Goal: Information Seeking & Learning: Learn about a topic

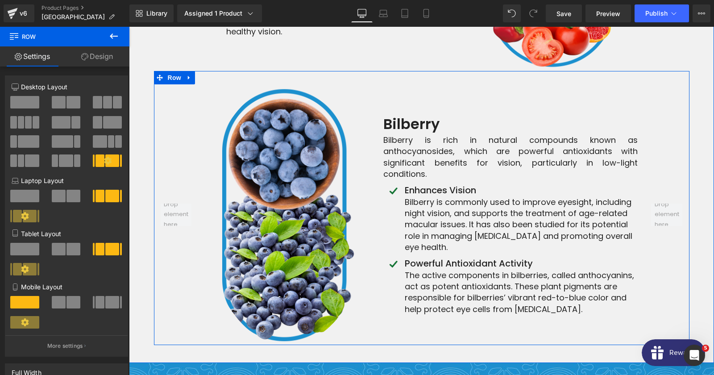
scroll to position [4746, 0]
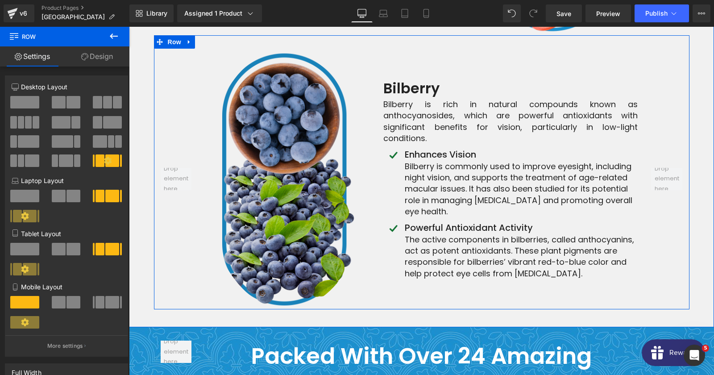
click at [297, 156] on img at bounding box center [287, 179] width 165 height 261
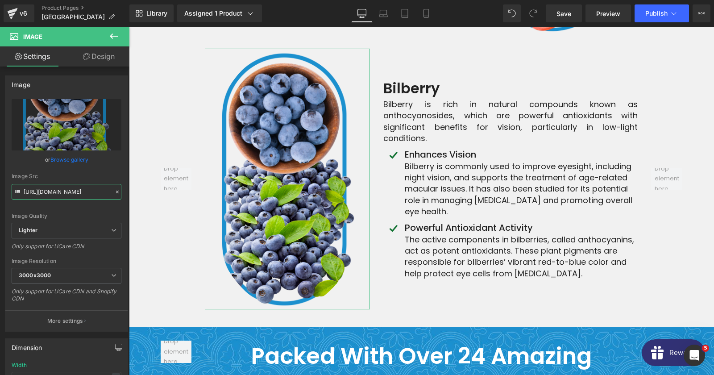
click at [60, 191] on input "[URL][DOMAIN_NAME]" at bounding box center [67, 192] width 110 height 16
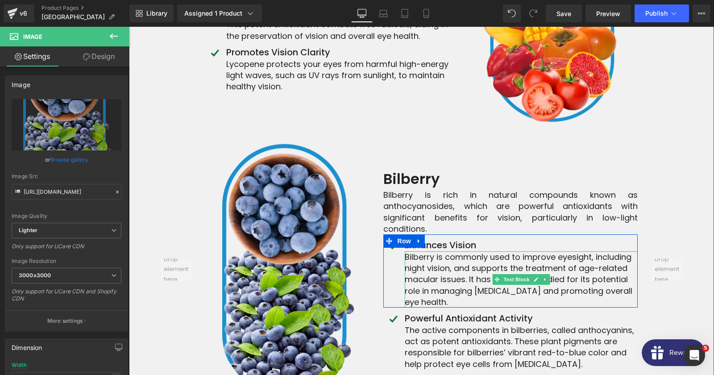
scroll to position [4649, 0]
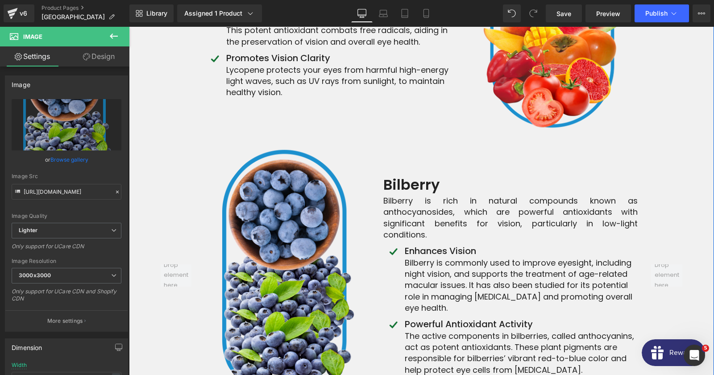
click at [431, 174] on strong "Bilberry" at bounding box center [411, 184] width 56 height 20
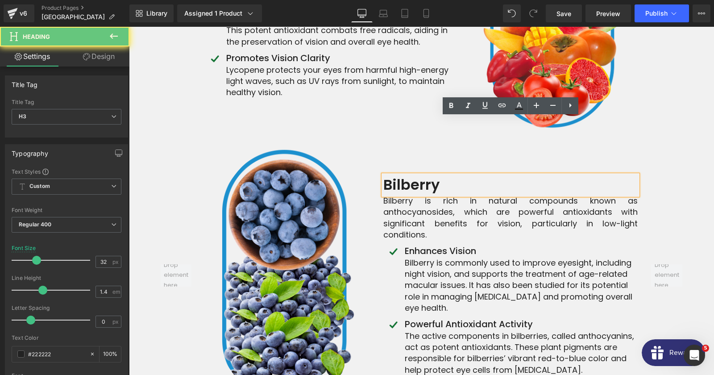
click at [431, 174] on strong "Bilberry" at bounding box center [411, 184] width 56 height 20
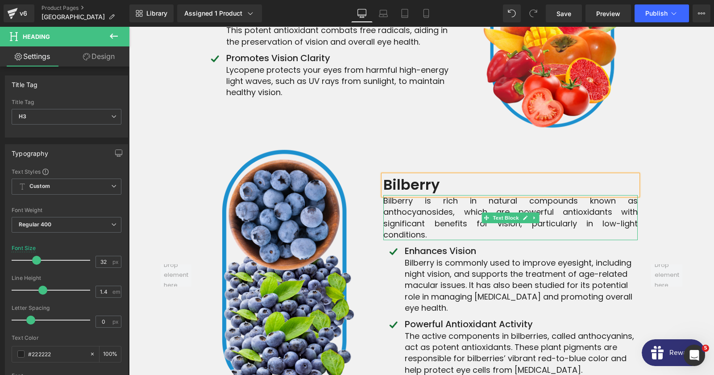
click at [396, 195] on div "Bilberry is rich in natural compounds known as anthocyanosides, which are power…" at bounding box center [510, 217] width 254 height 45
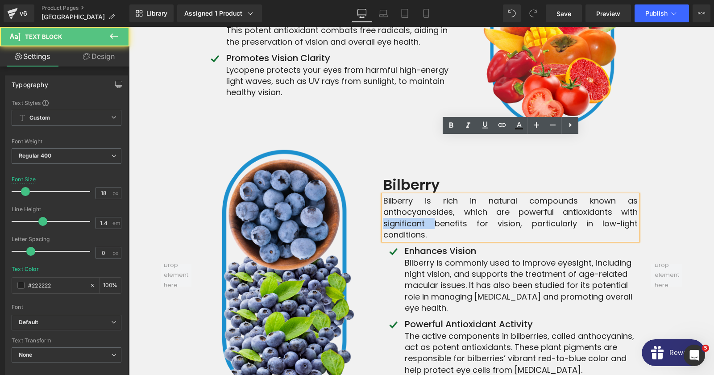
click at [396, 195] on div "Bilberry is rich in natural compounds known as anthocyanosides, which are power…" at bounding box center [510, 217] width 254 height 45
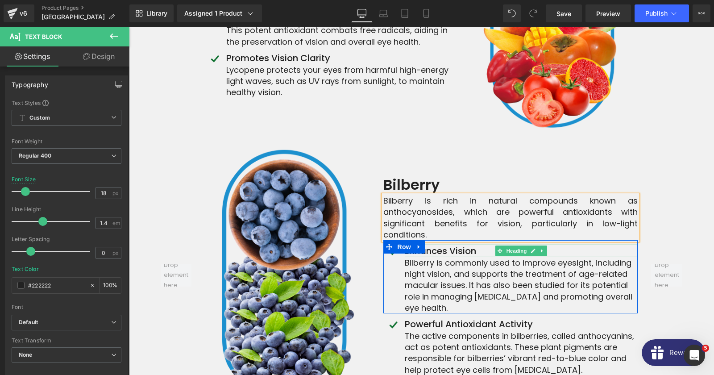
click at [457, 245] on h4 "Enhances Vision" at bounding box center [521, 251] width 233 height 12
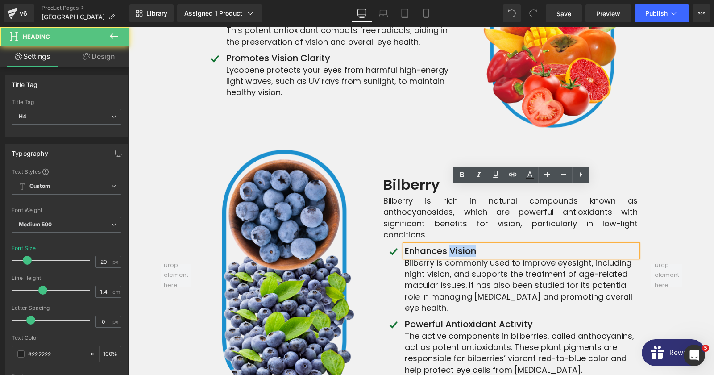
click at [457, 245] on h4 "Enhances Vision" at bounding box center [521, 251] width 233 height 12
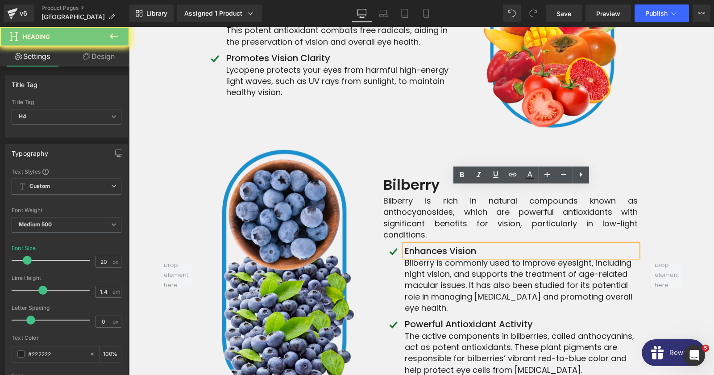
click at [457, 245] on h4 "Enhances Vision" at bounding box center [521, 251] width 233 height 12
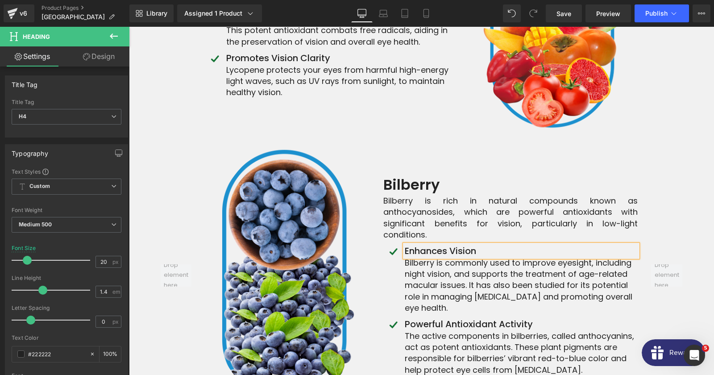
click at [473, 257] on p "Bilberry is commonly used to improve eyesight, including night vision, and supp…" at bounding box center [521, 285] width 233 height 56
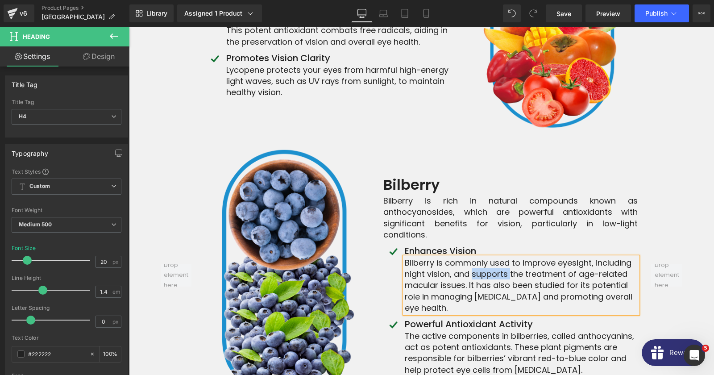
click at [473, 257] on p "Bilberry is commonly used to improve eyesight, including night vision, and supp…" at bounding box center [521, 285] width 233 height 56
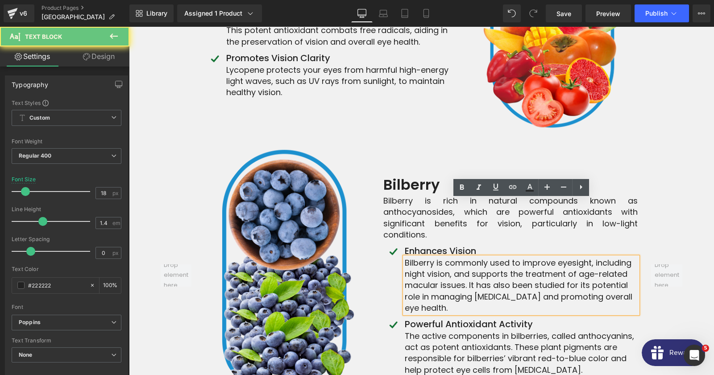
click at [473, 257] on p "Bilberry is commonly used to improve eyesight, including night vision, and supp…" at bounding box center [521, 285] width 233 height 56
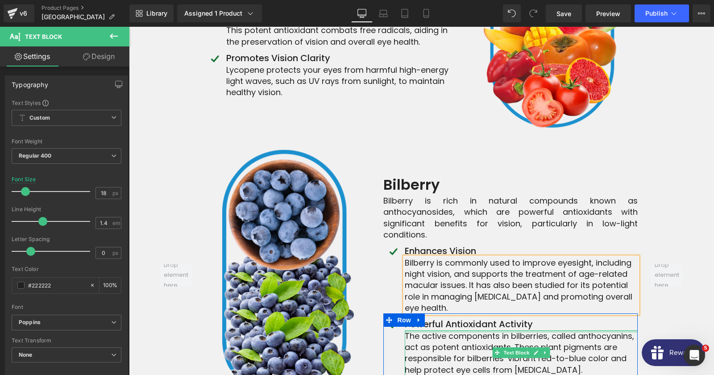
click at [437, 318] on h4 "Powerful Antioxidant Activity" at bounding box center [521, 324] width 233 height 12
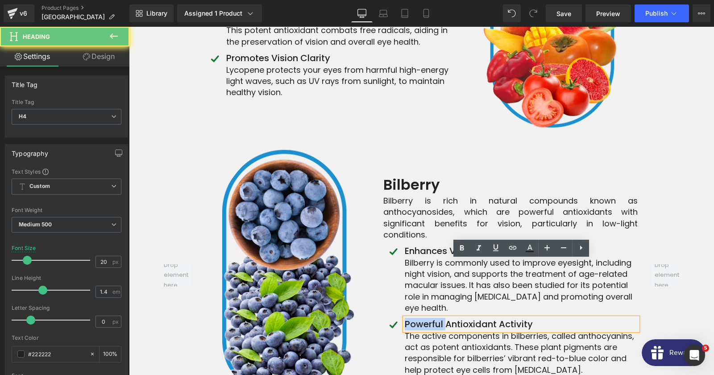
click at [437, 318] on h4 "Powerful Antioxidant Activity" at bounding box center [521, 324] width 233 height 12
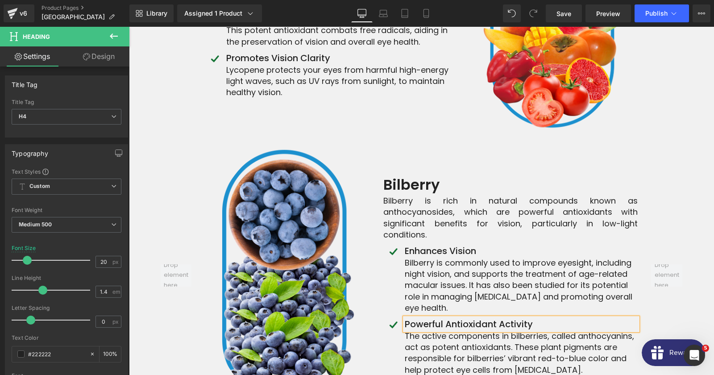
click at [457, 330] on p "The active components in bilberries, called anthocyanins, act as potent antioxi…" at bounding box center [521, 352] width 233 height 45
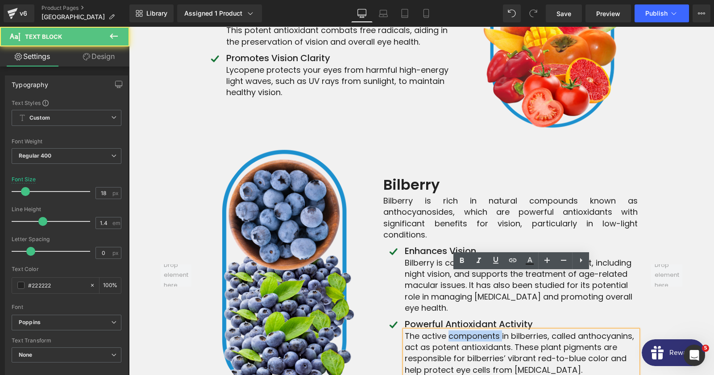
click at [457, 330] on p "The active components in bilberries, called anthocyanins, act as potent antioxi…" at bounding box center [521, 352] width 233 height 45
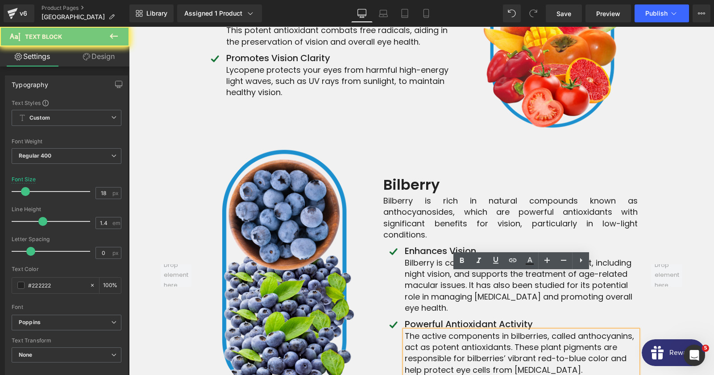
click at [457, 330] on p "The active components in bilberries, called anthocyanins, act as potent antioxi…" at bounding box center [521, 352] width 233 height 45
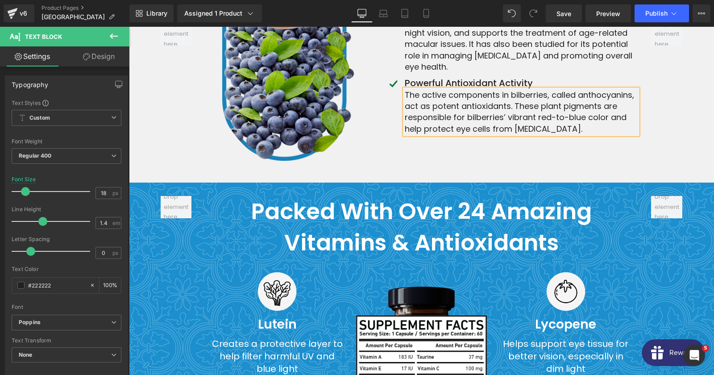
scroll to position [5035, 0]
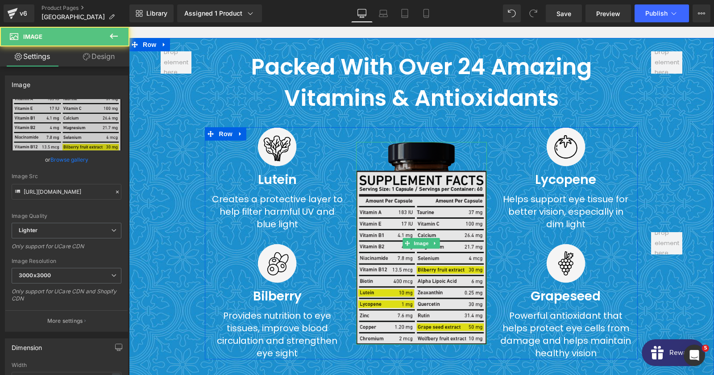
click at [425, 174] on img at bounding box center [421, 243] width 131 height 203
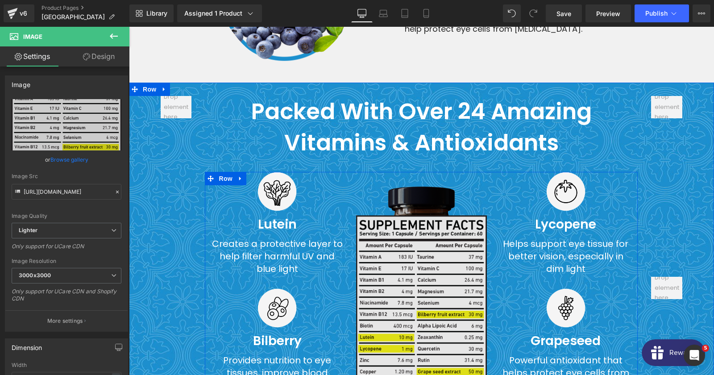
scroll to position [4987, 0]
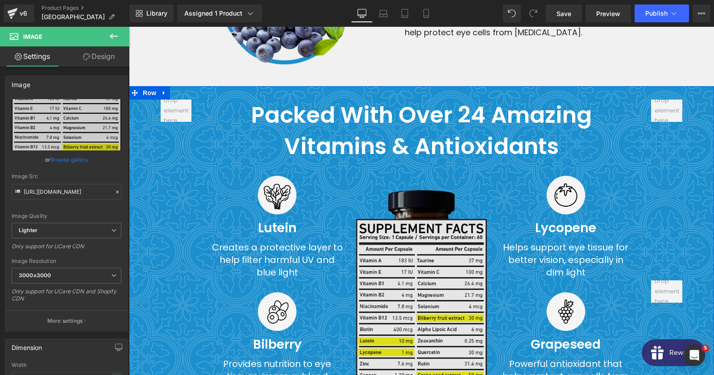
click at [388, 99] on strong "Packed with Over 24 Amazing Vitamins & Antioxidants" at bounding box center [421, 130] width 341 height 63
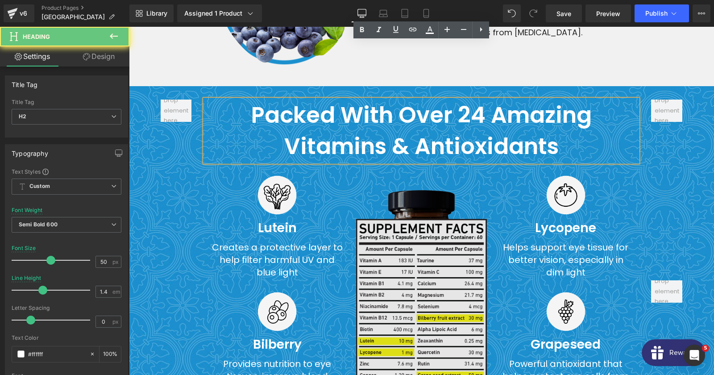
click at [388, 99] on strong "Packed with Over 24 Amazing Vitamins & Antioxidants" at bounding box center [421, 130] width 341 height 63
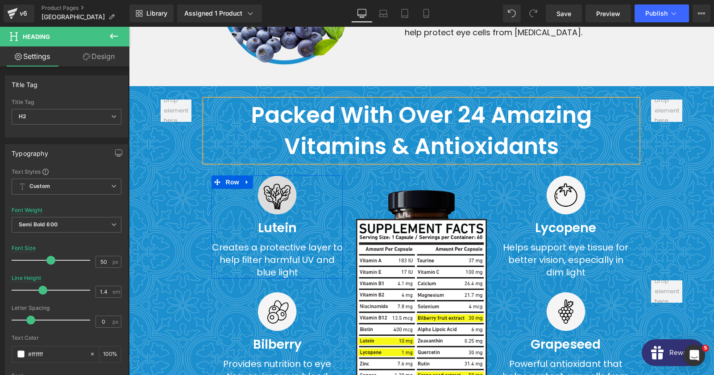
click at [268, 175] on img at bounding box center [277, 194] width 39 height 39
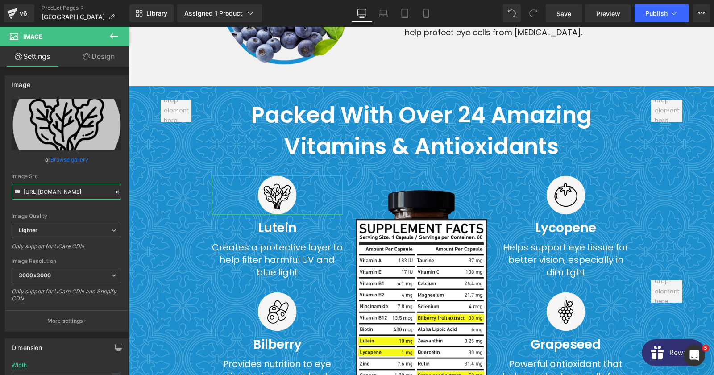
click at [62, 189] on input "[URL][DOMAIN_NAME]" at bounding box center [67, 192] width 110 height 16
click at [266, 309] on icon at bounding box center [263, 311] width 5 height 5
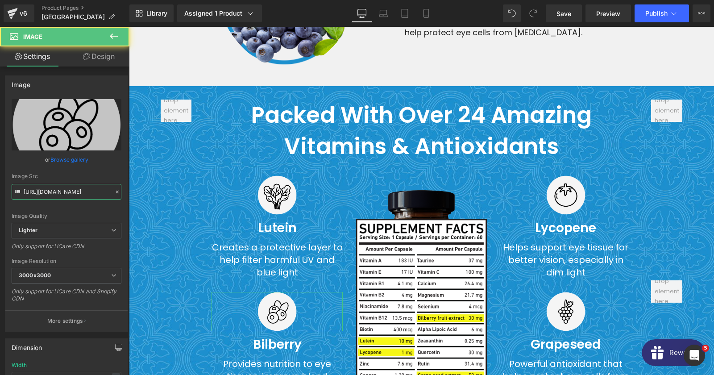
click at [62, 186] on input "[URL][DOMAIN_NAME]" at bounding box center [67, 192] width 110 height 16
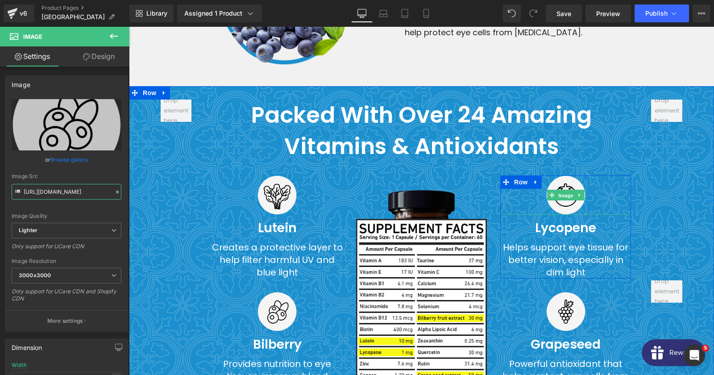
click at [558, 190] on span "Image" at bounding box center [566, 195] width 19 height 11
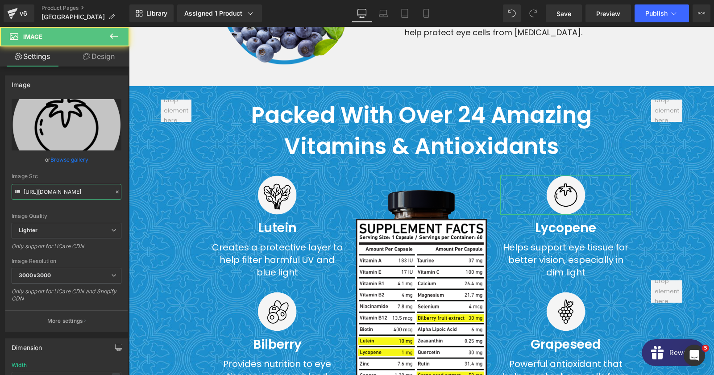
click at [66, 199] on input "[URL][DOMAIN_NAME]" at bounding box center [67, 192] width 110 height 16
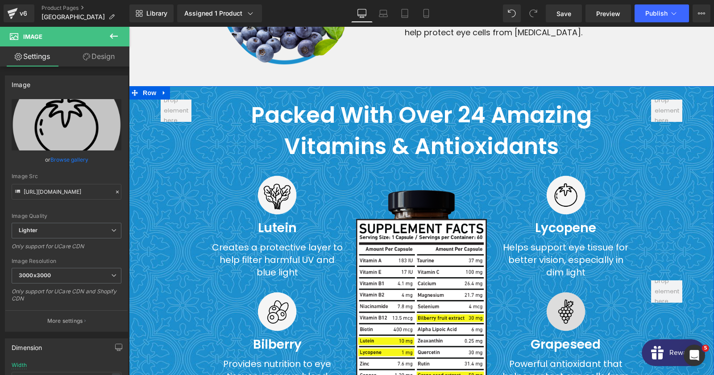
click at [567, 292] on img at bounding box center [565, 311] width 39 height 39
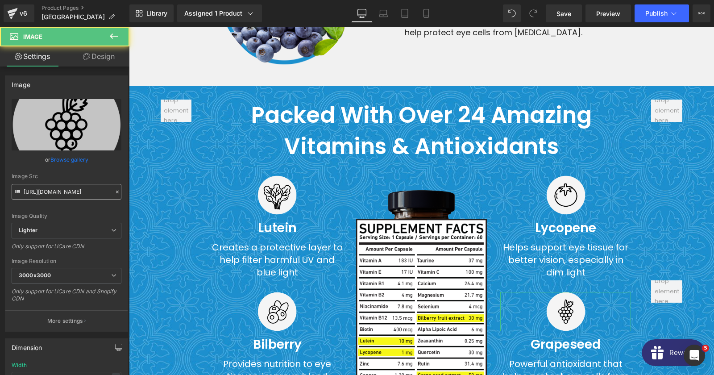
click at [65, 190] on input "[URL][DOMAIN_NAME]" at bounding box center [67, 192] width 110 height 16
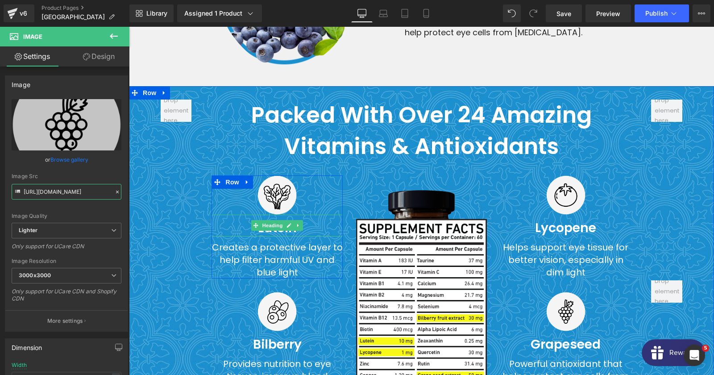
click at [269, 220] on span "Heading" at bounding box center [273, 225] width 24 height 11
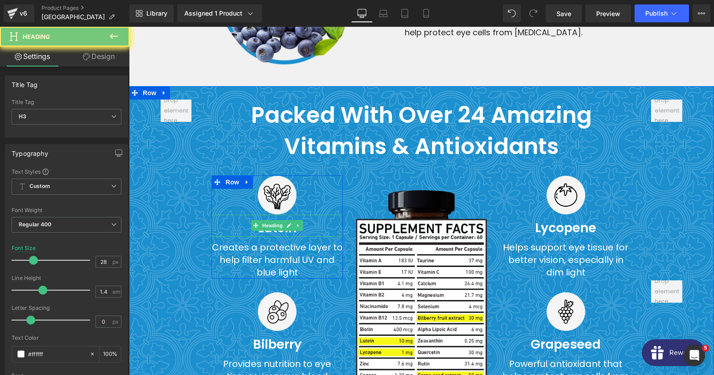
click at [319, 219] on h3 "Lutein" at bounding box center [277, 227] width 131 height 17
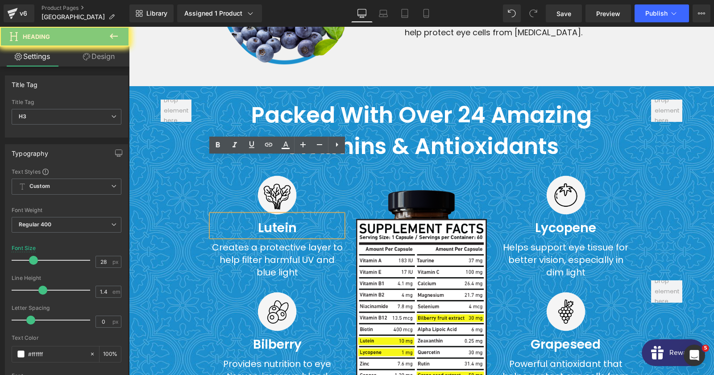
click at [319, 219] on h3 "Lutein" at bounding box center [277, 227] width 131 height 17
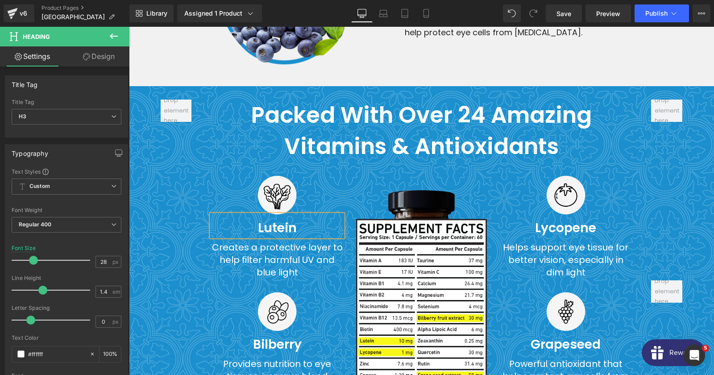
click at [279, 241] on div "Creates a protective layer to help filter harmful UV and blue light" at bounding box center [277, 259] width 131 height 37
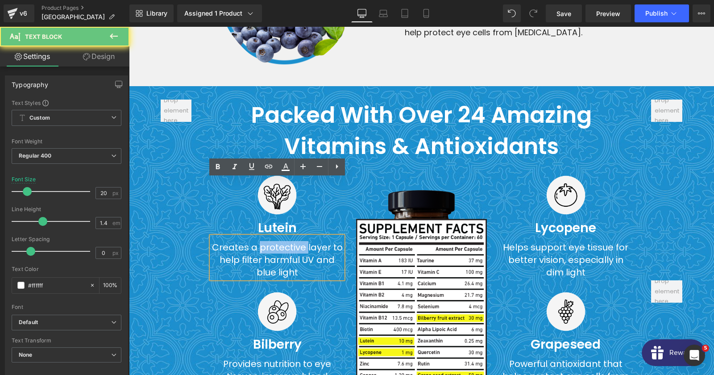
click at [279, 241] on div "Creates a protective layer to help filter harmful UV and blue light" at bounding box center [277, 259] width 131 height 37
click at [264, 241] on div "Creates a protective layer to help filter harmful UV and blue light" at bounding box center [277, 259] width 131 height 37
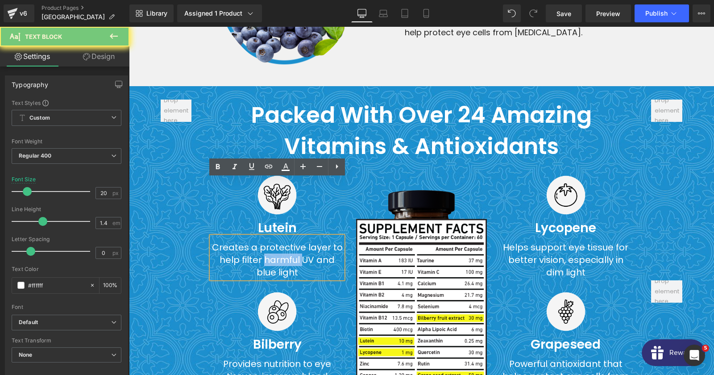
click at [264, 241] on div "Creates a protective layer to help filter harmful UV and blue light" at bounding box center [277, 259] width 131 height 37
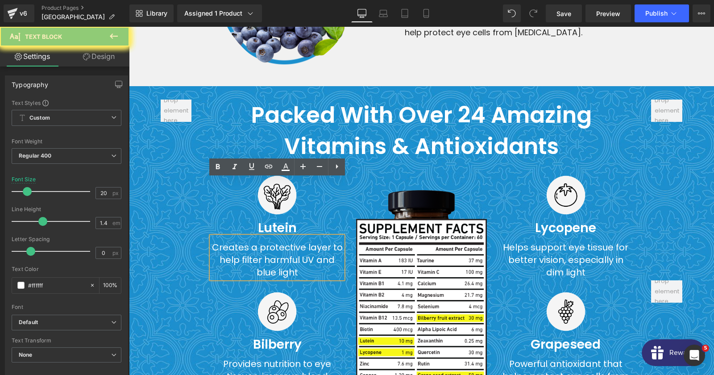
click at [264, 241] on div "Creates a protective layer to help filter harmful UV and blue light" at bounding box center [277, 259] width 131 height 37
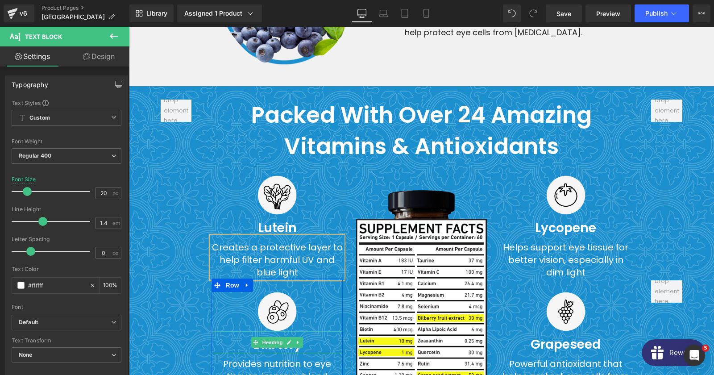
drag, startPoint x: 264, startPoint y: 294, endPoint x: 235, endPoint y: 291, distance: 28.7
click at [263, 331] on div "Bilberry Heading" at bounding box center [277, 342] width 131 height 22
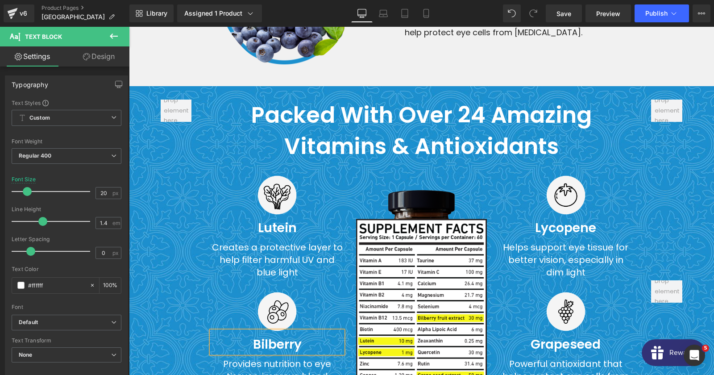
click at [235, 336] on h3 "Bilberry" at bounding box center [277, 344] width 131 height 17
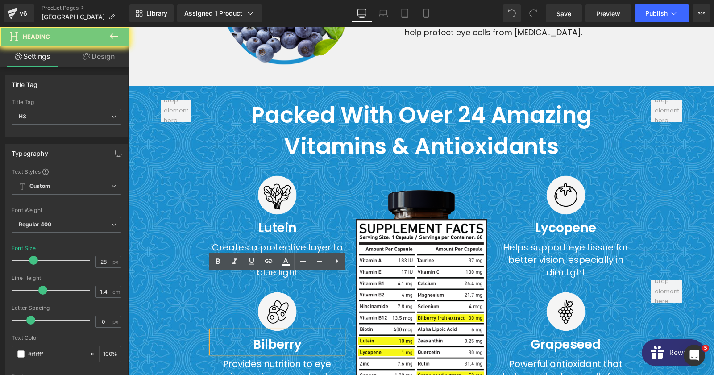
click at [235, 336] on h3 "Bilberry" at bounding box center [277, 344] width 131 height 17
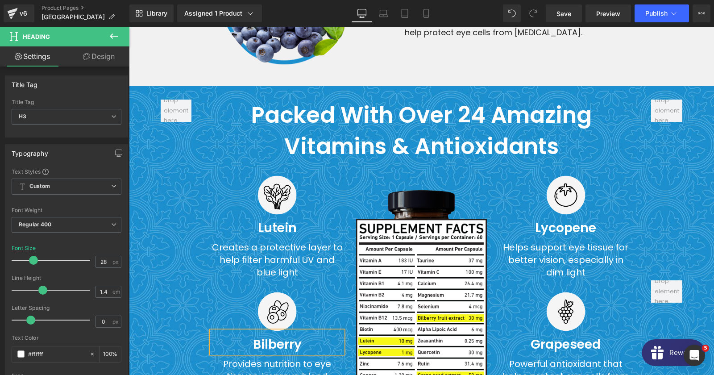
click at [211, 325] on div "Image Lutein Heading Creates a protective layer to help filter harmful UV and b…" at bounding box center [277, 291] width 144 height 232
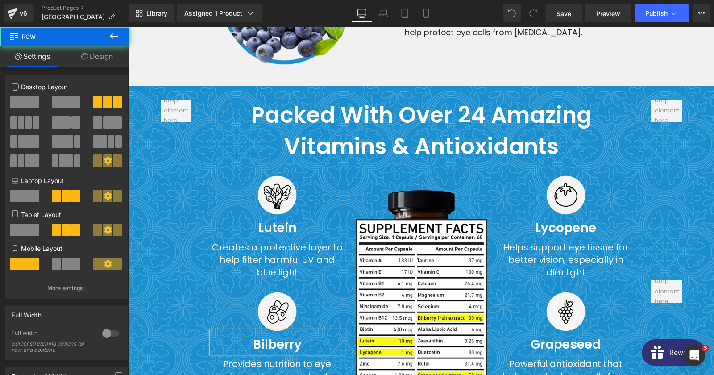
click at [249, 374] on span at bounding box center [253, 380] width 9 height 11
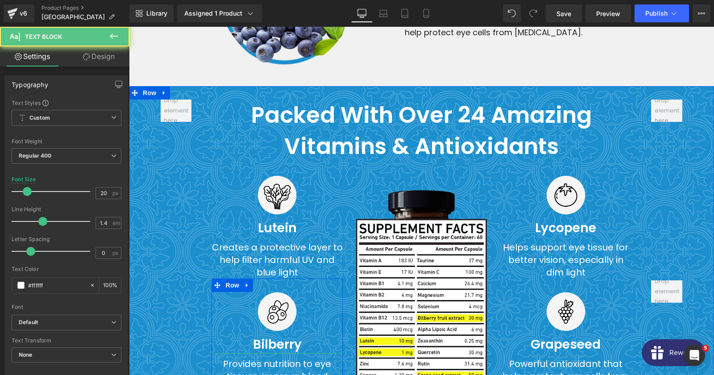
click at [249, 374] on span at bounding box center [253, 380] width 9 height 11
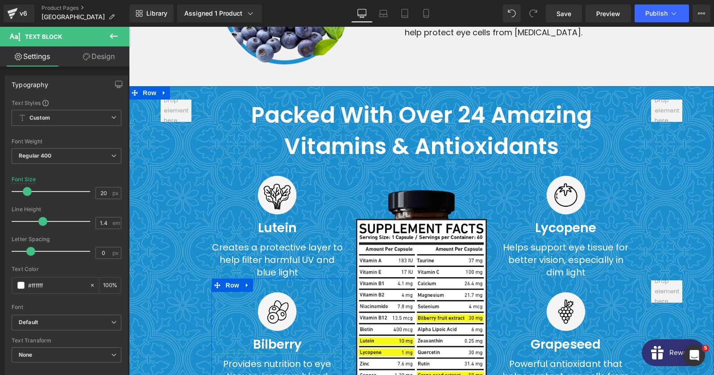
click at [233, 357] on div "Provides nutrition to eye tissues, improve blood circulation and strengthen eye…" at bounding box center [277, 382] width 131 height 50
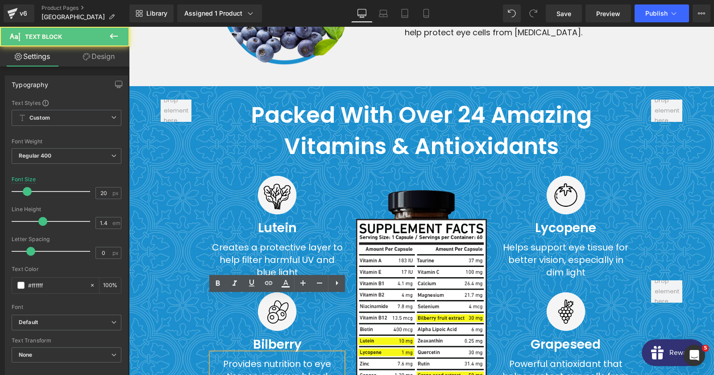
click at [233, 357] on div "Provides nutrition to eye tissues, improve blood circulation and strengthen eye…" at bounding box center [277, 382] width 131 height 50
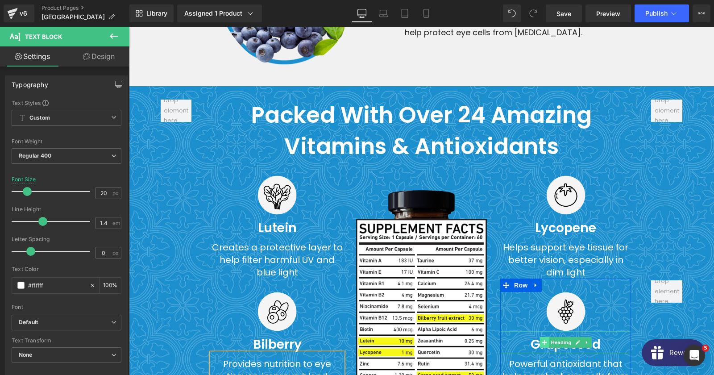
click at [543, 340] on icon at bounding box center [544, 342] width 5 height 5
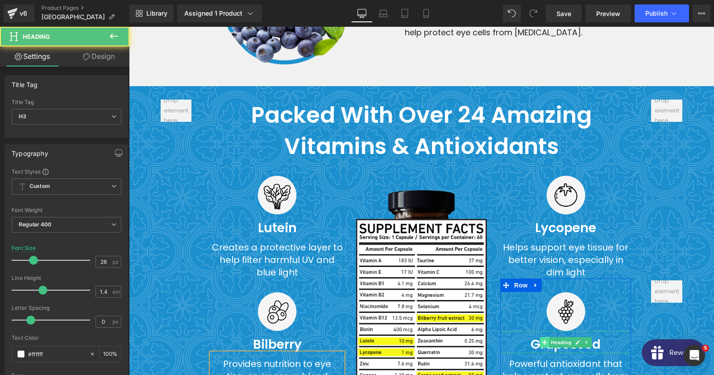
click at [543, 340] on icon at bounding box center [544, 342] width 5 height 5
click at [527, 336] on h3 "Grapeseed" at bounding box center [565, 344] width 131 height 17
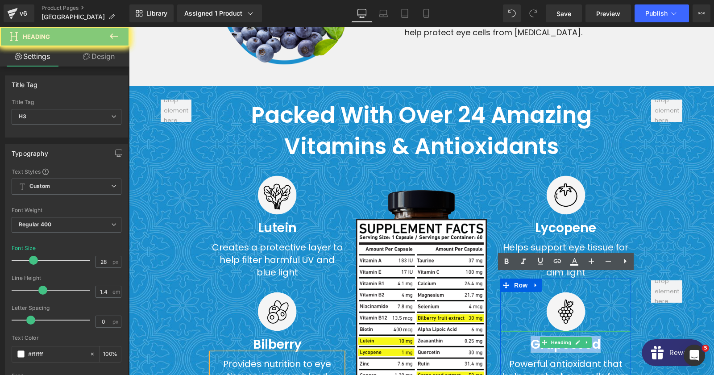
click at [527, 336] on h3 "Grapeseed" at bounding box center [565, 344] width 131 height 17
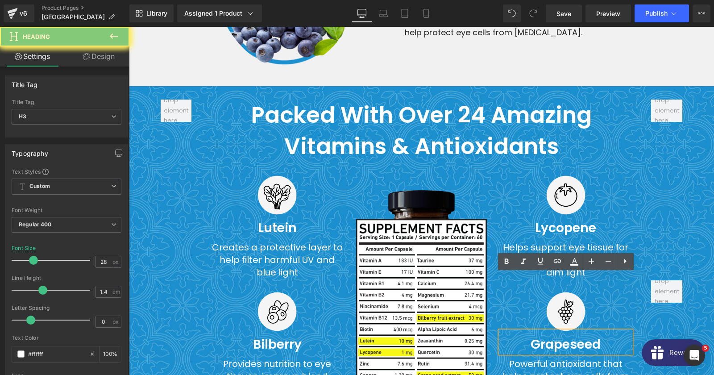
click at [527, 336] on h3 "Grapeseed" at bounding box center [565, 344] width 131 height 17
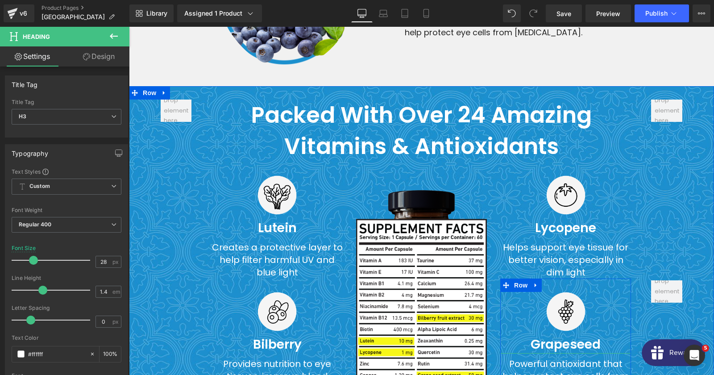
click at [545, 374] on span at bounding box center [541, 380] width 9 height 11
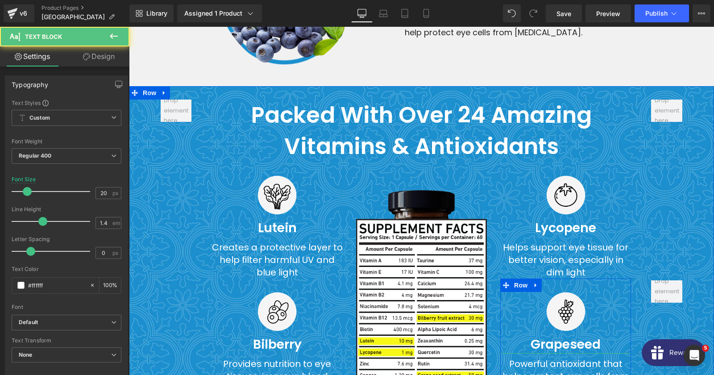
click at [545, 374] on span at bounding box center [541, 380] width 9 height 11
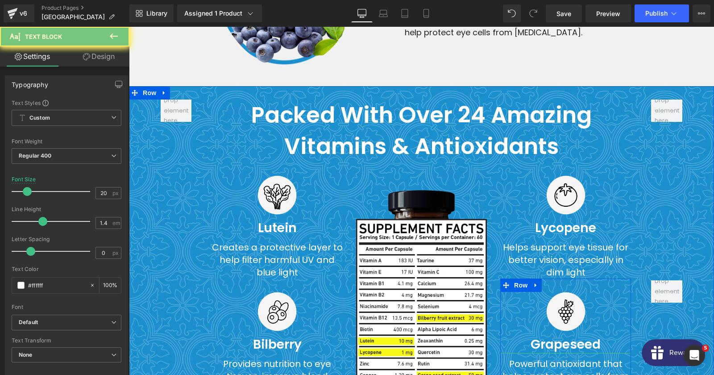
click at [516, 357] on div "Powerful antioxidant that helps protect eye cells from damage and helps maintai…" at bounding box center [565, 382] width 131 height 50
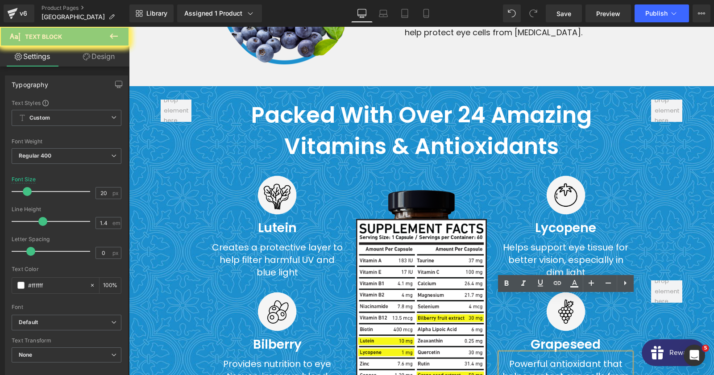
click at [516, 357] on div "Powerful antioxidant that helps protect eye cells from damage and helps maintai…" at bounding box center [565, 382] width 131 height 50
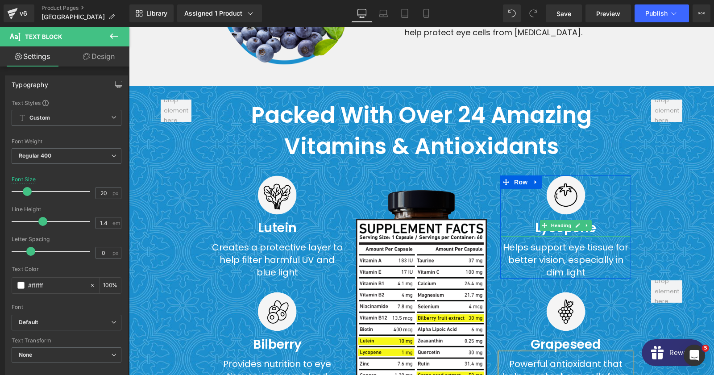
click at [531, 219] on h3 "Lycopene" at bounding box center [565, 227] width 131 height 17
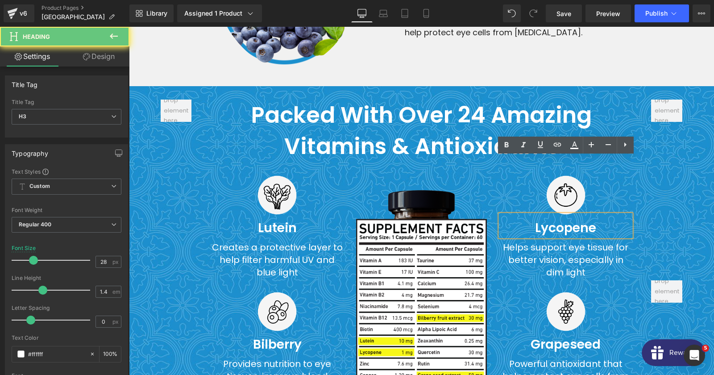
click at [531, 219] on h3 "Lycopene" at bounding box center [565, 227] width 131 height 17
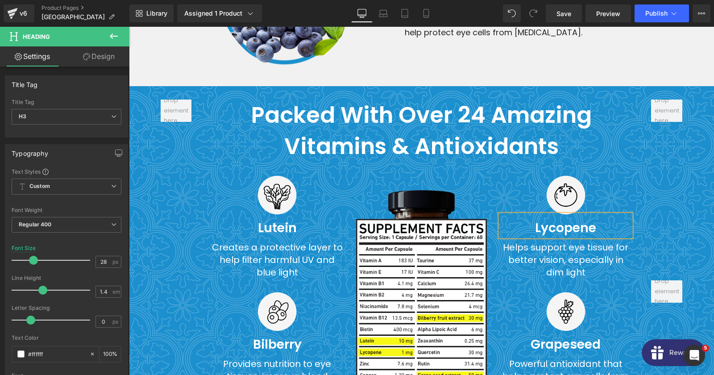
click at [551, 241] on div "Helps support eye tissue for better vision, especially in dim light" at bounding box center [565, 259] width 131 height 37
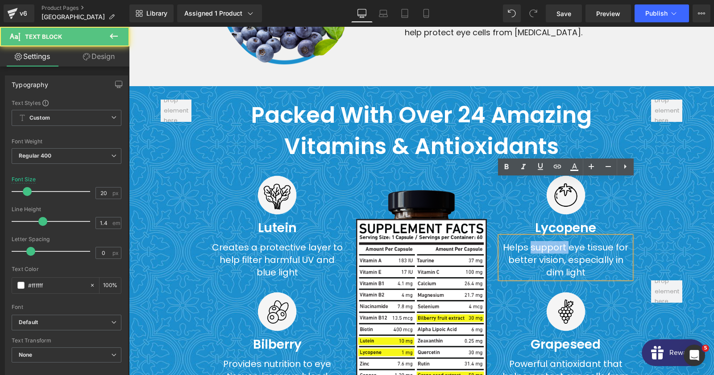
click at [551, 241] on div "Helps support eye tissue for better vision, especially in dim light" at bounding box center [565, 259] width 131 height 37
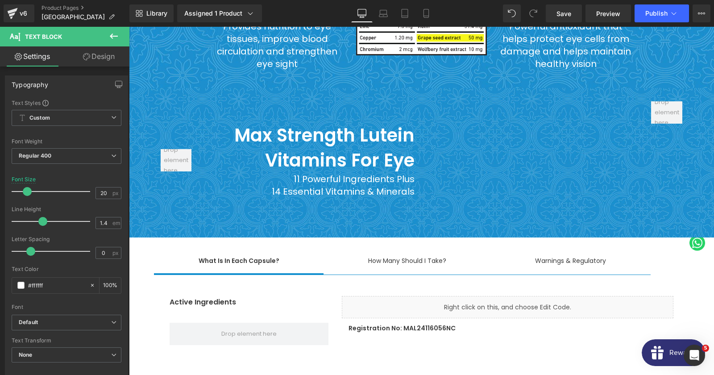
scroll to position [5131, 0]
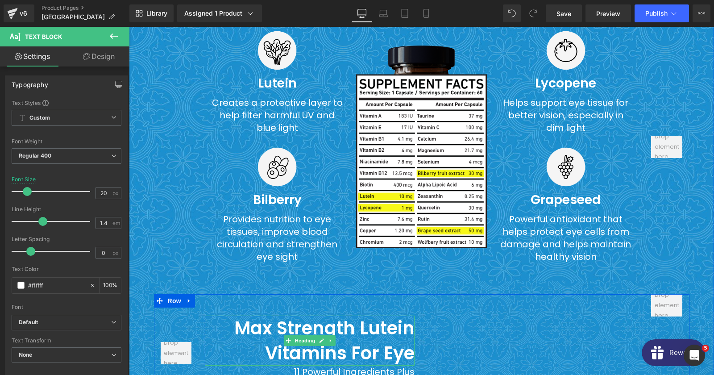
click at [290, 338] on icon at bounding box center [288, 340] width 5 height 5
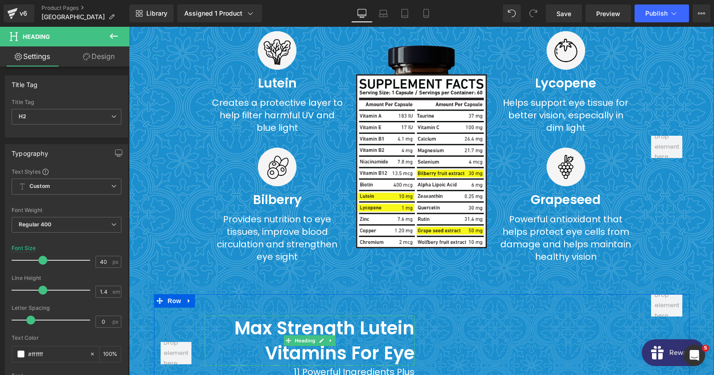
click at [266, 316] on strong "Max Strength Lutein Vitamins For Eye" at bounding box center [324, 341] width 180 height 50
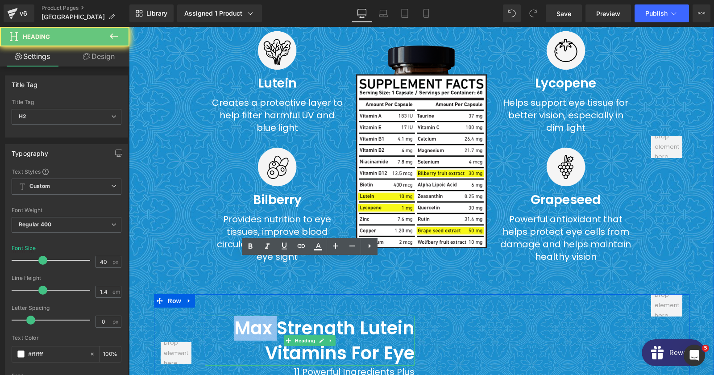
click at [266, 316] on strong "Max Strength Lutein Vitamins For Eye" at bounding box center [324, 341] width 180 height 50
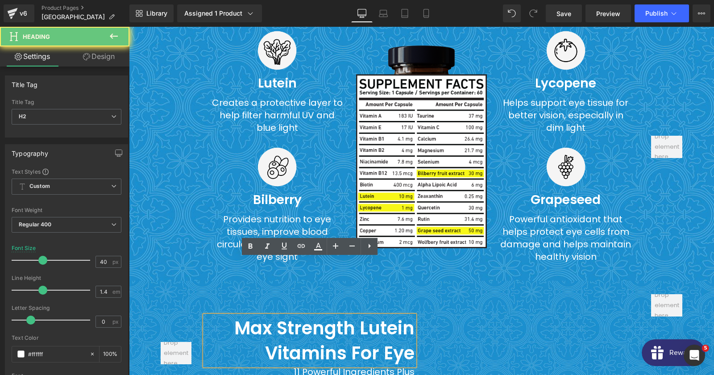
click at [266, 316] on strong "Max Strength Lutein Vitamins For Eye" at bounding box center [324, 341] width 180 height 50
copy strong "Max"
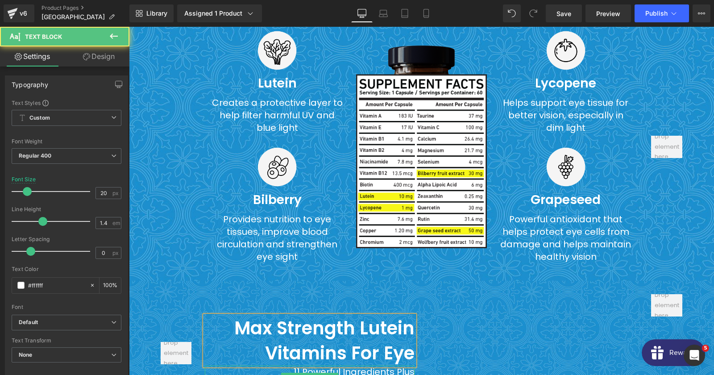
click at [300, 366] on div "11 Powerful Ingredients Plus 14 Essential Vitamins & Minerals" at bounding box center [310, 378] width 210 height 25
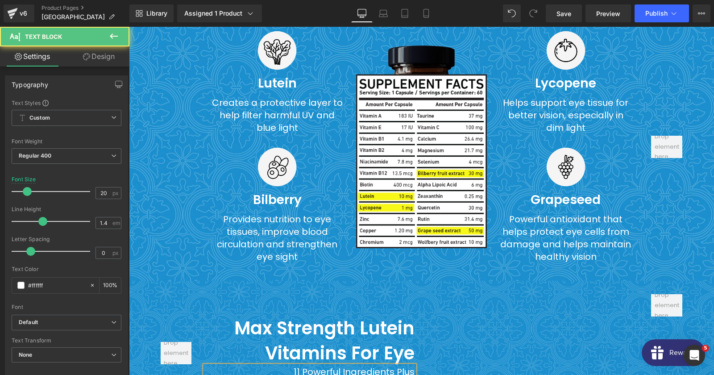
click at [300, 366] on div "11 Powerful Ingredients Plus 14 Essential Vitamins & Minerals" at bounding box center [310, 378] width 210 height 25
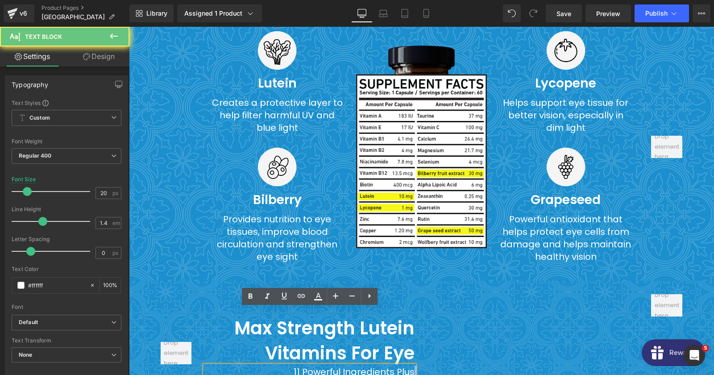
click at [300, 366] on div "11 Powerful Ingredients Plus 14 Essential Vitamins & Minerals" at bounding box center [310, 378] width 210 height 25
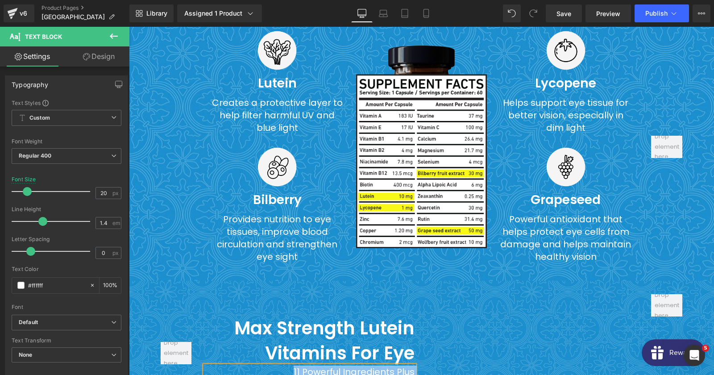
copy div "11 Powerful Ingredients Plus"
click at [528, 294] on span "Youtube" at bounding box center [533, 300] width 30 height 13
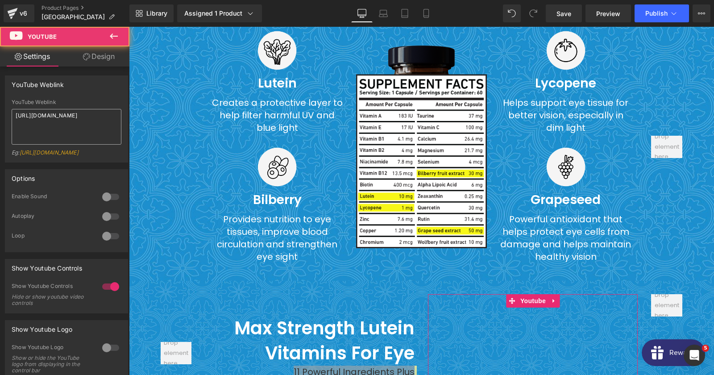
click at [98, 130] on textarea "[URL][DOMAIN_NAME]" at bounding box center [67, 127] width 110 height 36
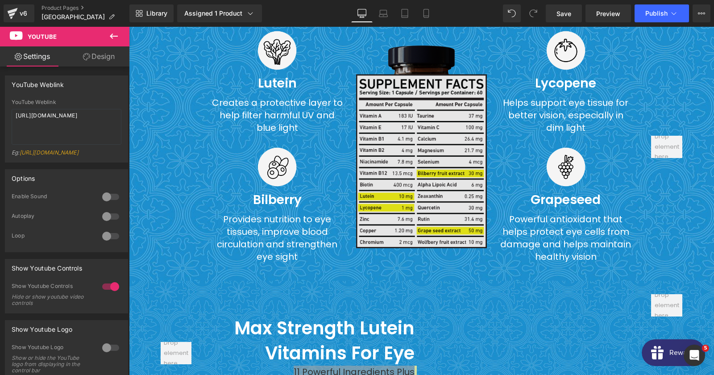
copy div "11 Powerful Ingredients Plus"
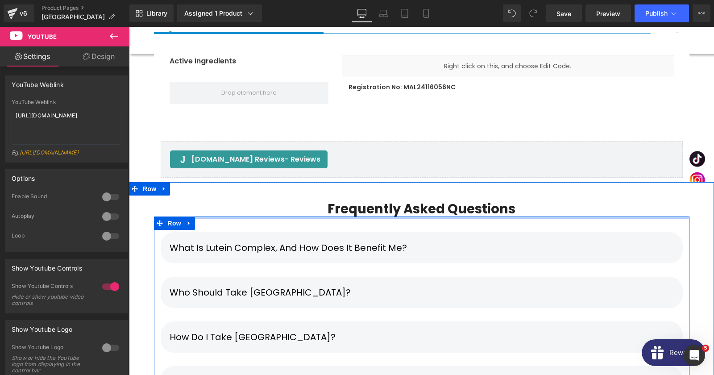
scroll to position [5421, 0]
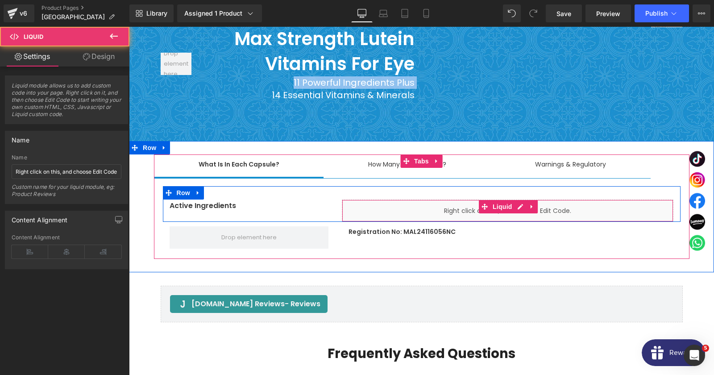
click at [366, 199] on div "Liquid" at bounding box center [508, 210] width 332 height 22
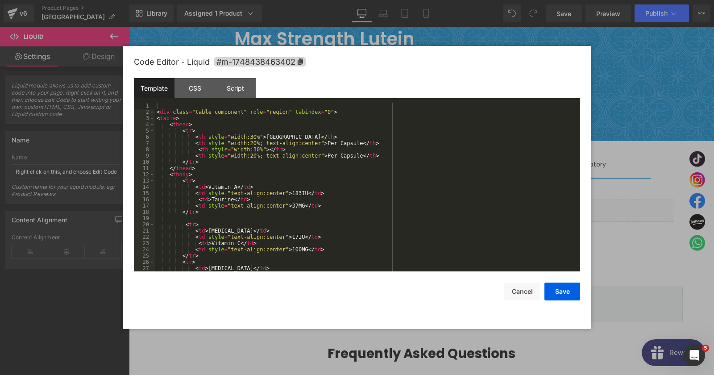
click at [505, 150] on div "< div class = "table_component" role = "region" tabindex = "0" > < table > < th…" at bounding box center [367, 193] width 425 height 181
click at [527, 294] on button "Cancel" at bounding box center [522, 291] width 36 height 18
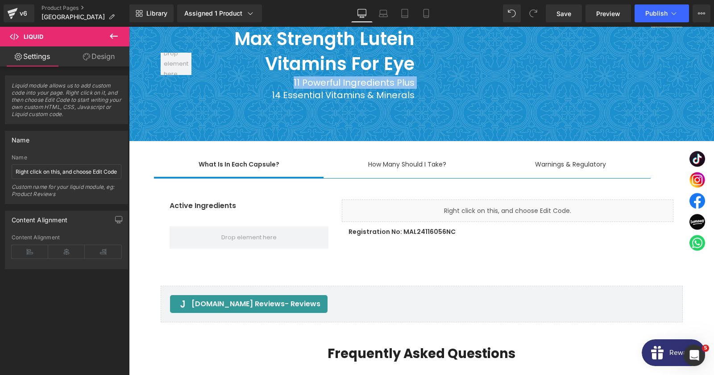
click at [503, 199] on div "Liquid" at bounding box center [508, 210] width 332 height 22
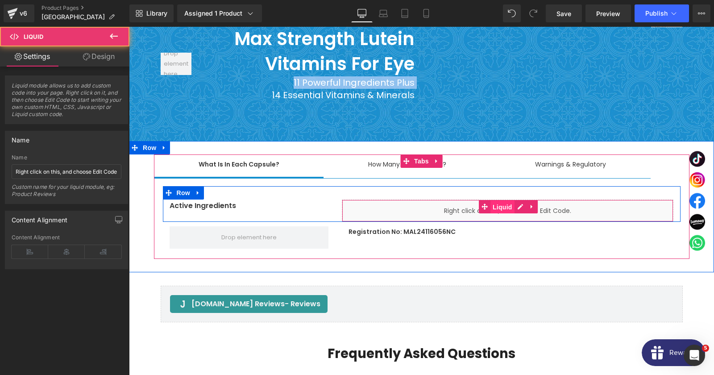
click at [498, 200] on span "Liquid" at bounding box center [502, 206] width 24 height 13
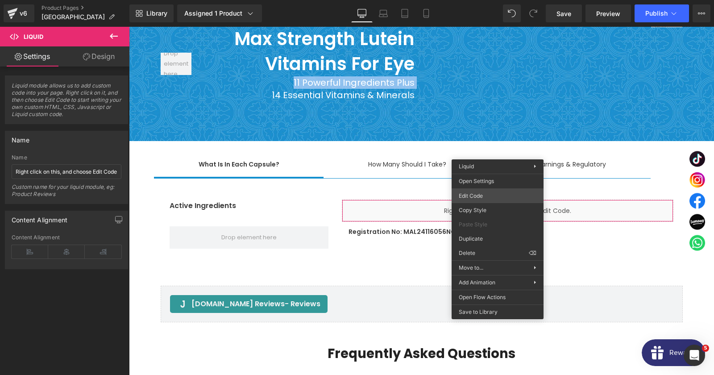
click at [490, 0] on div "Liquid You are previewing how the will restyle your page. You can not edit Elem…" at bounding box center [357, 0] width 714 height 0
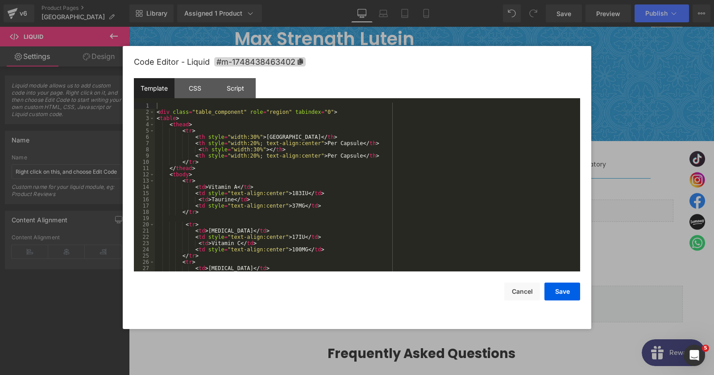
click at [242, 187] on div "< div class = "table_component" role = "region" tabindex = "0" > < table > < th…" at bounding box center [367, 193] width 425 height 181
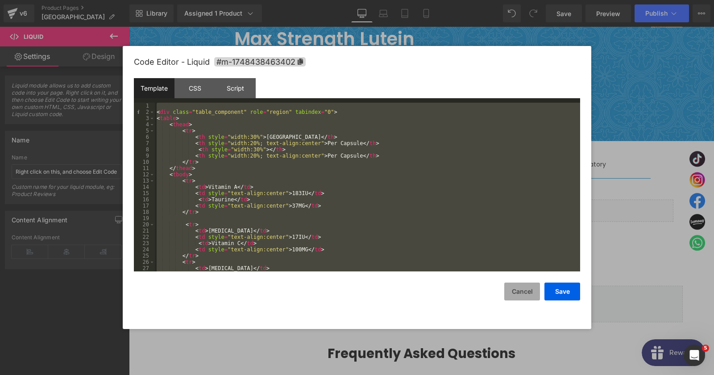
click at [523, 294] on button "Cancel" at bounding box center [522, 291] width 36 height 18
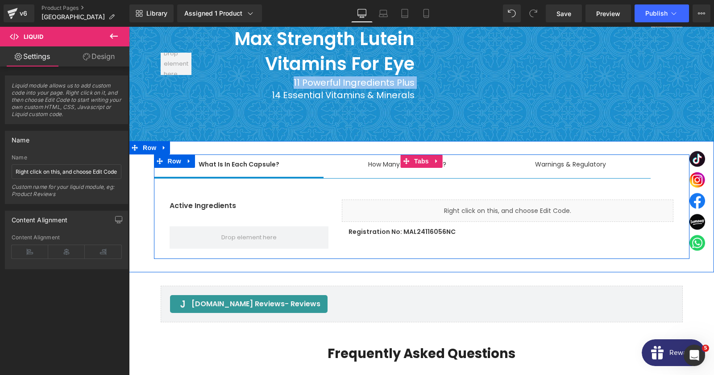
click at [228, 154] on span "What Is In Each Capsule? Text Block" at bounding box center [239, 165] width 170 height 22
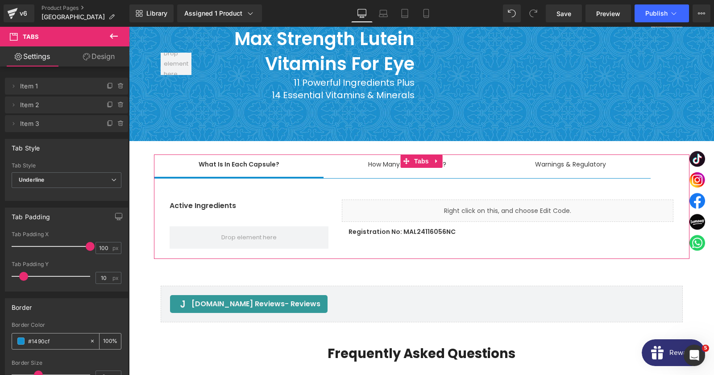
click at [39, 336] on input "#1490cf" at bounding box center [56, 341] width 57 height 10
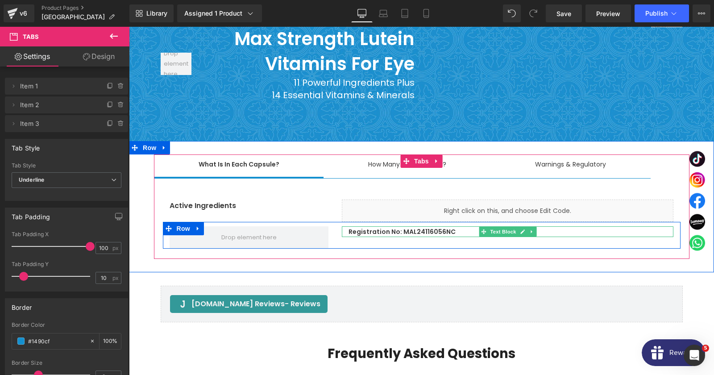
click at [441, 226] on p "Registration No: MAL24116056NC" at bounding box center [511, 231] width 325 height 11
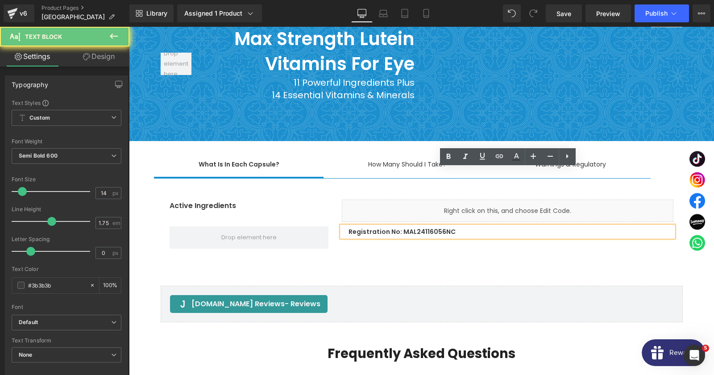
click at [441, 226] on p "Registration No: MAL24116056NC" at bounding box center [511, 231] width 325 height 11
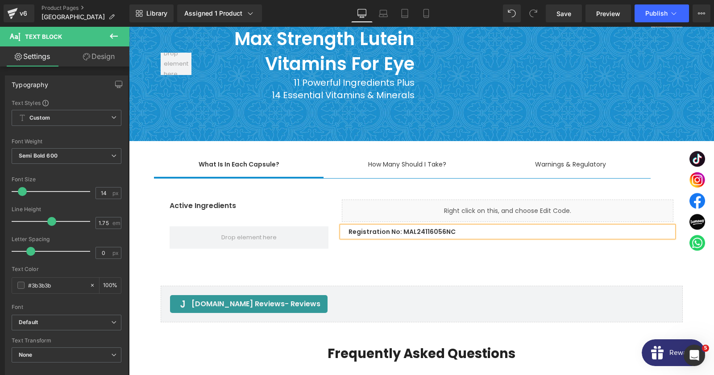
click at [410, 226] on p "Registration No: MAL24116056NC" at bounding box center [511, 231] width 325 height 11
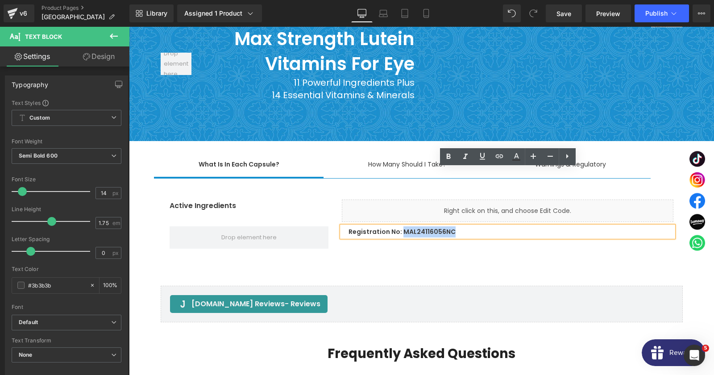
drag, startPoint x: 403, startPoint y: 176, endPoint x: 458, endPoint y: 177, distance: 54.9
click at [458, 226] on p "Registration No: MAL24116056NC" at bounding box center [511, 231] width 325 height 11
copy p "MAL24116056NC"
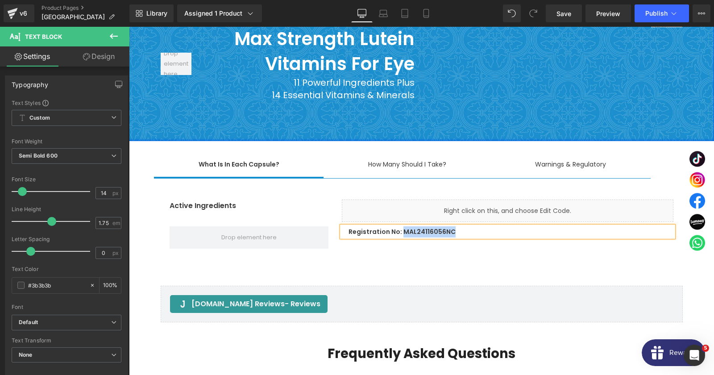
click at [414, 154] on div "What Is In Each Capsule? Text Block How Many Should I Take? Text Block Warnings…" at bounding box center [422, 206] width 536 height 104
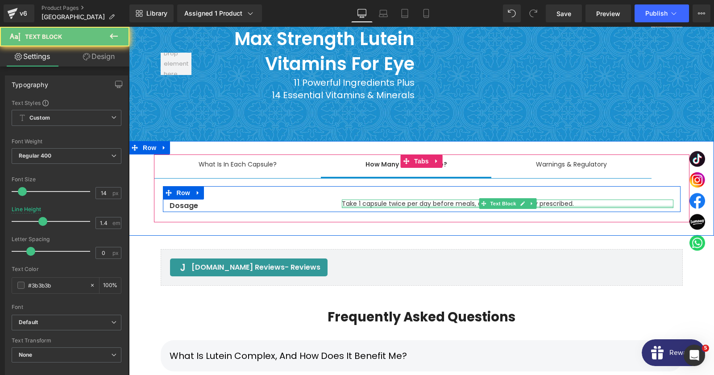
click at [396, 206] on div at bounding box center [508, 207] width 332 height 2
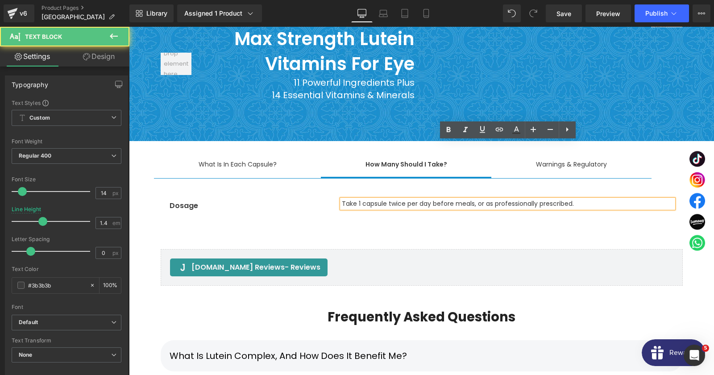
click at [396, 199] on p "Take 1 capsule twice per day before meals, or as professionally prescribed." at bounding box center [508, 203] width 332 height 9
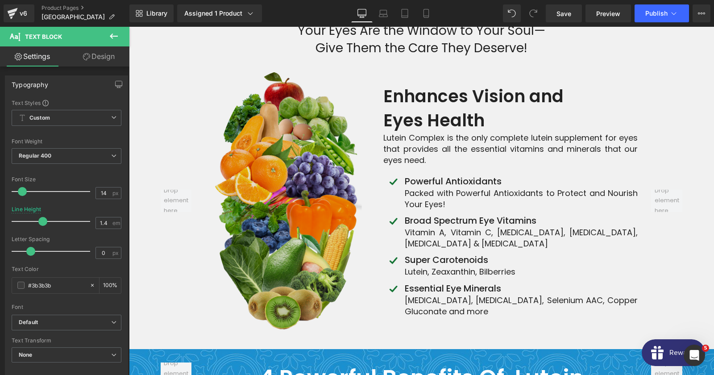
scroll to position [2432, 0]
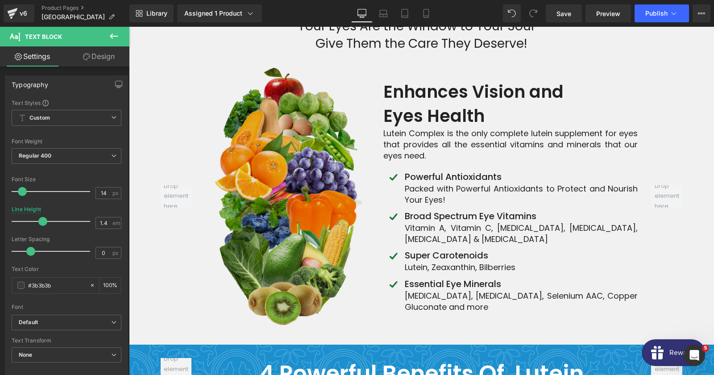
click at [295, 181] on img at bounding box center [287, 196] width 149 height 261
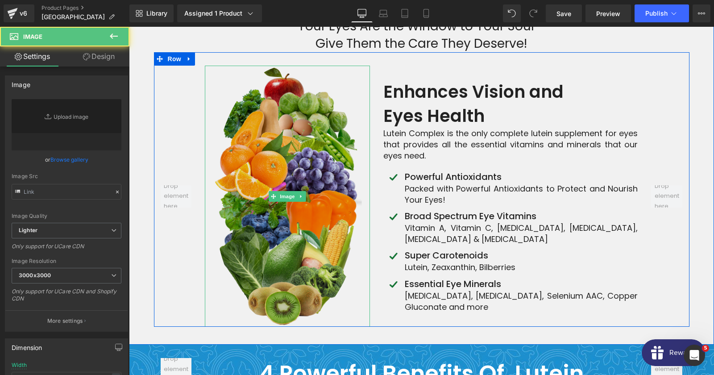
type input "[URL][DOMAIN_NAME]"
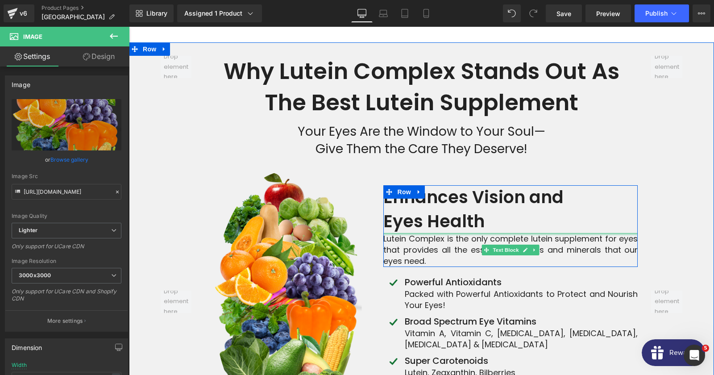
scroll to position [2336, 0]
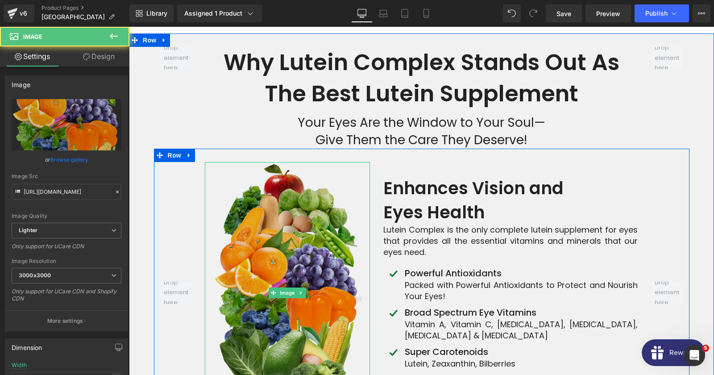
click at [274, 235] on img at bounding box center [287, 292] width 149 height 261
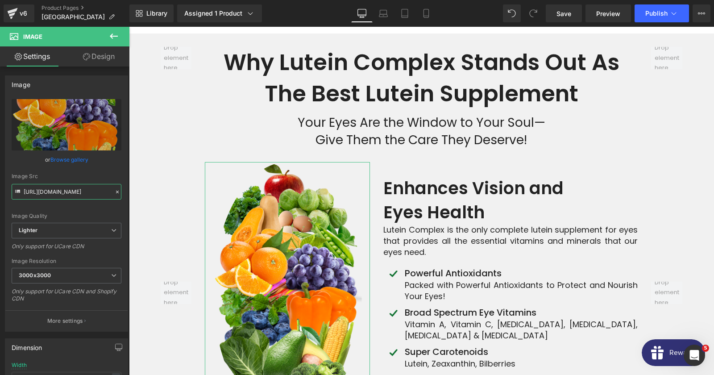
click at [78, 195] on input "[URL][DOMAIN_NAME]" at bounding box center [67, 192] width 110 height 16
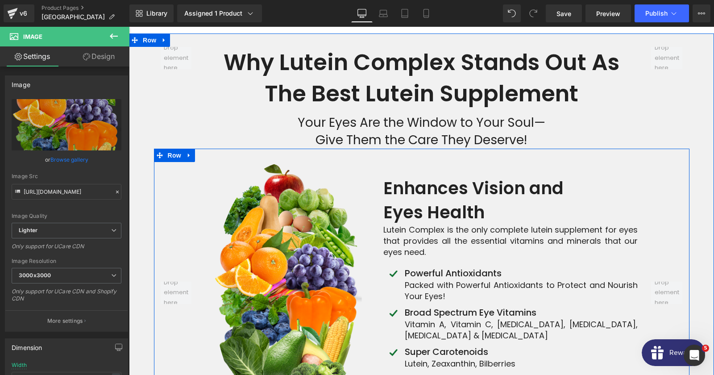
click at [470, 176] on strong "Enhances Vision and" at bounding box center [473, 188] width 180 height 24
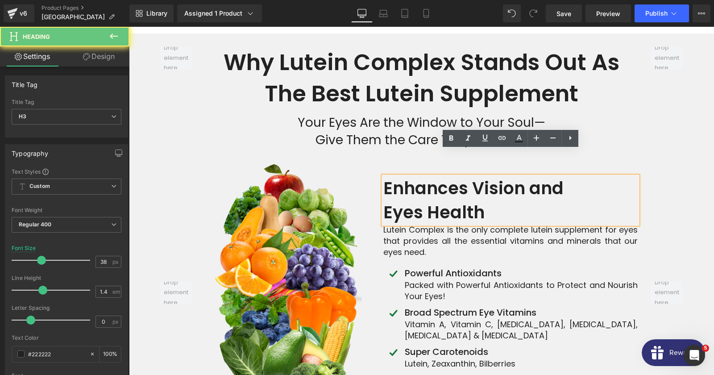
click at [470, 176] on strong "Enhances Vision and" at bounding box center [473, 188] width 180 height 24
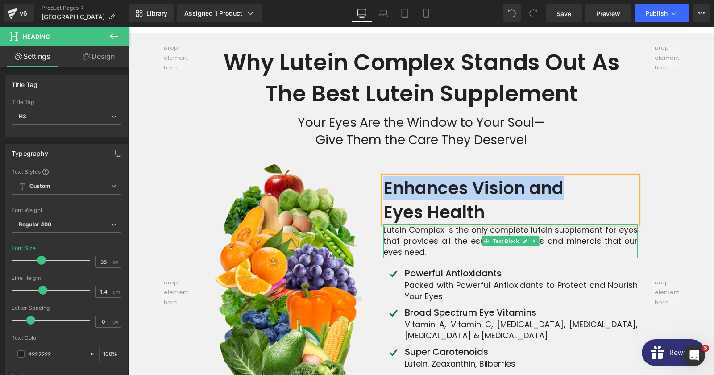
click at [463, 224] on div "Lutein Complex is the only complete lutein supplement for eyes that provides al…" at bounding box center [510, 241] width 254 height 34
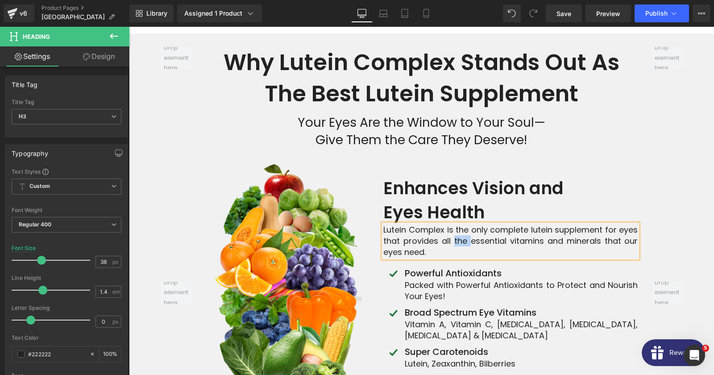
click at [463, 224] on div "Lutein Complex is the only complete lutein supplement for eyes that provides al…" at bounding box center [510, 241] width 254 height 34
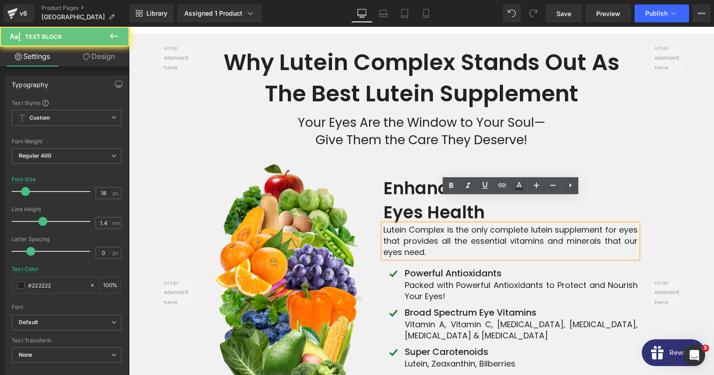
click at [463, 224] on div "Lutein Complex is the only complete lutein supplement for eyes that provides al…" at bounding box center [510, 241] width 254 height 34
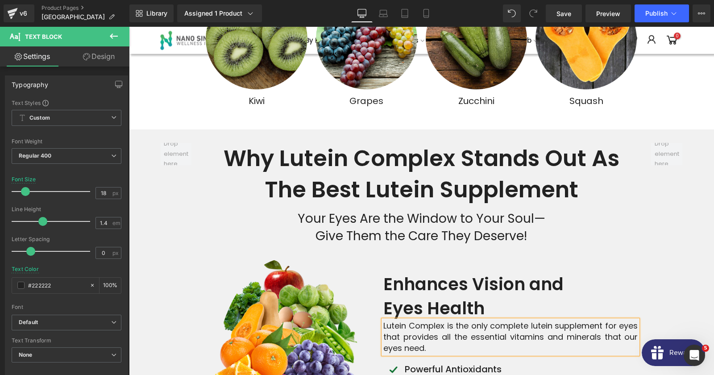
scroll to position [2239, 0]
click at [343, 168] on strong "Why Lutein Complex Stands Out as the Best Lutein Supplement" at bounding box center [422, 174] width 396 height 63
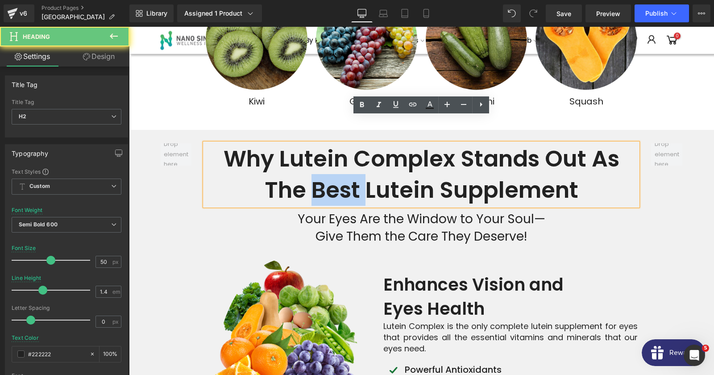
click at [343, 168] on strong "Why Lutein Complex Stands Out as the Best Lutein Supplement" at bounding box center [422, 174] width 396 height 63
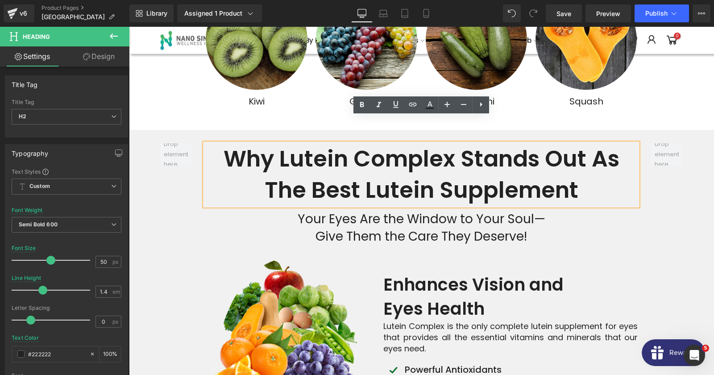
copy strong "Best"
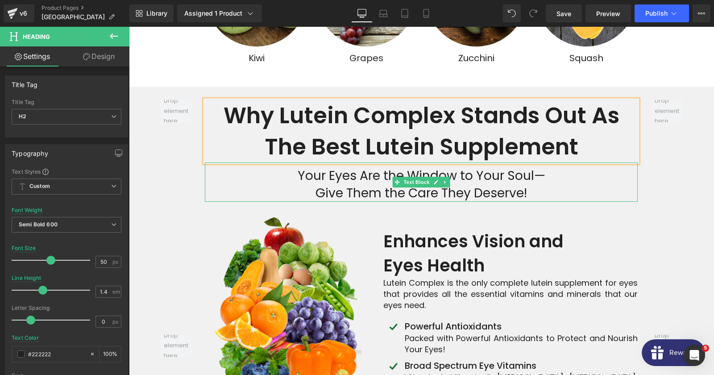
scroll to position [2288, 0]
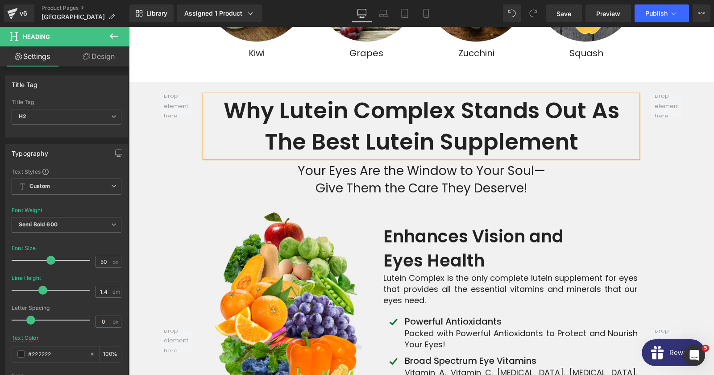
click at [443, 315] on h4 "Powerful Antioxidants" at bounding box center [521, 321] width 233 height 12
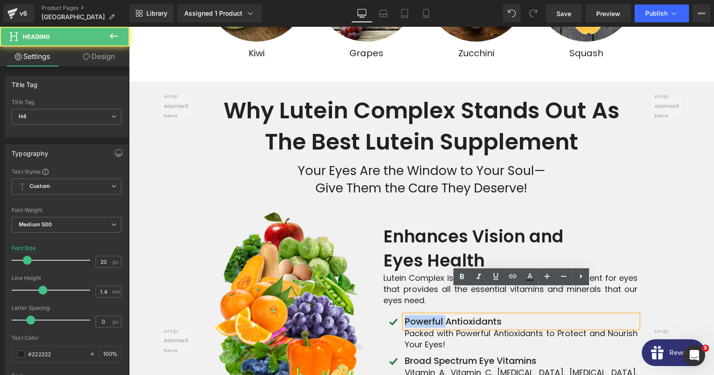
click at [443, 315] on h4 "Powerful Antioxidants" at bounding box center [521, 321] width 233 height 12
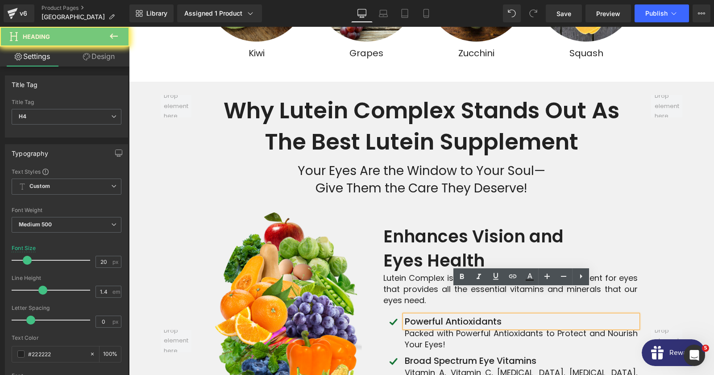
click at [443, 315] on h4 "Powerful Antioxidants" at bounding box center [521, 321] width 233 height 12
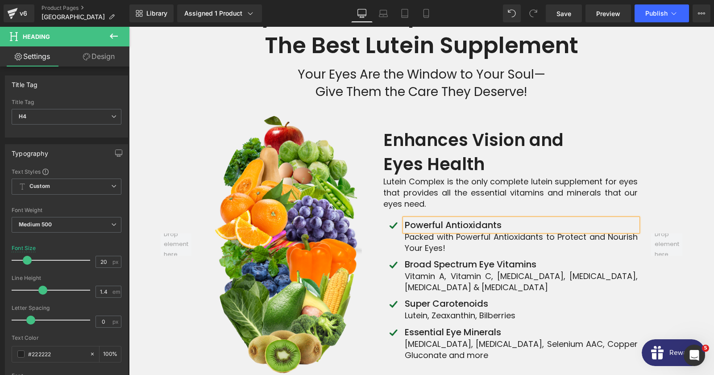
scroll to position [2384, 0]
click at [427, 231] on div "Packed with Powerful Antioxidants to Protect and Nourish Your Eyes!" at bounding box center [521, 242] width 233 height 22
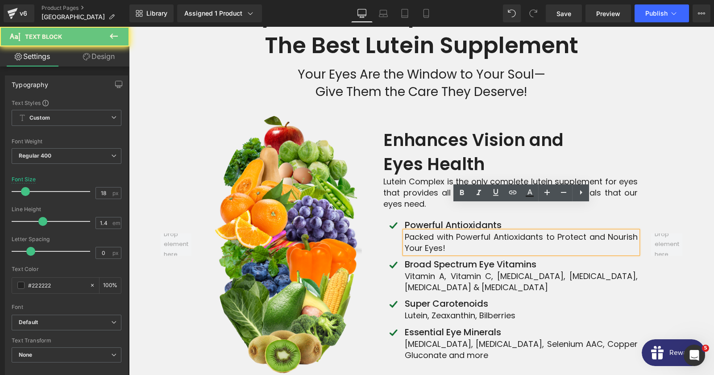
click at [427, 231] on div "Packed with Powerful Antioxidants to Protect and Nourish Your Eyes!" at bounding box center [521, 242] width 233 height 22
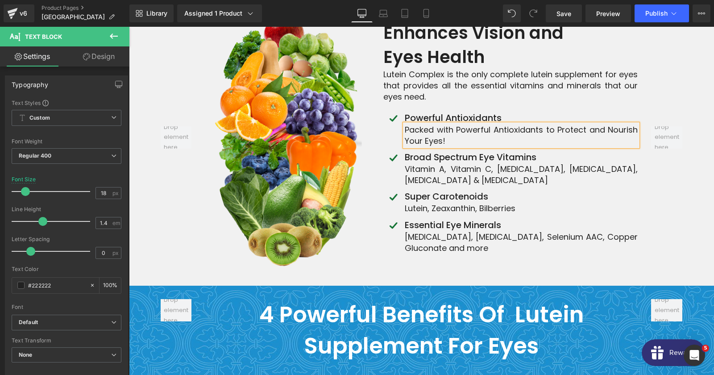
scroll to position [2529, 0]
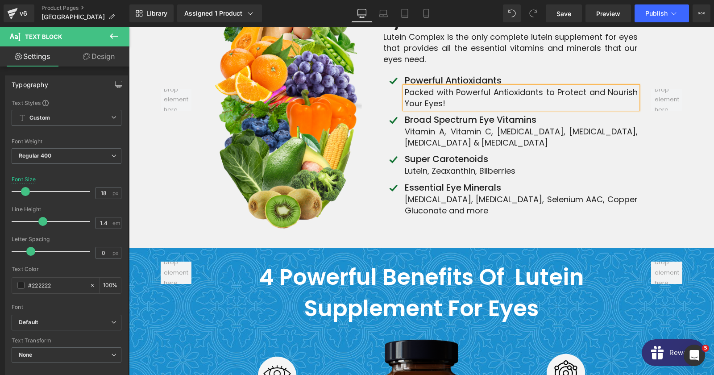
click at [465, 113] on h4 "Broad Spectrum Eye Vitamins" at bounding box center [521, 119] width 233 height 12
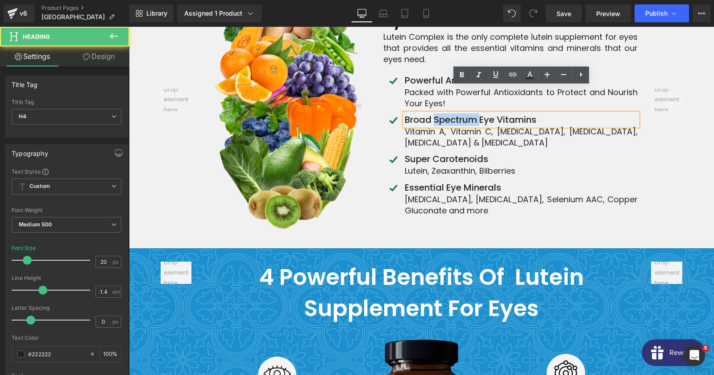
click at [465, 113] on h4 "Broad Spectrum Eye Vitamins" at bounding box center [521, 119] width 233 height 12
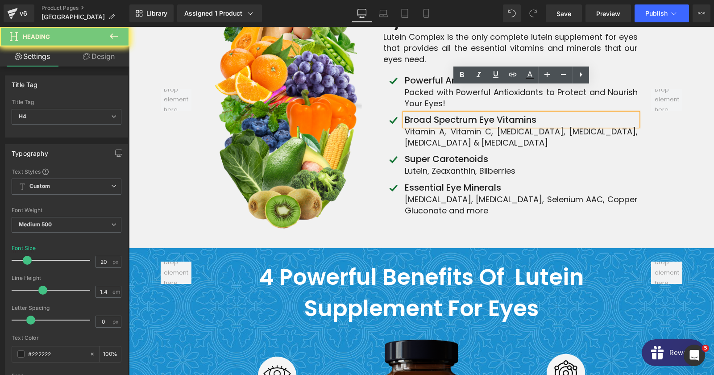
click at [465, 113] on h4 "Broad Spectrum Eye Vitamins" at bounding box center [521, 119] width 233 height 12
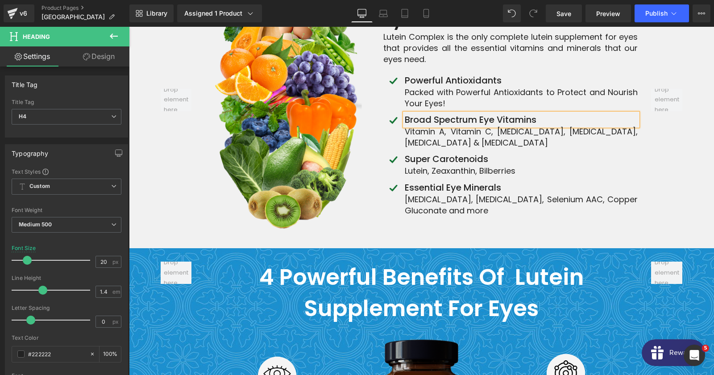
click at [424, 126] on div "Vitamin A, Vitamin C, [MEDICAL_DATA], [MEDICAL_DATA], [MEDICAL_DATA] & [MEDICAL…" at bounding box center [521, 137] width 233 height 22
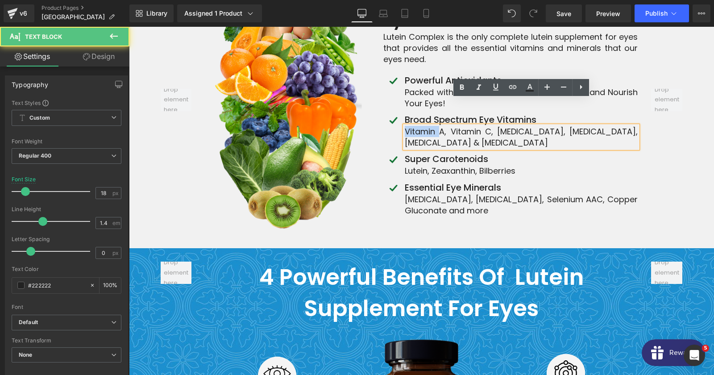
click at [424, 126] on div "Vitamin A, Vitamin C, [MEDICAL_DATA], [MEDICAL_DATA], [MEDICAL_DATA] & [MEDICAL…" at bounding box center [521, 137] width 233 height 22
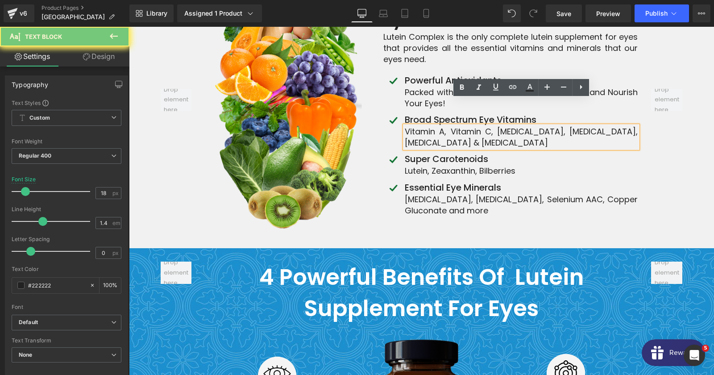
click at [424, 126] on div "Vitamin A, Vitamin C, [MEDICAL_DATA], [MEDICAL_DATA], [MEDICAL_DATA] & [MEDICAL…" at bounding box center [521, 137] width 233 height 22
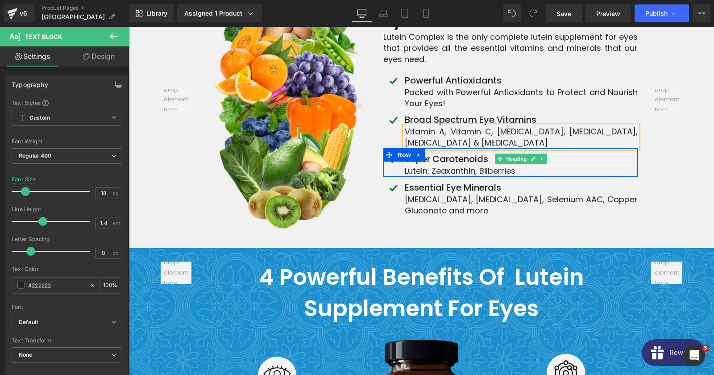
click at [474, 153] on h4 "Super Carotenoids" at bounding box center [521, 159] width 233 height 12
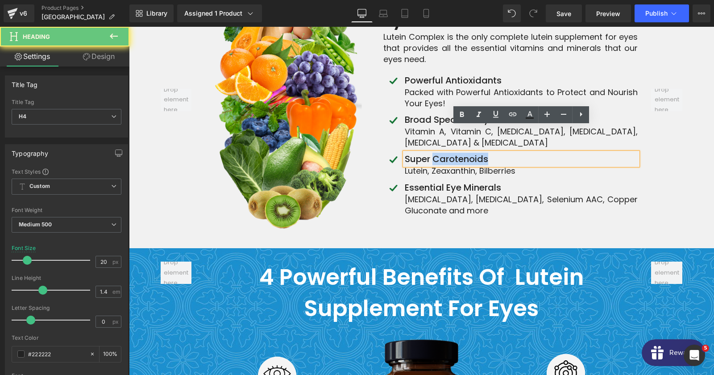
click at [474, 153] on h4 "Super Carotenoids" at bounding box center [521, 159] width 233 height 12
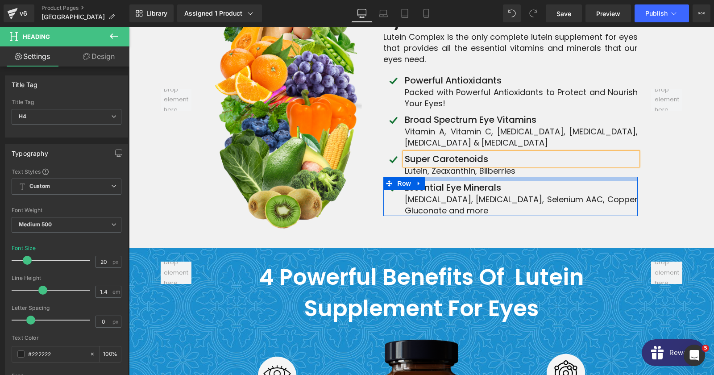
click at [429, 165] on div "Lutein, Zeaxanthin, Bilberries" at bounding box center [521, 170] width 233 height 11
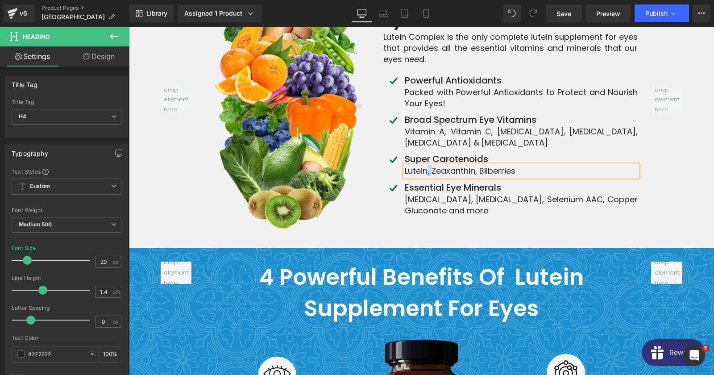
click at [429, 165] on div "Lutein, Zeaxanthin, Bilberries" at bounding box center [521, 170] width 233 height 11
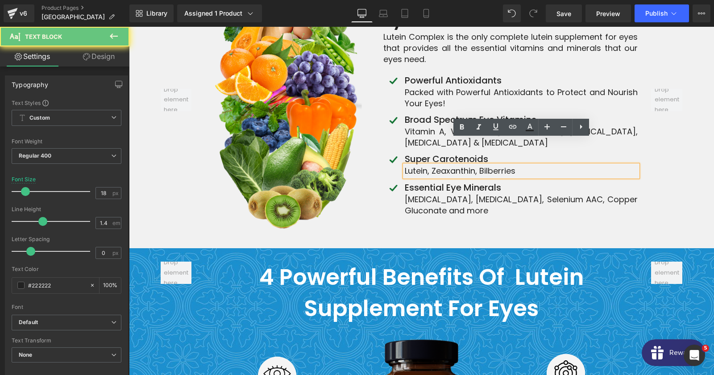
click at [429, 165] on div "Lutein, Zeaxanthin, Bilberries" at bounding box center [521, 170] width 233 height 11
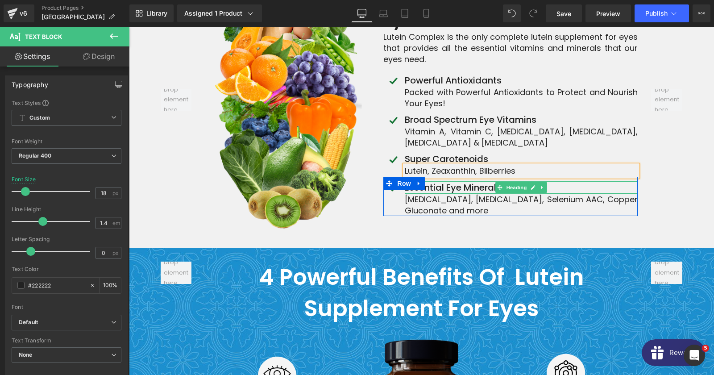
click at [457, 181] on h3 "Essential Eye Minerals" at bounding box center [521, 187] width 233 height 12
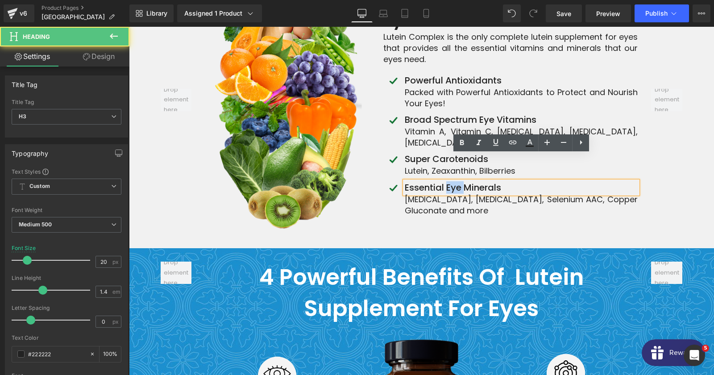
click at [457, 181] on h3 "Essential Eye Minerals" at bounding box center [521, 187] width 233 height 12
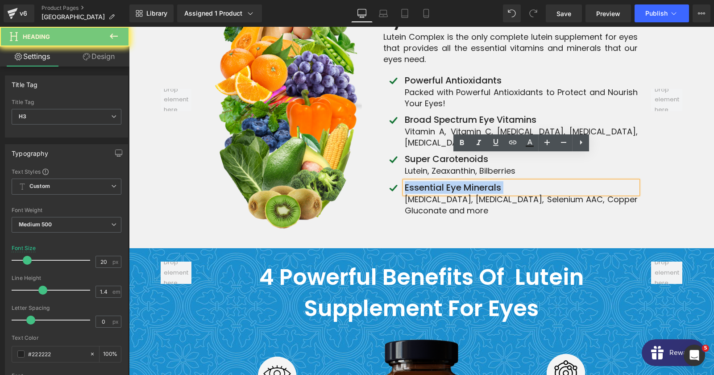
click at [457, 181] on h3 "Essential Eye Minerals" at bounding box center [521, 187] width 233 height 12
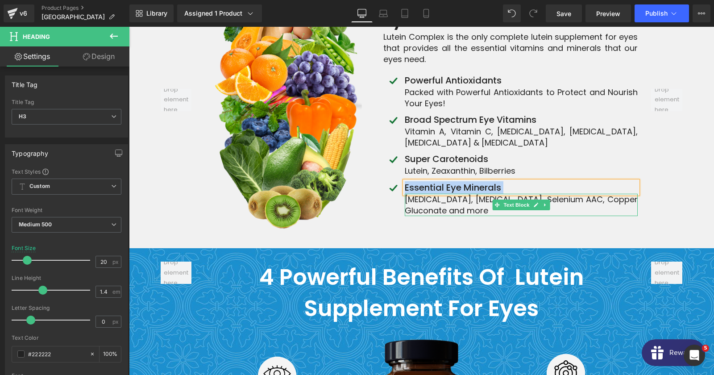
click at [444, 194] on div "[MEDICAL_DATA], [MEDICAL_DATA], Selenium AAC, Copper Gluconate and more" at bounding box center [521, 205] width 233 height 22
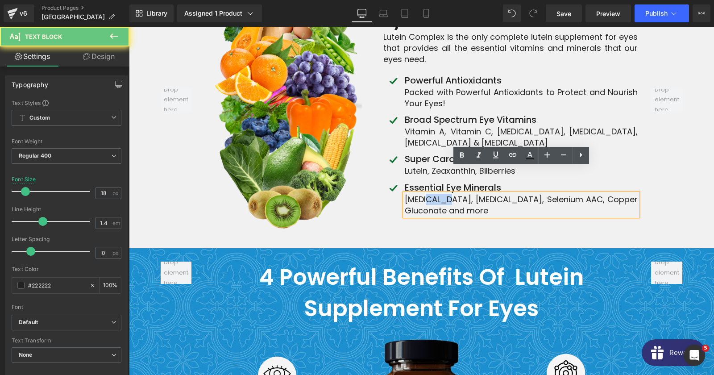
click at [444, 194] on div "[MEDICAL_DATA], [MEDICAL_DATA], Selenium AAC, Copper Gluconate and more" at bounding box center [521, 205] width 233 height 22
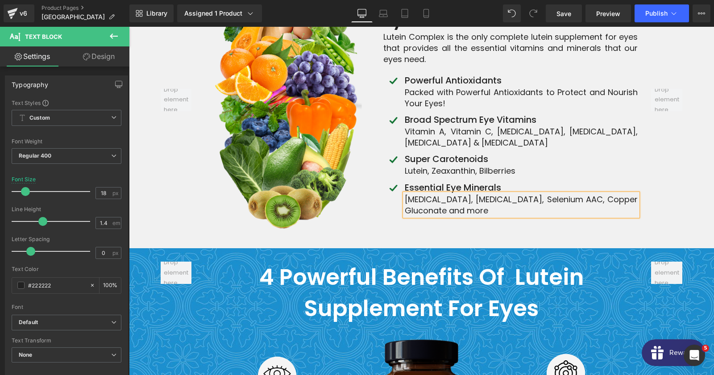
click at [643, 149] on div "Enhances Vision and Eyes Health Heading Lutein Complex is the only complete lut…" at bounding box center [511, 99] width 268 height 261
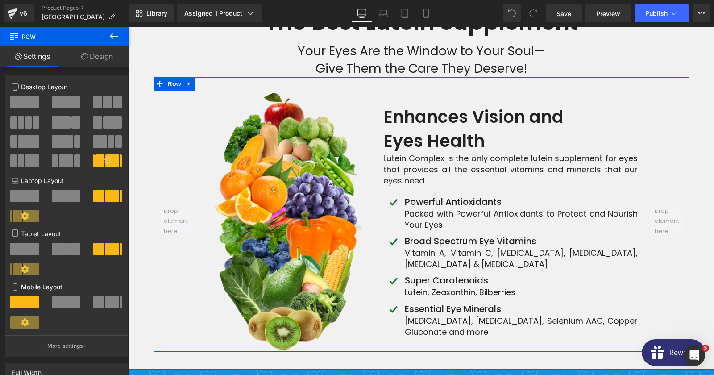
scroll to position [2336, 0]
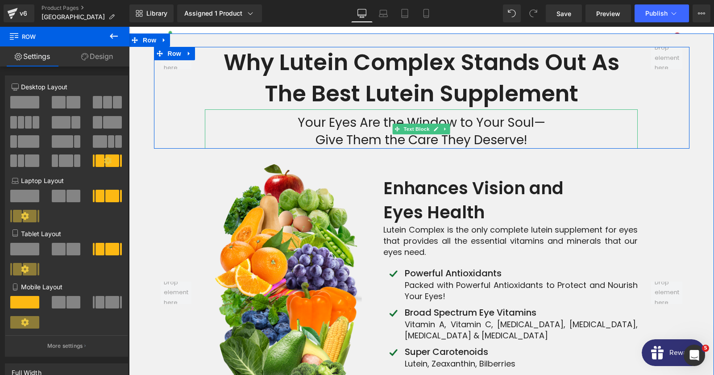
click at [364, 109] on div "Your Eyes Are the Window to Your Soul— Give Them the Care They Deserve!" at bounding box center [421, 128] width 433 height 39
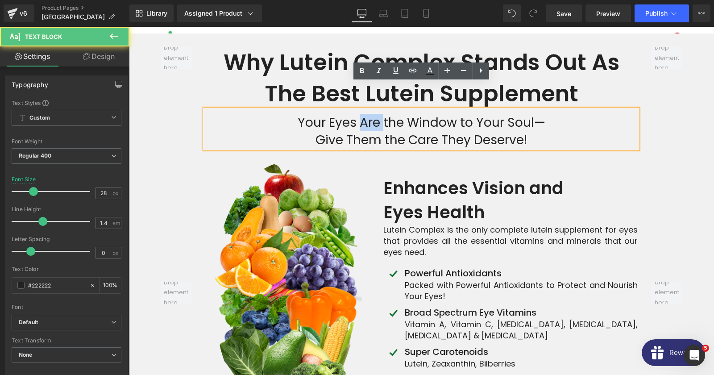
click at [364, 109] on div "Your Eyes Are the Window to Your Soul— Give Them the Care They Deserve!" at bounding box center [421, 128] width 433 height 39
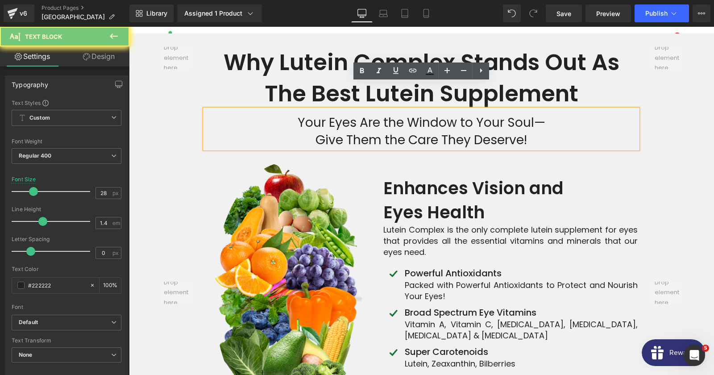
click at [364, 109] on div "Your Eyes Are the Window to Your Soul— Give Them the Care They Deserve!" at bounding box center [421, 128] width 433 height 39
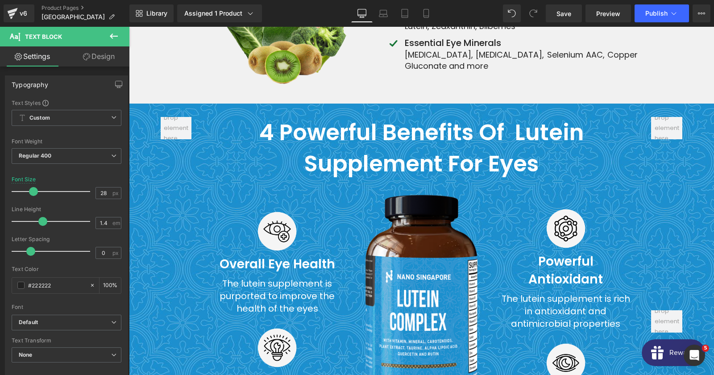
scroll to position [2673, 0]
click at [394, 116] on strong "4 Powerful Benefits of Lutein Supplement for Eyes" at bounding box center [421, 147] width 324 height 63
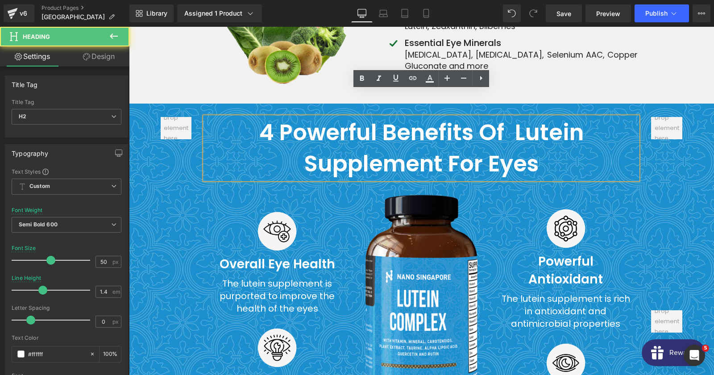
click at [375, 120] on strong "4 Powerful Benefits of Lutein Supplement for Eyes" at bounding box center [421, 147] width 324 height 63
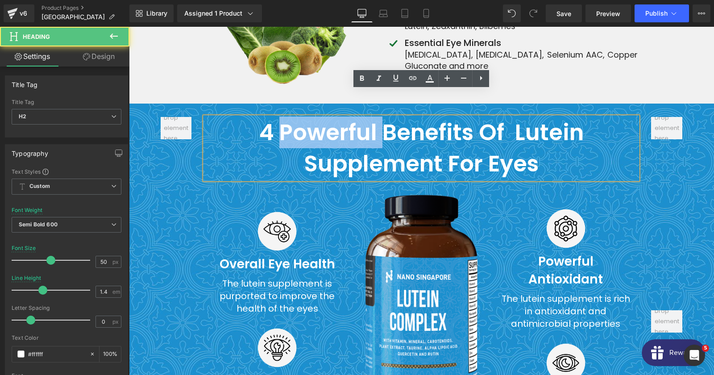
click at [375, 120] on strong "4 Powerful Benefits of Lutein Supplement for Eyes" at bounding box center [421, 147] width 324 height 63
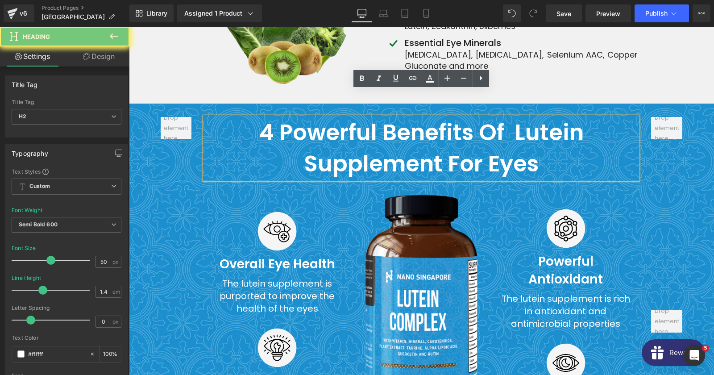
click at [375, 120] on strong "4 Powerful Benefits of Lutein Supplement for Eyes" at bounding box center [421, 147] width 324 height 63
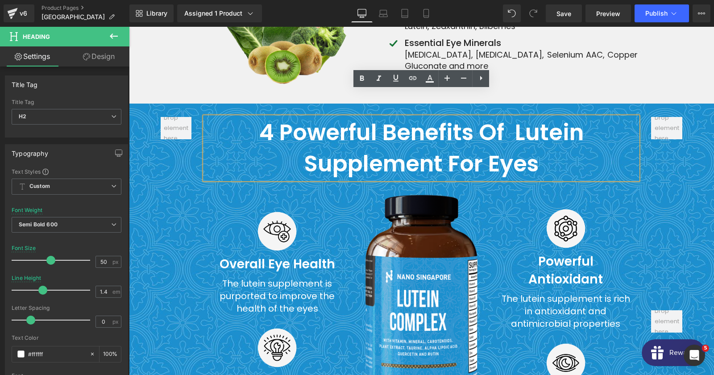
copy strong "Powerful"
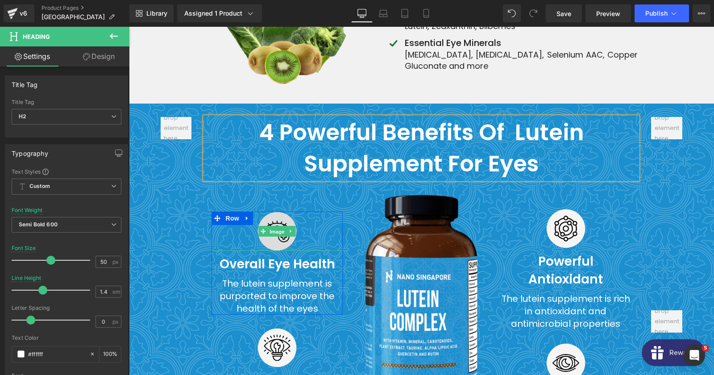
click at [280, 226] on span "Image" at bounding box center [277, 231] width 19 height 11
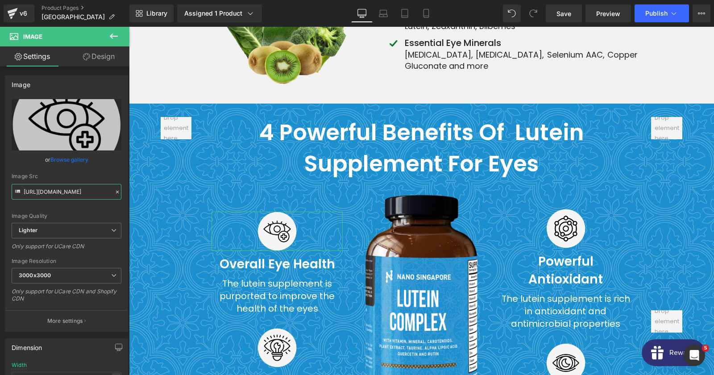
click at [66, 194] on input "[URL][DOMAIN_NAME]" at bounding box center [67, 192] width 110 height 16
copy strong "Powerful"
click at [278, 342] on span "Image" at bounding box center [277, 347] width 19 height 11
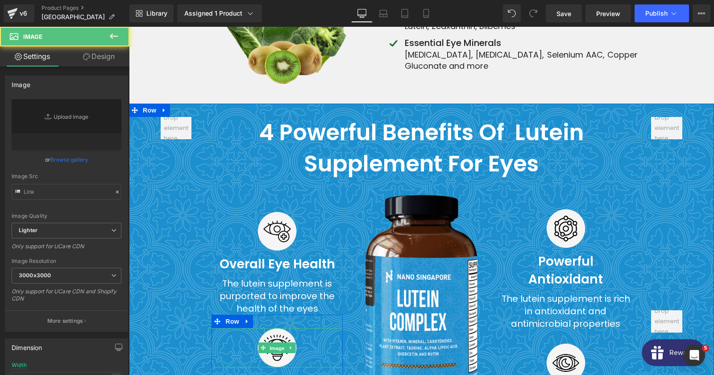
type input "[URL][DOMAIN_NAME]"
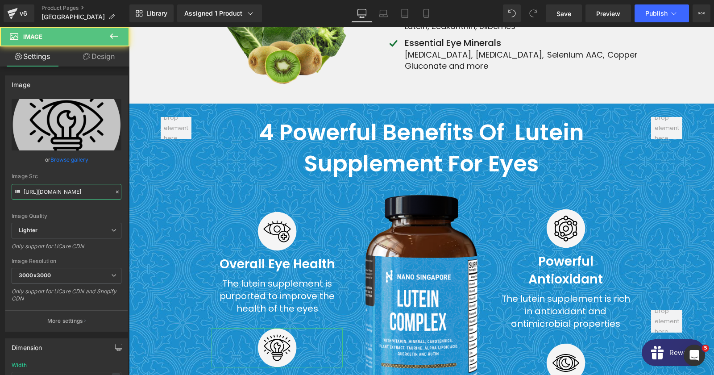
click at [62, 186] on input "[URL][DOMAIN_NAME]" at bounding box center [67, 192] width 110 height 16
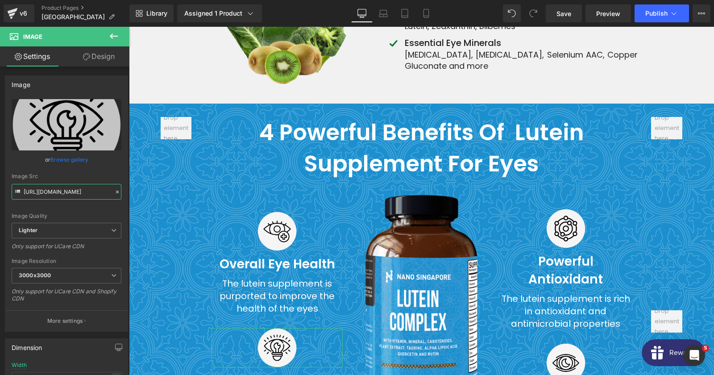
copy strong "Powerful"
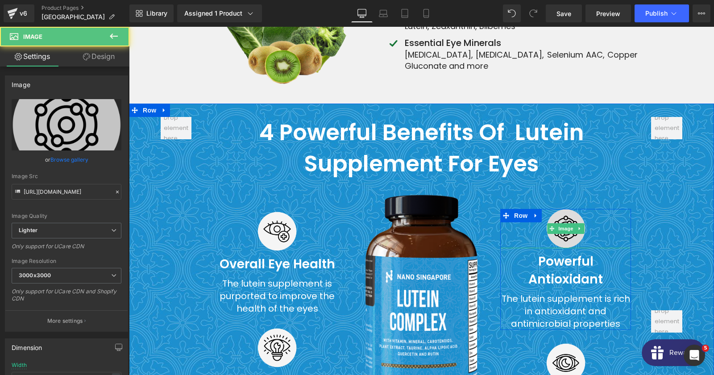
click at [553, 209] on img at bounding box center [565, 228] width 39 height 39
click at [57, 195] on input "[URL][DOMAIN_NAME]" at bounding box center [67, 192] width 110 height 16
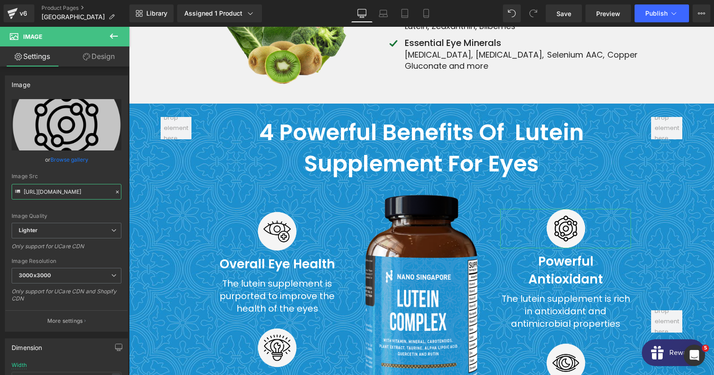
copy strong "Powerful"
click at [558, 343] on img at bounding box center [565, 362] width 39 height 39
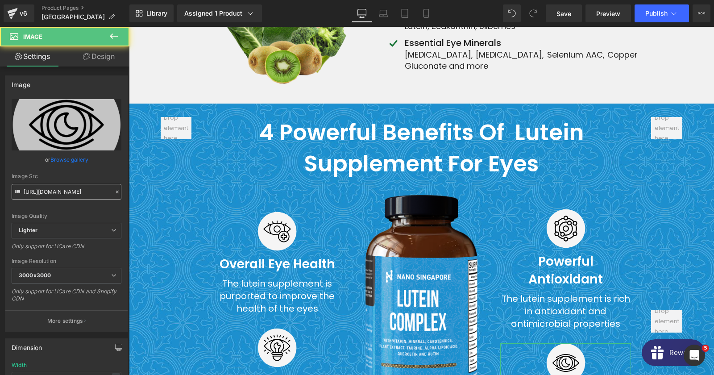
click at [59, 191] on input "[URL][DOMAIN_NAME]" at bounding box center [67, 192] width 110 height 16
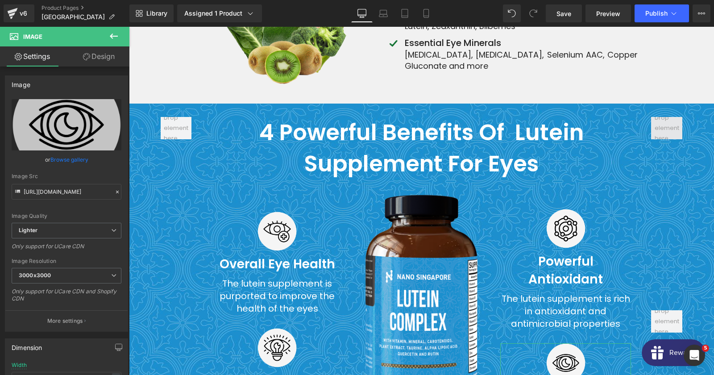
copy strong "Powerful"
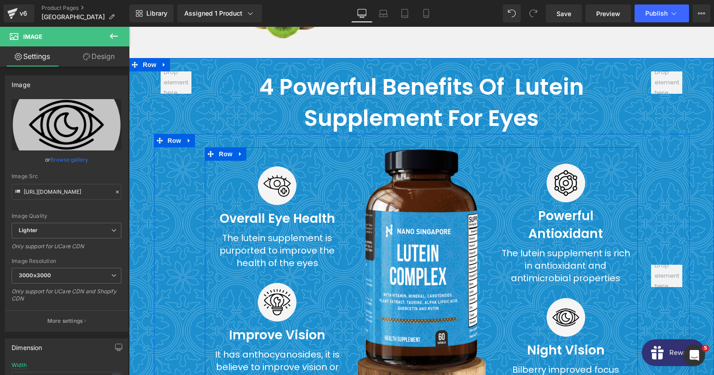
scroll to position [2721, 0]
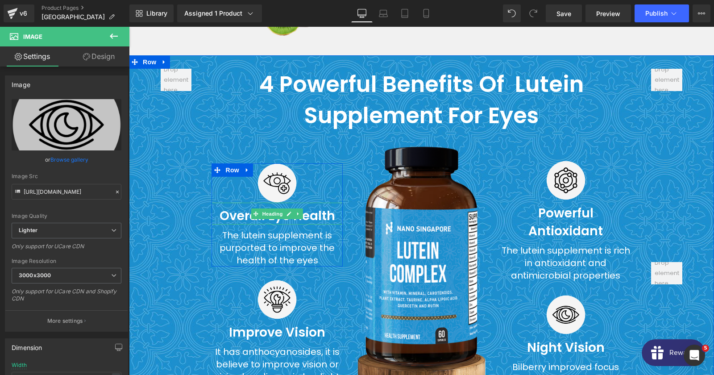
click at [250, 207] on strong "Overall Eye Health" at bounding box center [278, 215] width 116 height 17
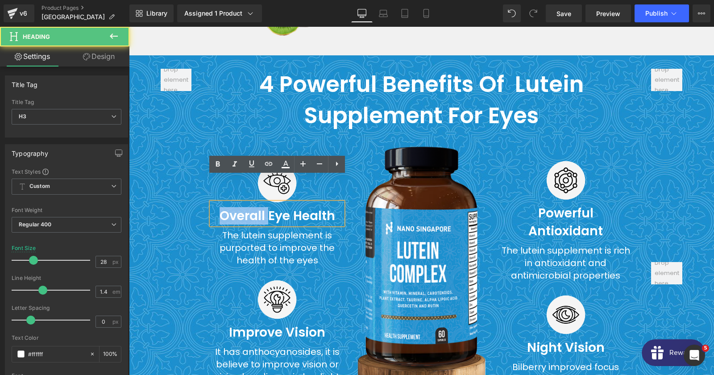
click at [250, 207] on strong "Overall Eye Health" at bounding box center [278, 215] width 116 height 17
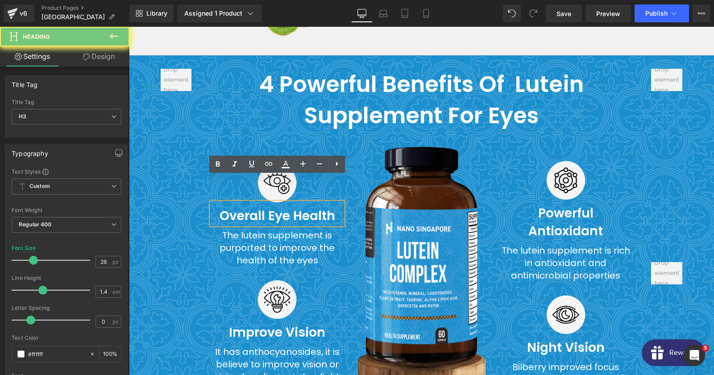
click at [250, 207] on strong "Overall Eye Health" at bounding box center [278, 215] width 116 height 17
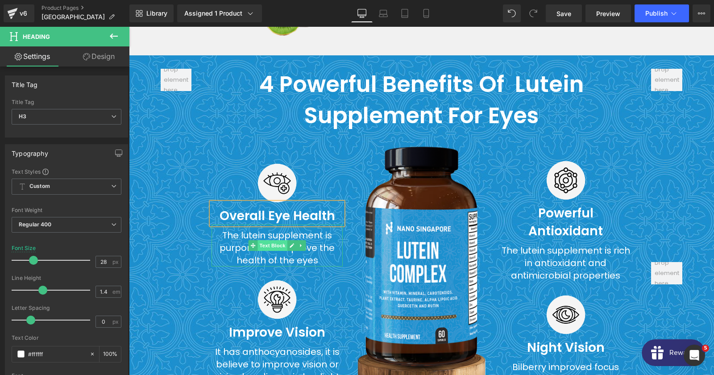
click at [271, 240] on span "Text Block" at bounding box center [272, 245] width 29 height 11
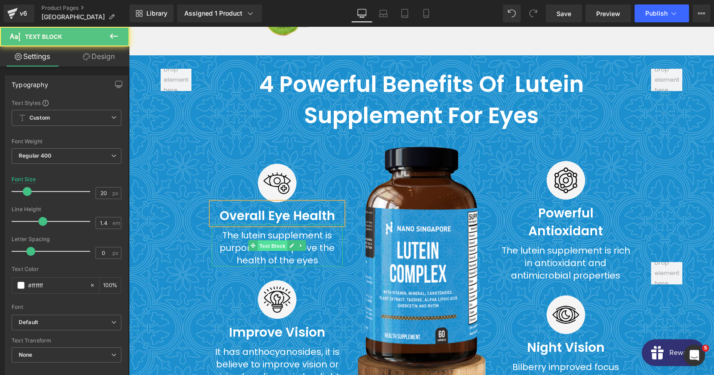
click at [271, 241] on span "Text Block" at bounding box center [272, 246] width 29 height 11
click at [237, 224] on div "The lutein supplement is purported to improve the health of the eyes" at bounding box center [277, 245] width 131 height 42
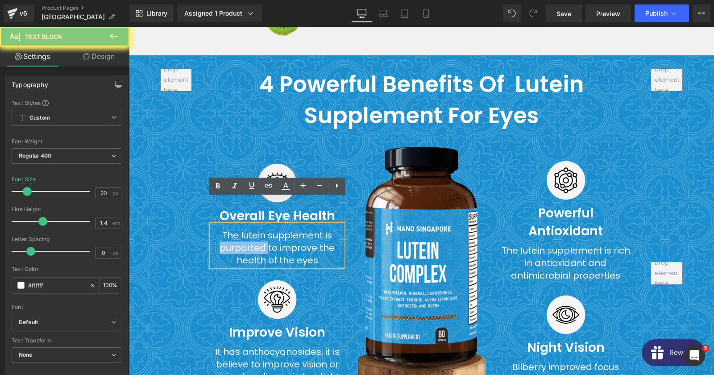
click at [237, 224] on div "The lutein supplement is purported to improve the health of the eyes" at bounding box center [277, 245] width 131 height 42
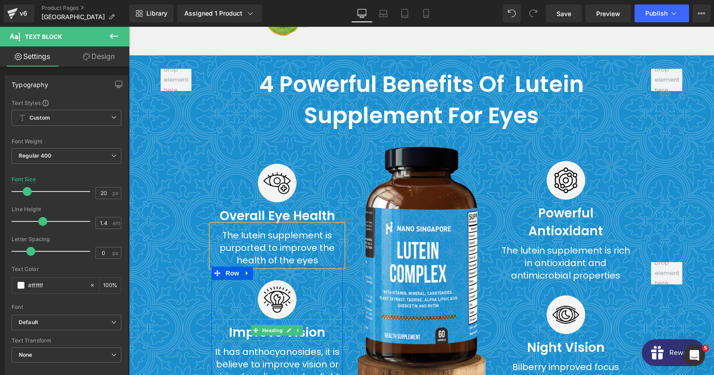
click at [262, 325] on span "Heading" at bounding box center [273, 330] width 24 height 11
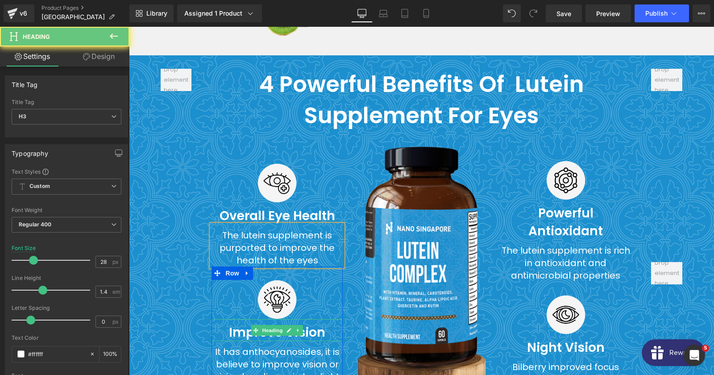
click at [262, 325] on span "Heading" at bounding box center [273, 330] width 24 height 11
click at [233, 324] on strong "Improve Vision" at bounding box center [277, 332] width 96 height 17
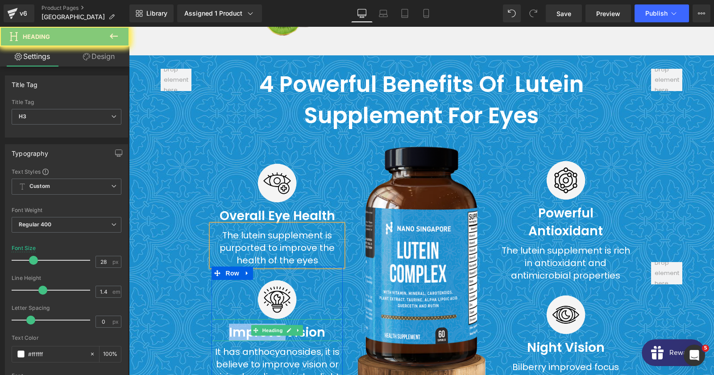
click at [233, 324] on strong "Improve Vision" at bounding box center [277, 332] width 96 height 17
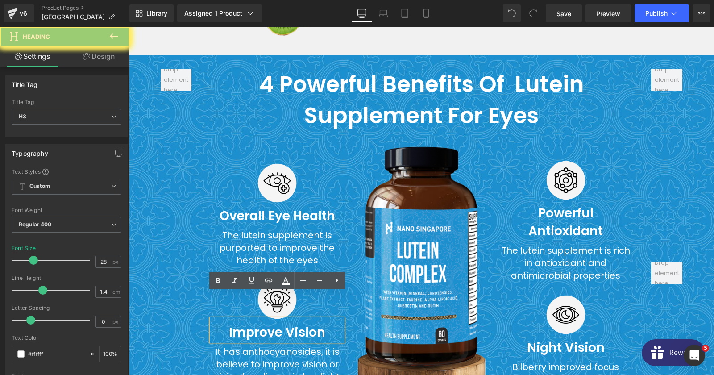
click at [233, 324] on strong "Improve Vision" at bounding box center [277, 332] width 96 height 17
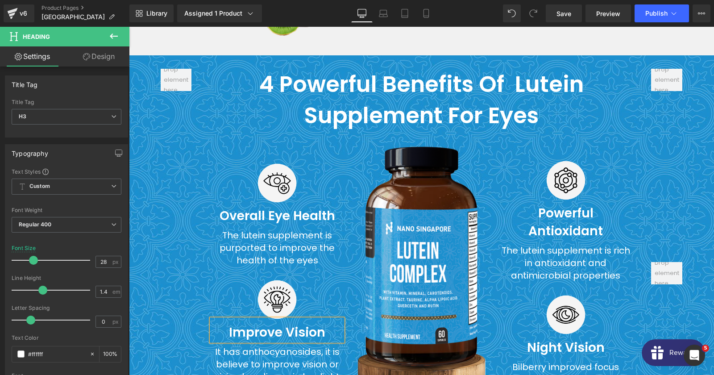
click at [236, 341] on div "It has anthocyanosides, it is believe to improve vision or vision handicaps in …" at bounding box center [277, 362] width 131 height 42
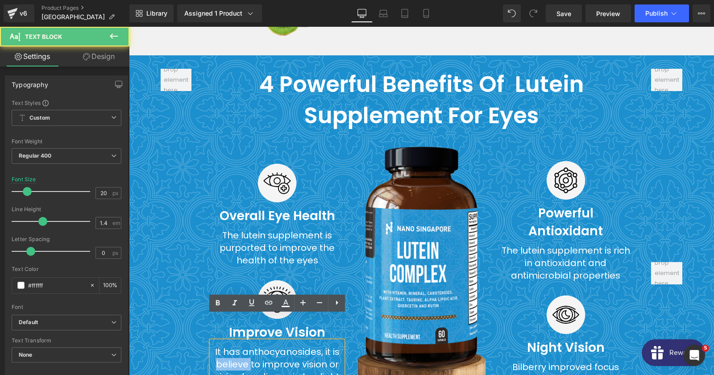
click at [236, 341] on div "It has anthocyanosides, it is believe to improve vision or vision handicaps in …" at bounding box center [277, 362] width 131 height 42
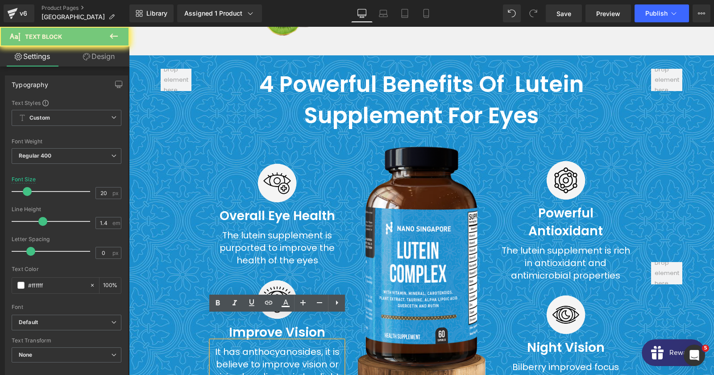
click at [236, 341] on div "It has anthocyanosides, it is believe to improve vision or vision handicaps in …" at bounding box center [277, 362] width 131 height 42
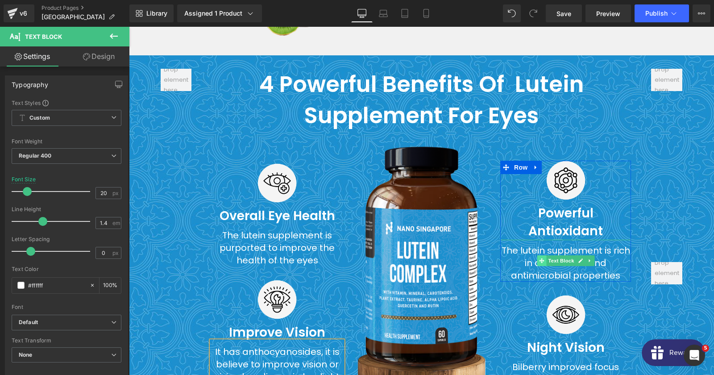
click at [546, 255] on span at bounding box center [541, 260] width 9 height 11
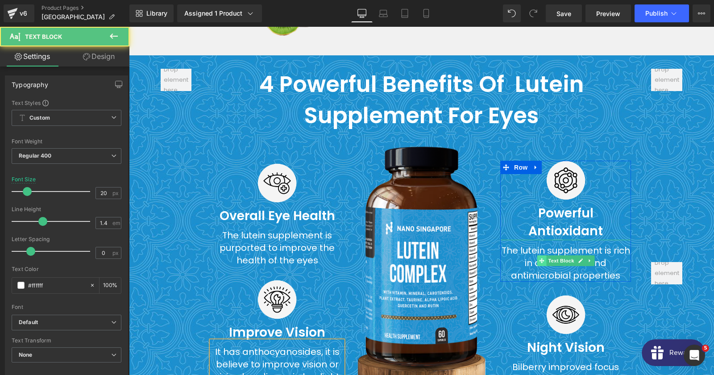
click at [546, 255] on span at bounding box center [541, 260] width 9 height 11
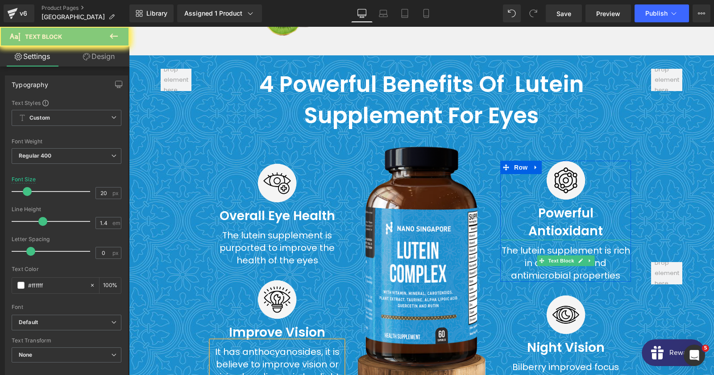
click at [532, 240] on div "The lutein supplement is rich in antioxidant and antimicrobial properties" at bounding box center [565, 261] width 131 height 42
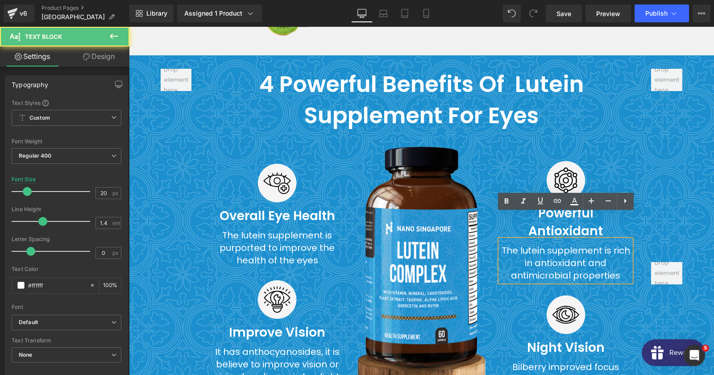
click at [532, 240] on div "The lutein supplement is rich in antioxidant and antimicrobial properties" at bounding box center [565, 261] width 131 height 42
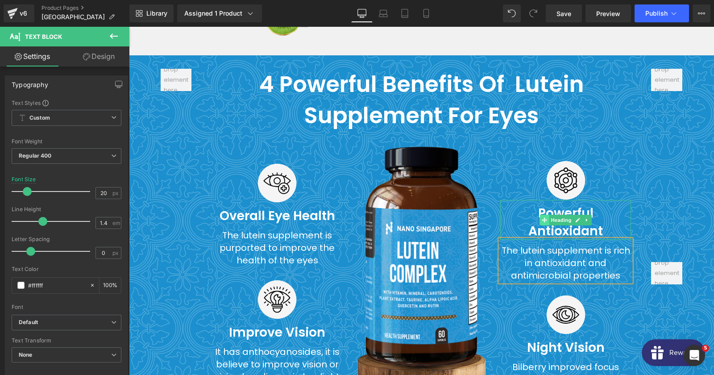
click at [541, 215] on span at bounding box center [544, 220] width 9 height 11
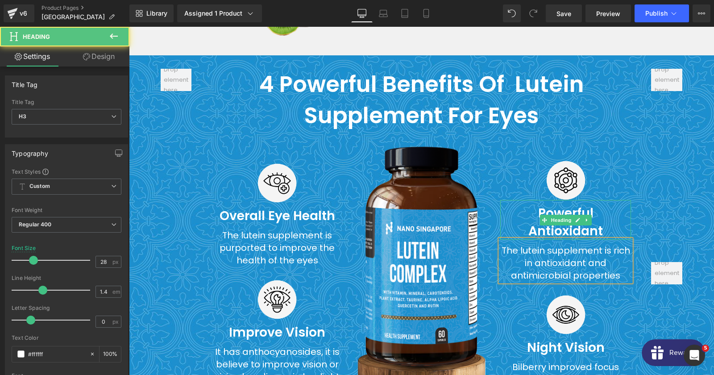
click at [528, 204] on h3 "Powerful Antioxidant" at bounding box center [565, 221] width 131 height 35
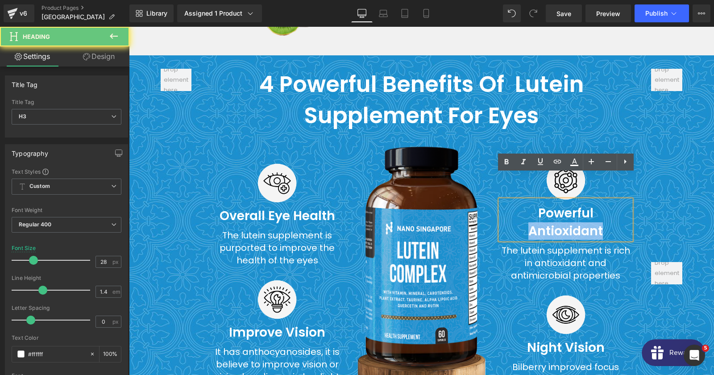
click at [528, 204] on h3 "Powerful Antioxidant" at bounding box center [565, 221] width 131 height 35
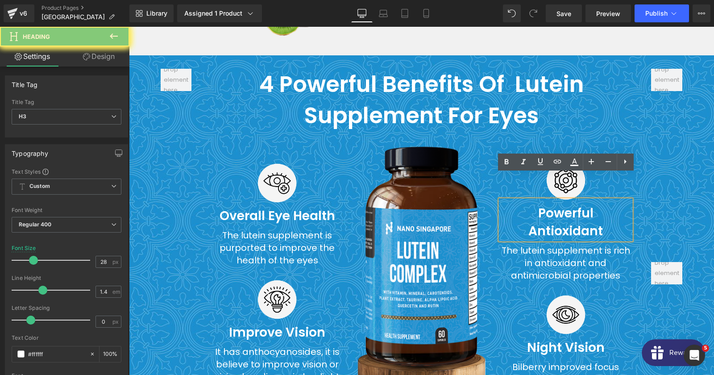
click at [528, 204] on h3 "Powerful Antioxidant" at bounding box center [565, 221] width 131 height 35
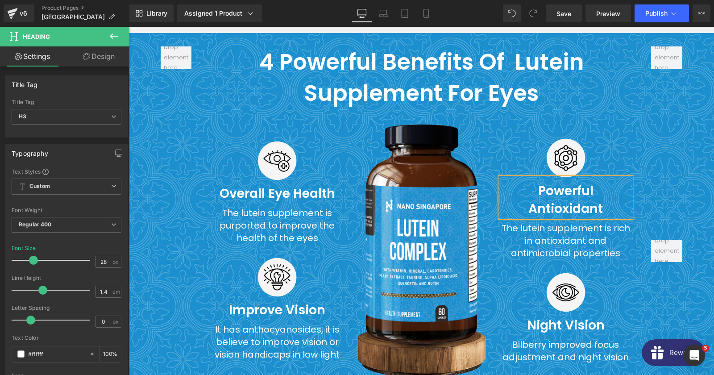
scroll to position [2770, 0]
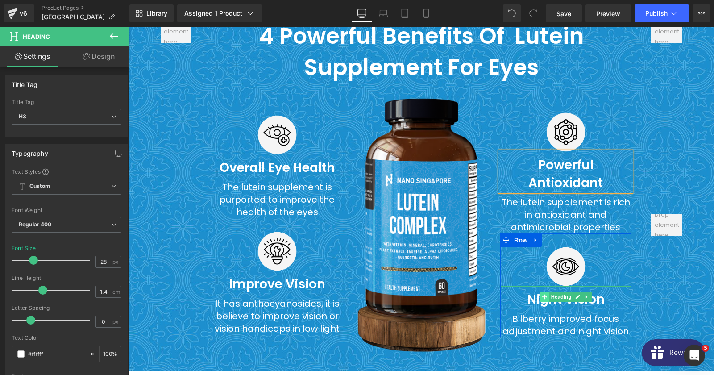
click at [541, 291] on span at bounding box center [544, 296] width 9 height 11
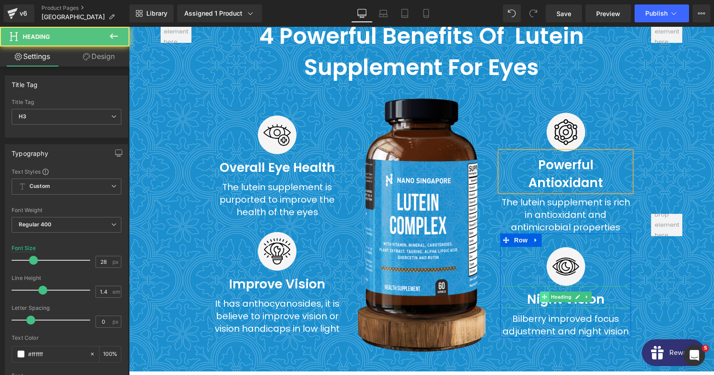
click at [541, 291] on span at bounding box center [544, 296] width 9 height 11
click at [535, 291] on strong "Night Vision" at bounding box center [566, 299] width 78 height 17
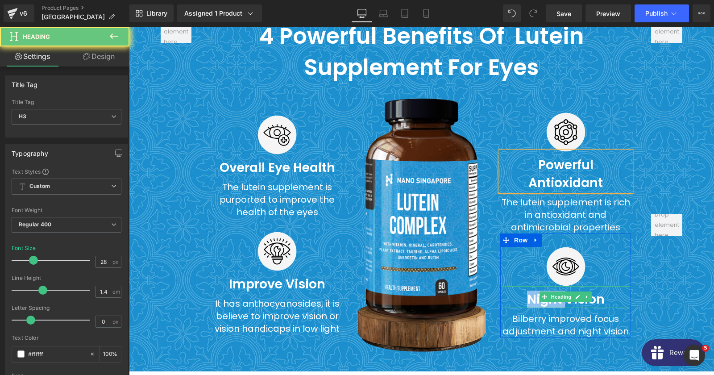
click at [535, 291] on strong "Night Vision" at bounding box center [566, 299] width 78 height 17
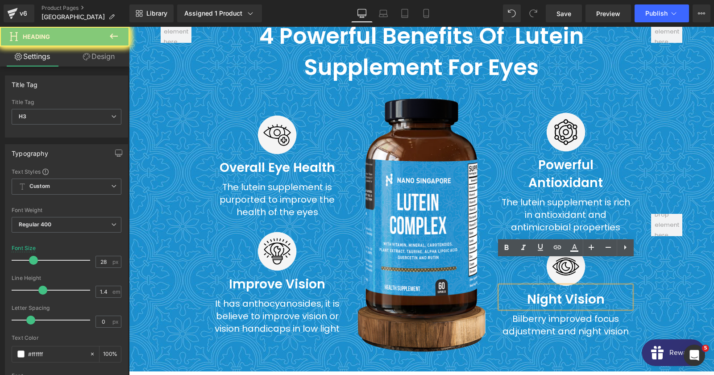
click at [535, 291] on strong "Night Vision" at bounding box center [566, 299] width 78 height 17
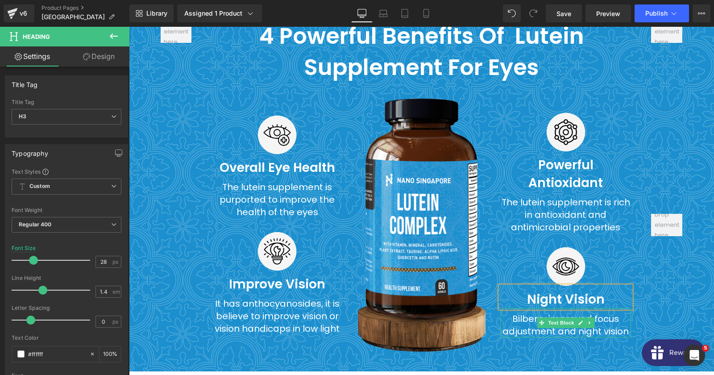
click at [535, 308] on div "Bilberry improved focus adjustment and night vision" at bounding box center [565, 322] width 131 height 29
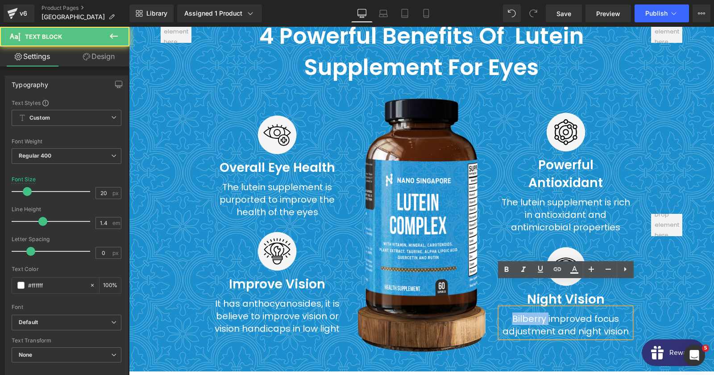
click at [535, 308] on div "Bilberry improved focus adjustment and night vision" at bounding box center [565, 322] width 131 height 29
click at [524, 308] on div "Bilberry improved focus adjustment and night vision" at bounding box center [565, 322] width 131 height 29
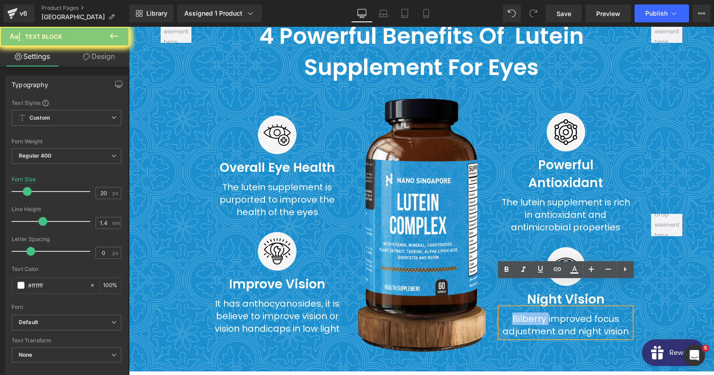
click at [524, 308] on div "Bilberry improved focus adjustment and night vision" at bounding box center [565, 322] width 131 height 29
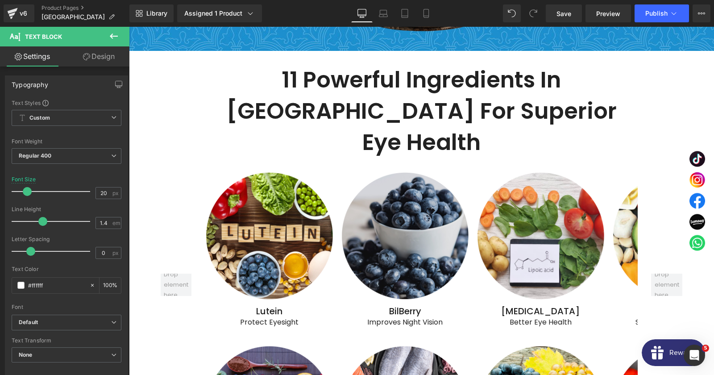
scroll to position [3059, 0]
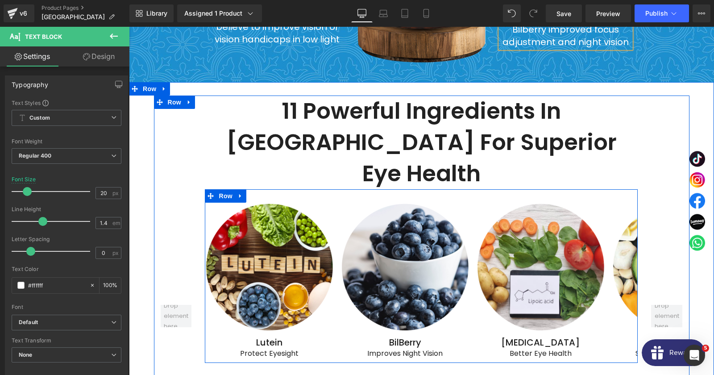
click at [438, 189] on div "Image [GEOGRAPHIC_DATA] Text Block Protect Eyesight Text Block Image BilBerry T…" at bounding box center [421, 276] width 433 height 174
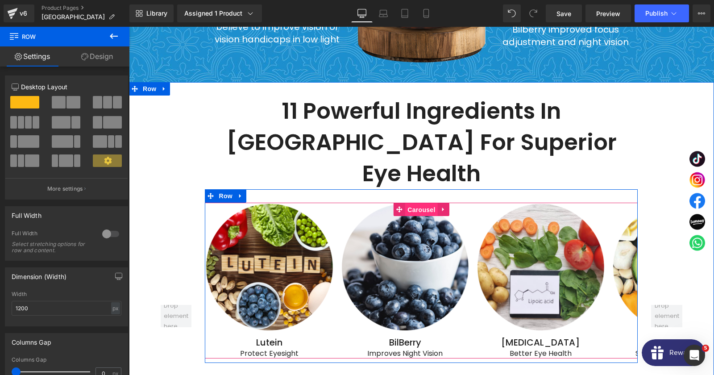
click at [425, 203] on span "Carousel" at bounding box center [421, 209] width 32 height 13
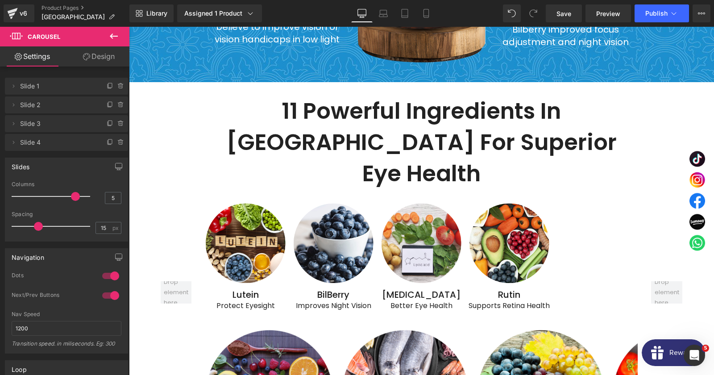
type input "4"
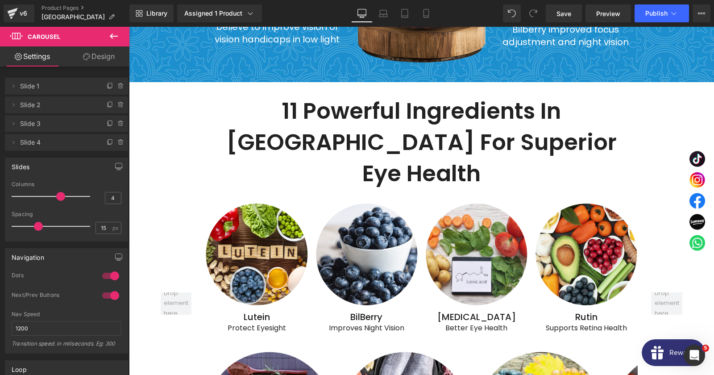
click at [60, 197] on span at bounding box center [60, 196] width 9 height 9
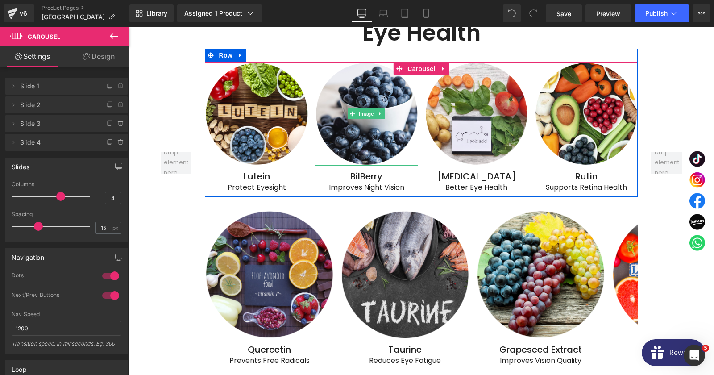
scroll to position [3203, 0]
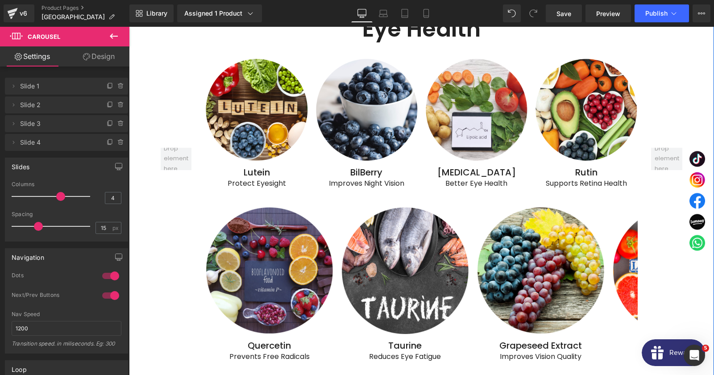
click at [470, 193] on div "Image [GEOGRAPHIC_DATA] Text Block Prevents Free Radicals Text Block Image Taur…" at bounding box center [421, 280] width 433 height 174
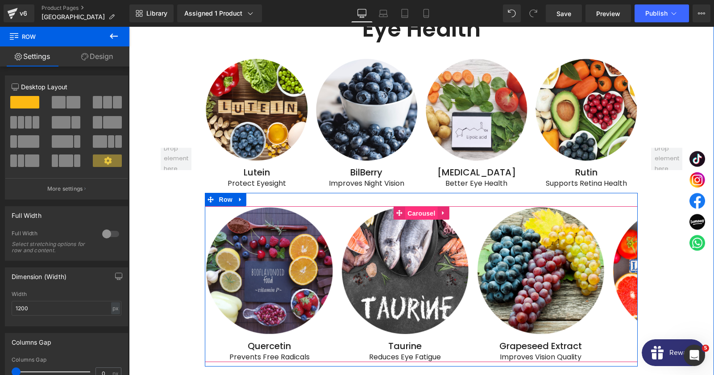
click at [427, 207] on span "Carousel" at bounding box center [421, 213] width 32 height 13
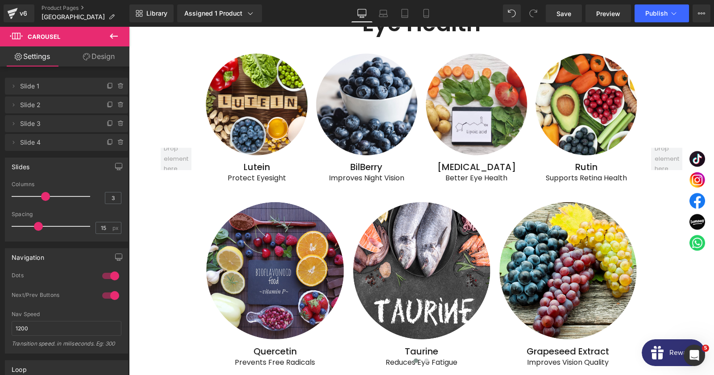
type input "4"
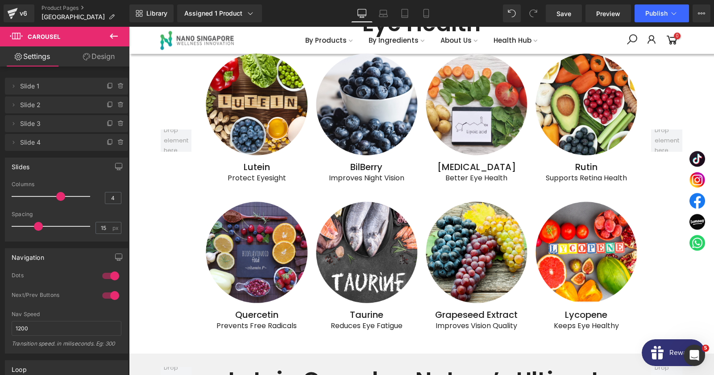
scroll to position [3190, 0]
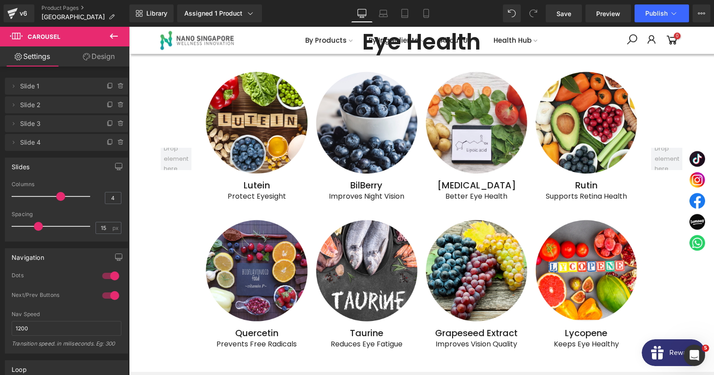
click at [62, 192] on div at bounding box center [53, 196] width 74 height 18
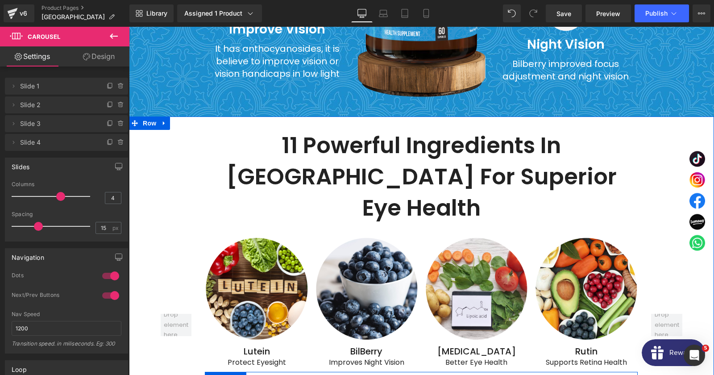
scroll to position [2949, 0]
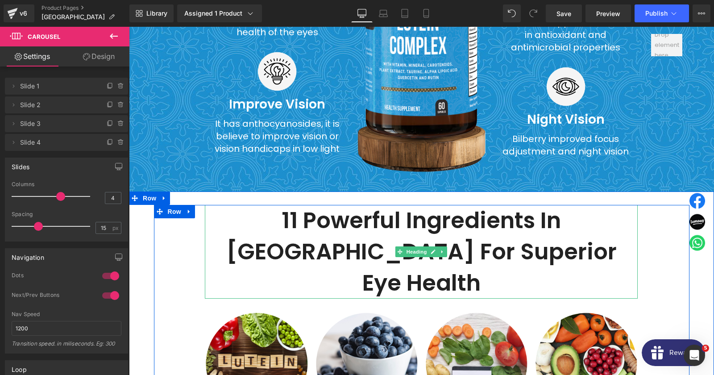
click at [366, 216] on strong "11 Powerful Ingredients in [GEOGRAPHIC_DATA] for Superior Eye Health" at bounding box center [421, 251] width 390 height 94
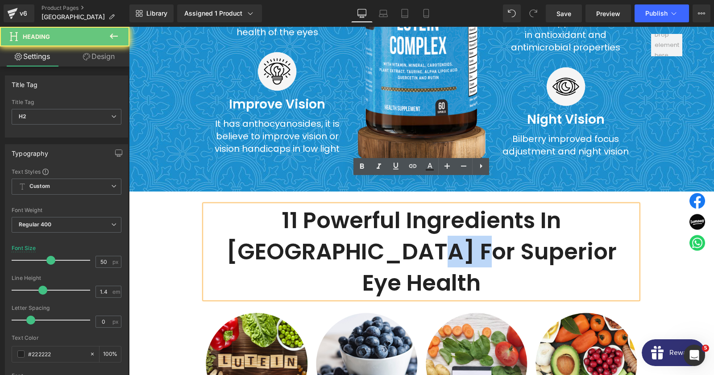
click at [366, 216] on strong "11 Powerful Ingredients in [GEOGRAPHIC_DATA] for Superior Eye Health" at bounding box center [421, 251] width 390 height 94
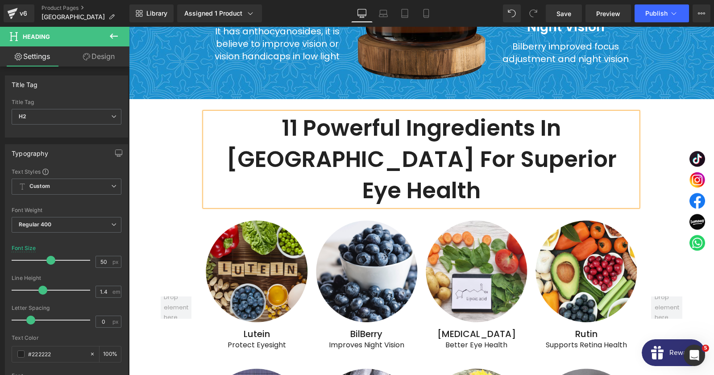
scroll to position [3046, 0]
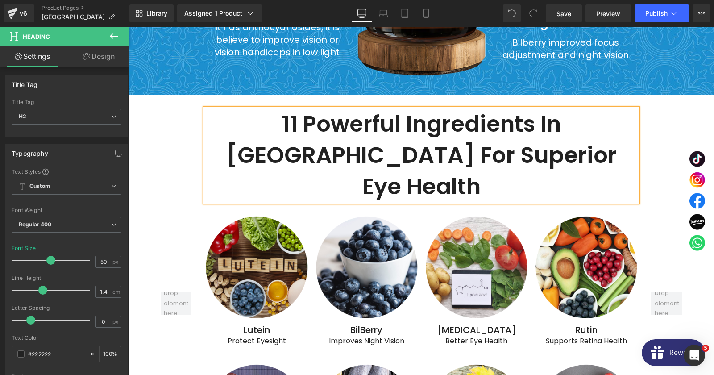
click at [252, 216] on div "Image" at bounding box center [256, 267] width 103 height 103
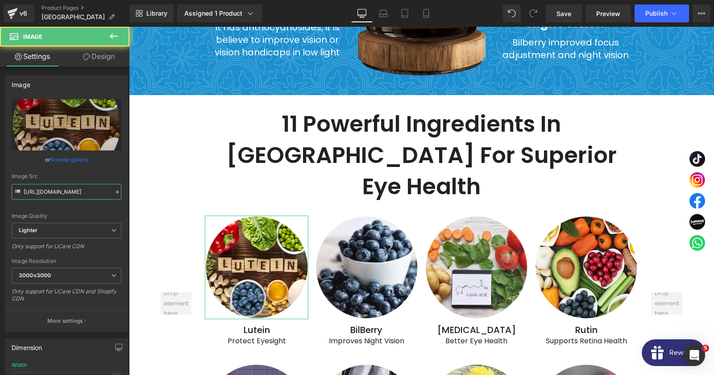
click at [71, 187] on input "[URL][DOMAIN_NAME]" at bounding box center [67, 192] width 110 height 16
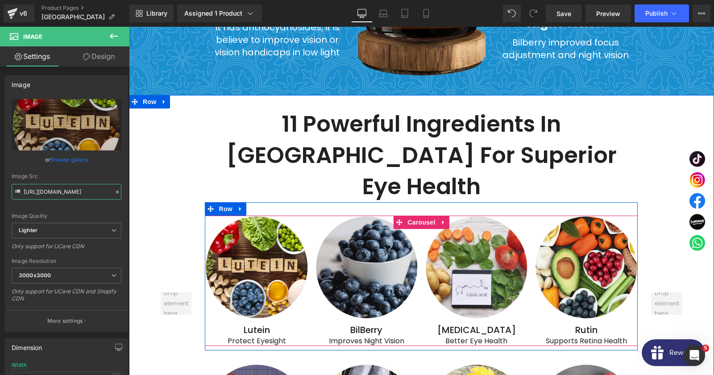
click at [362, 262] on span "Image" at bounding box center [366, 267] width 19 height 11
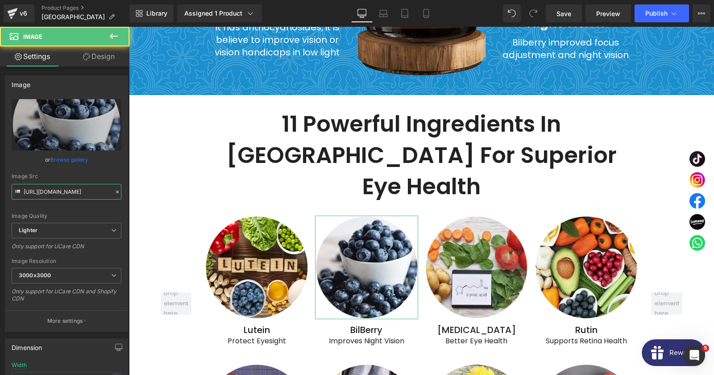
click at [71, 194] on input "[URL][DOMAIN_NAME]" at bounding box center [67, 192] width 110 height 16
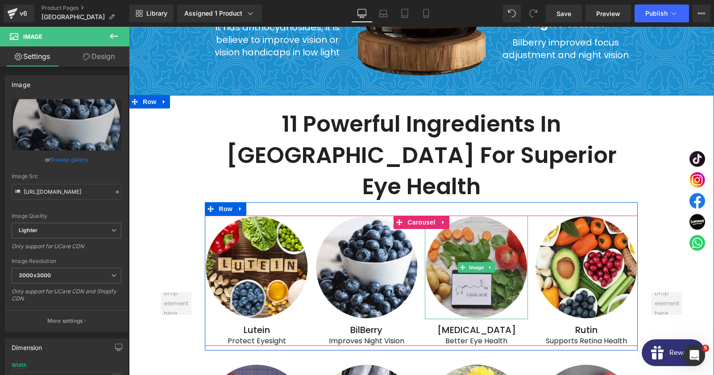
click at [459, 216] on img at bounding box center [476, 267] width 103 height 103
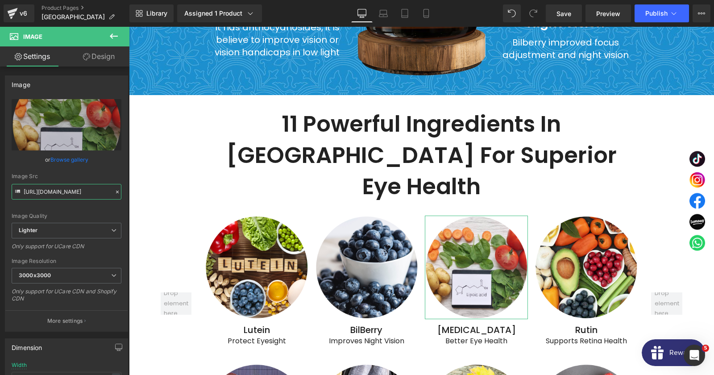
click at [83, 189] on input "[URL][DOMAIN_NAME]" at bounding box center [67, 192] width 110 height 16
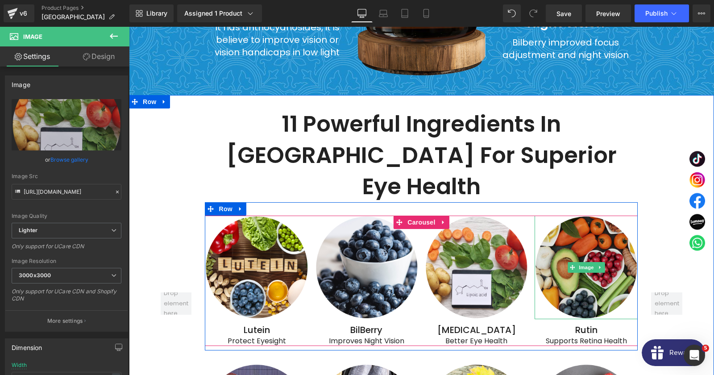
click at [585, 216] on img at bounding box center [586, 267] width 103 height 103
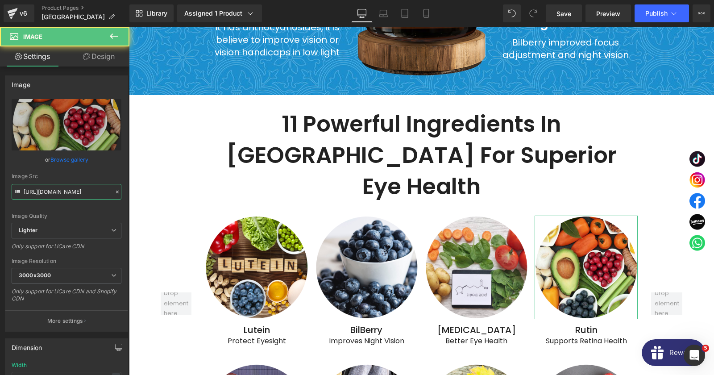
click at [58, 187] on input "[URL][DOMAIN_NAME]" at bounding box center [67, 192] width 110 height 16
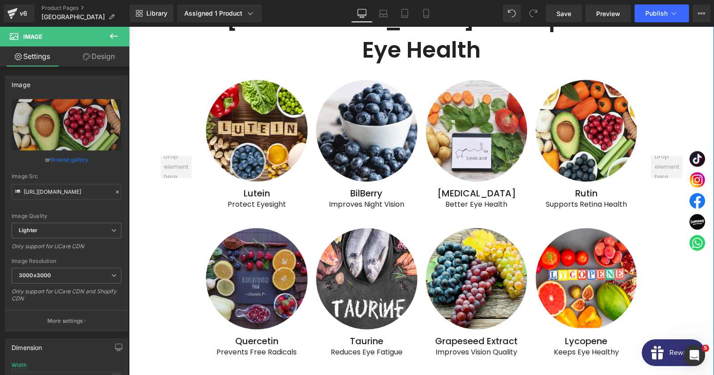
scroll to position [3190, 0]
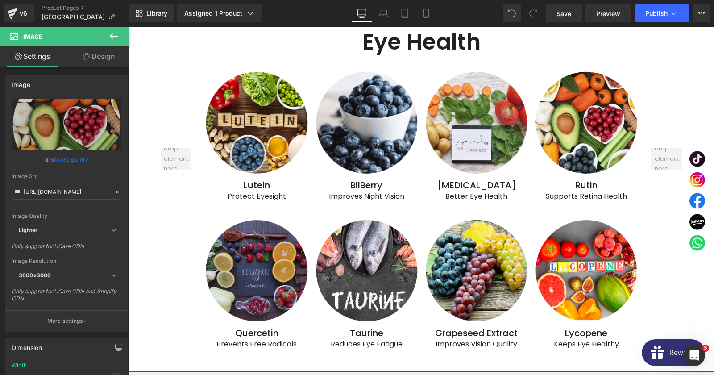
click at [272, 241] on img at bounding box center [256, 270] width 103 height 103
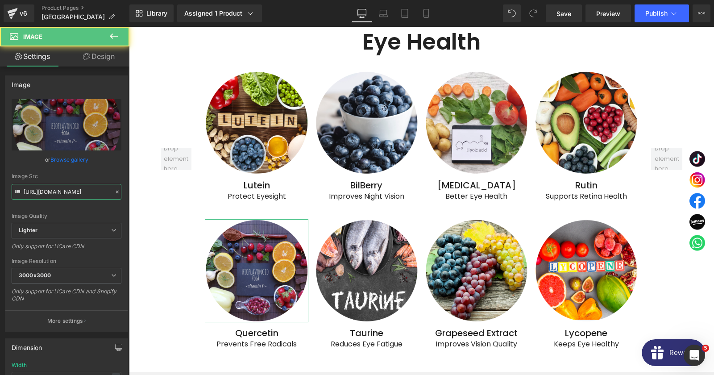
click at [71, 188] on input "[URL][DOMAIN_NAME]" at bounding box center [67, 192] width 110 height 16
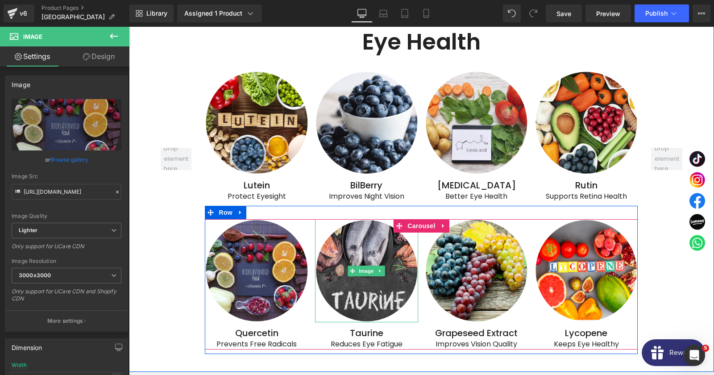
click at [341, 226] on img at bounding box center [366, 270] width 103 height 103
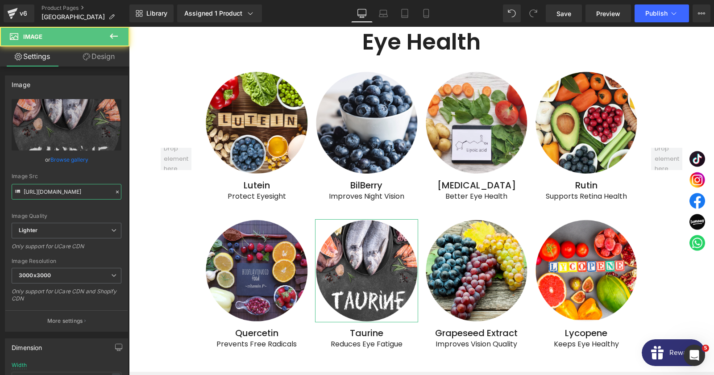
click at [72, 190] on input "[URL][DOMAIN_NAME]" at bounding box center [67, 192] width 110 height 16
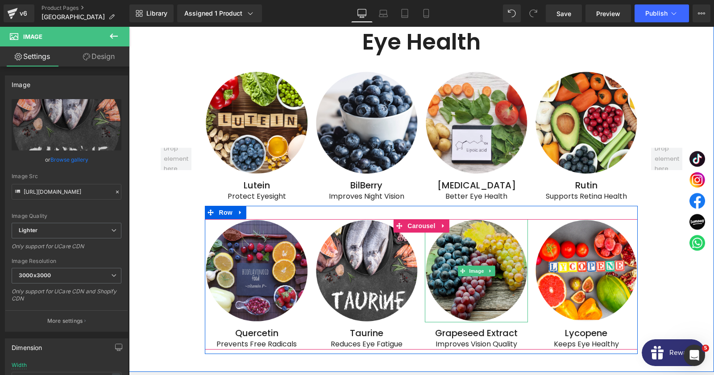
click at [482, 241] on img at bounding box center [476, 270] width 103 height 103
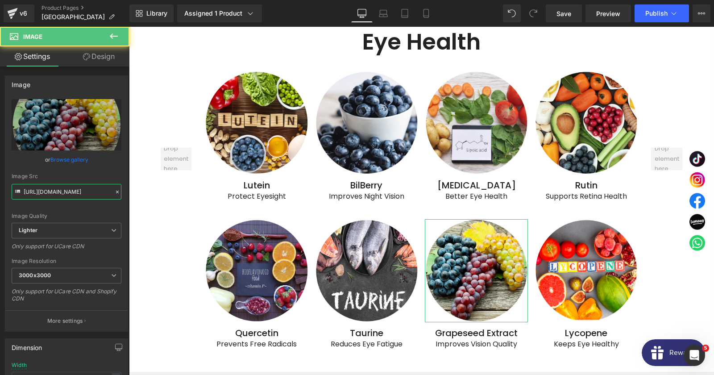
click at [76, 194] on input "[URL][DOMAIN_NAME]" at bounding box center [67, 192] width 110 height 16
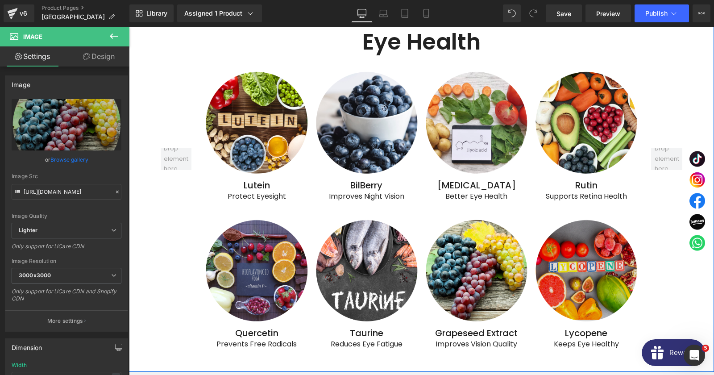
click at [593, 249] on img at bounding box center [586, 270] width 103 height 103
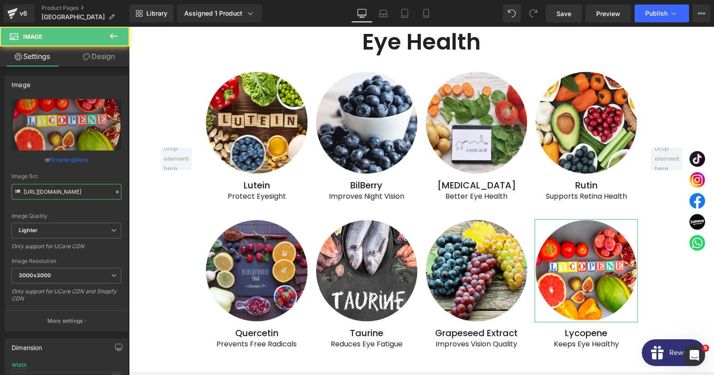
click at [79, 190] on input "[URL][DOMAIN_NAME]" at bounding box center [67, 192] width 110 height 16
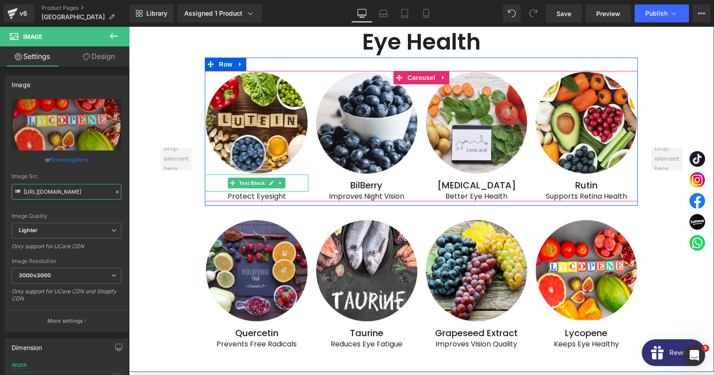
click at [289, 179] on p "Lutein" at bounding box center [256, 185] width 103 height 12
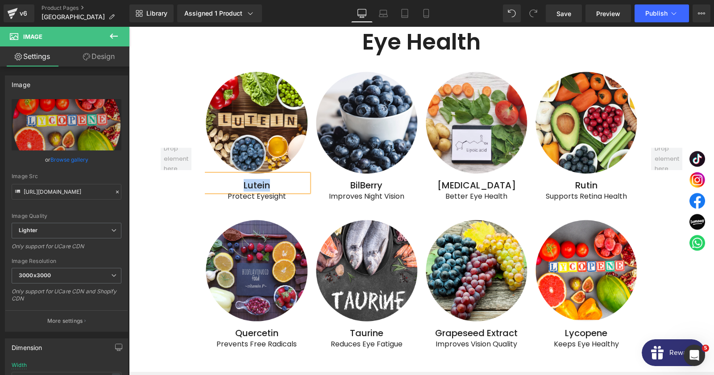
click at [289, 179] on p "Lutein" at bounding box center [256, 185] width 103 height 12
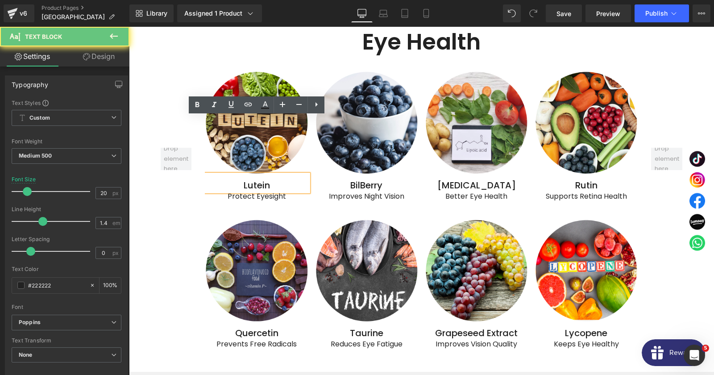
click at [289, 179] on p "Lutein" at bounding box center [256, 185] width 103 height 12
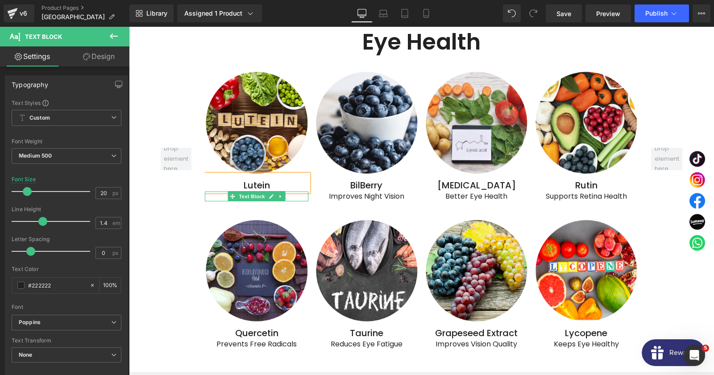
click at [223, 191] on p "Protect Eyesight" at bounding box center [256, 196] width 103 height 10
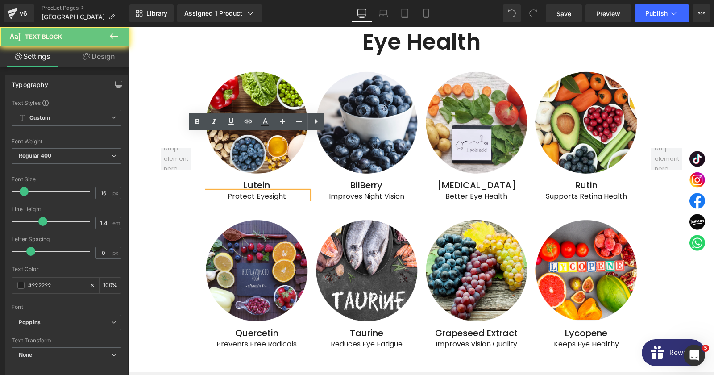
click at [223, 191] on p "Protect Eyesight" at bounding box center [256, 196] width 103 height 10
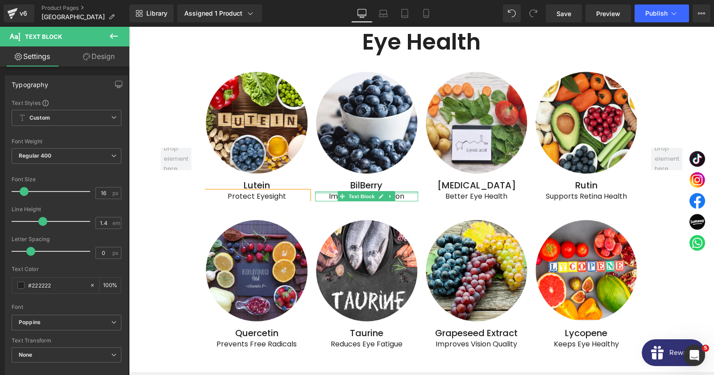
click at [398, 191] on div at bounding box center [366, 192] width 103 height 2
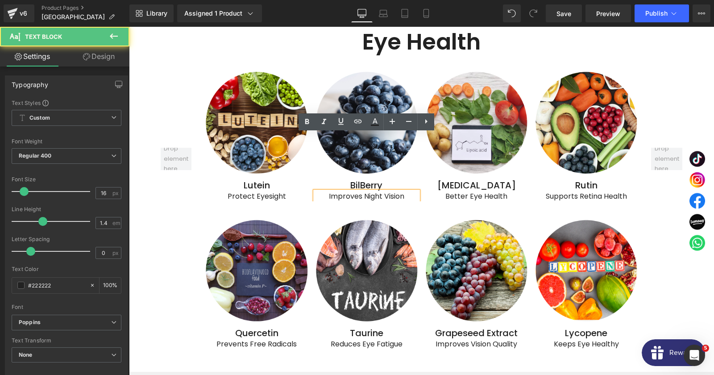
click at [398, 191] on p "Improves Night Vision" at bounding box center [366, 196] width 103 height 10
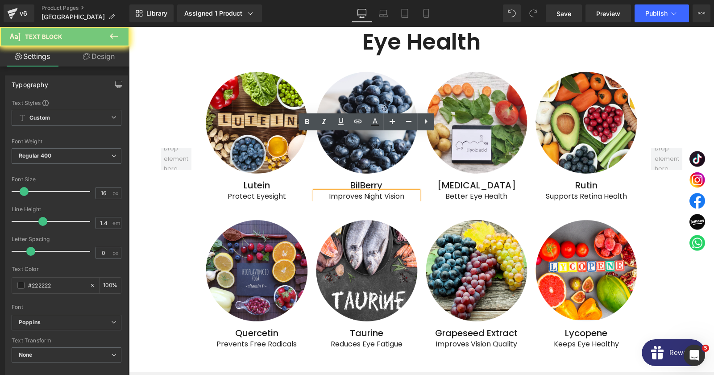
click at [398, 191] on p "Improves Night Vision" at bounding box center [366, 196] width 103 height 10
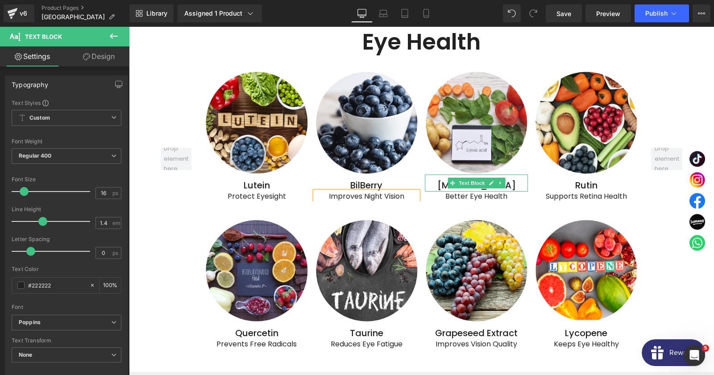
click at [478, 178] on span "Text Block" at bounding box center [471, 183] width 29 height 11
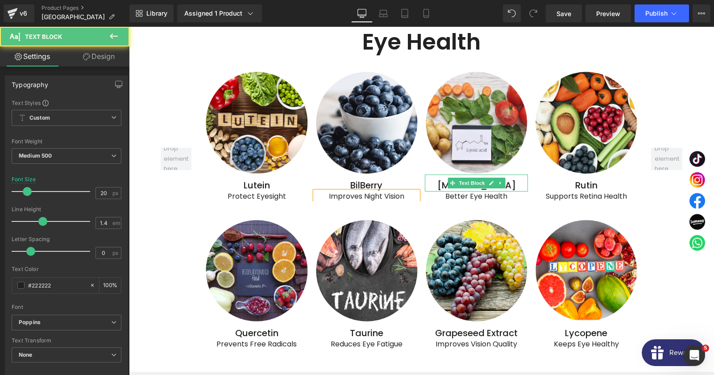
click at [520, 179] on p "[MEDICAL_DATA]" at bounding box center [476, 185] width 103 height 12
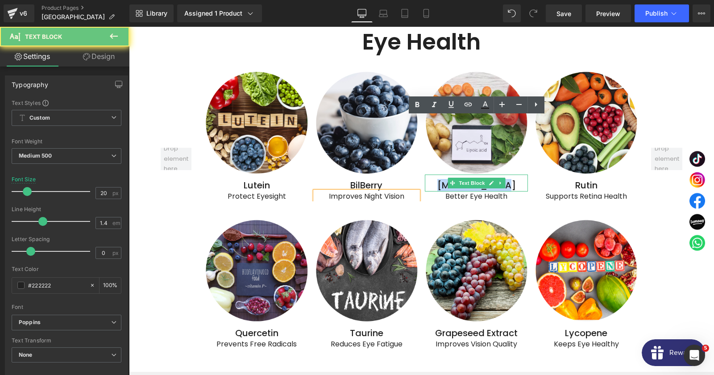
click at [520, 179] on p "[MEDICAL_DATA]" at bounding box center [476, 185] width 103 height 12
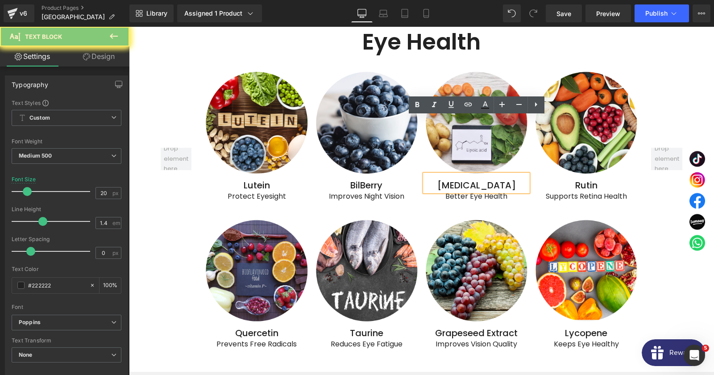
click at [520, 179] on p "[MEDICAL_DATA]" at bounding box center [476, 185] width 103 height 12
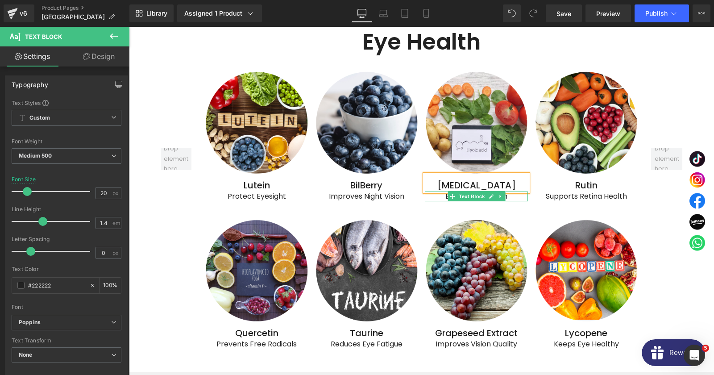
click at [442, 191] on p "Better Eye Health" at bounding box center [476, 196] width 103 height 10
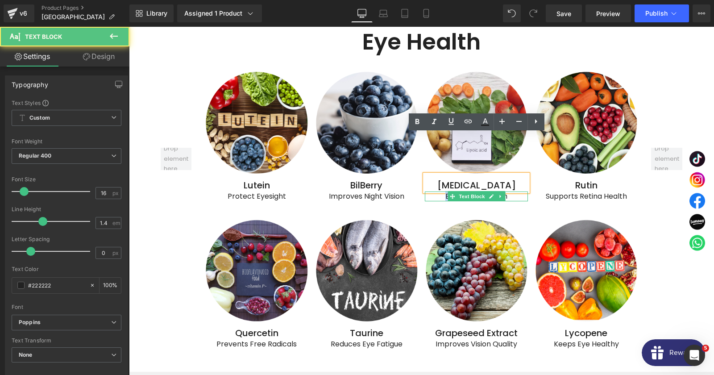
click at [442, 191] on p "Better Eye Health" at bounding box center [476, 196] width 103 height 10
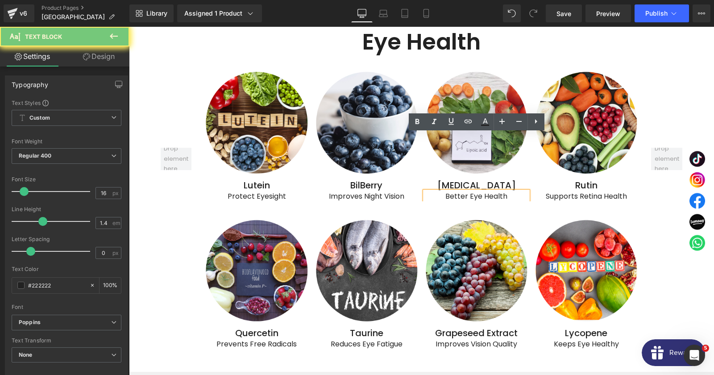
click at [442, 191] on p "Better Eye Health" at bounding box center [476, 196] width 103 height 10
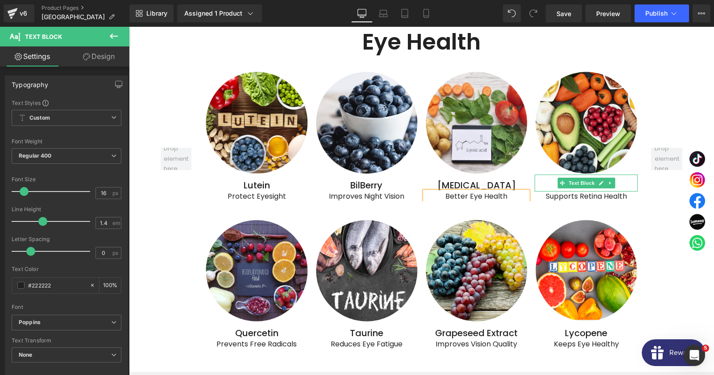
click at [606, 178] on link at bounding box center [601, 183] width 9 height 11
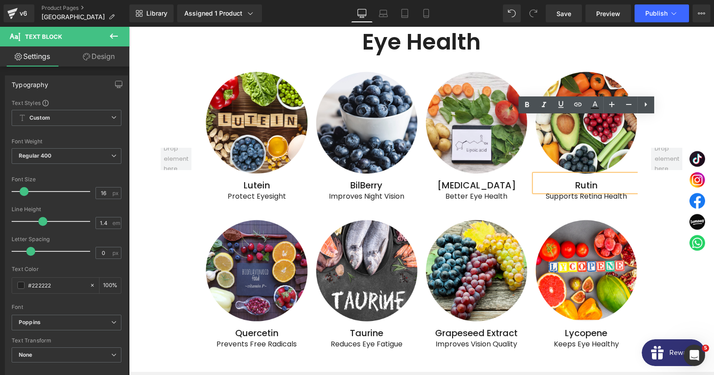
click at [624, 179] on p "Rutin" at bounding box center [586, 185] width 103 height 12
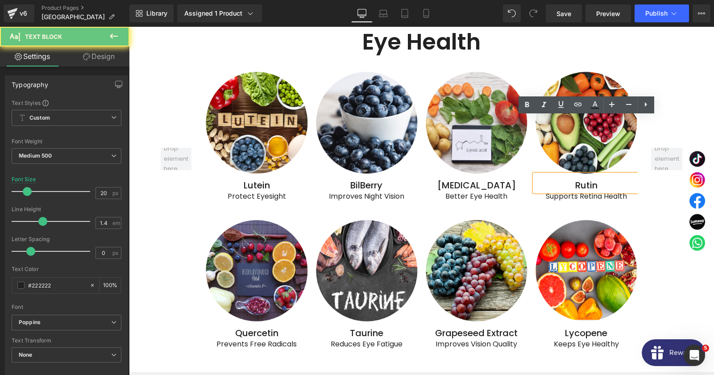
click at [624, 179] on p "Rutin" at bounding box center [586, 185] width 103 height 12
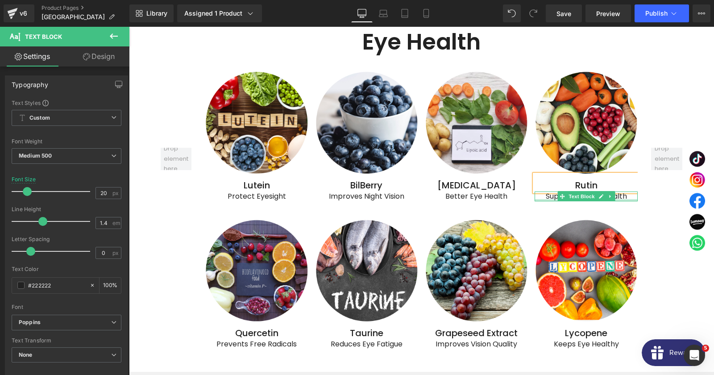
click at [555, 199] on div at bounding box center [586, 200] width 103 height 2
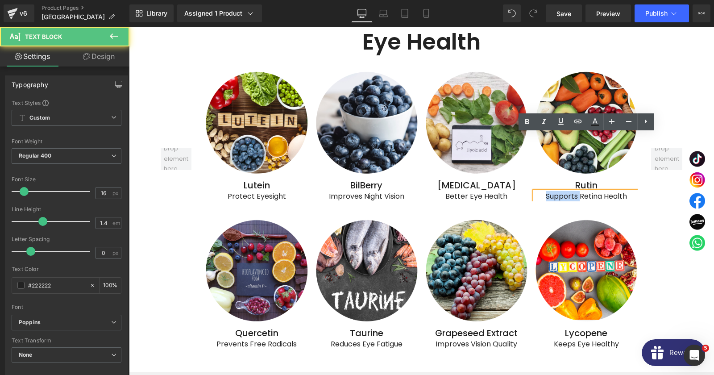
click at [555, 191] on p "Supports Retina Health" at bounding box center [586, 196] width 103 height 10
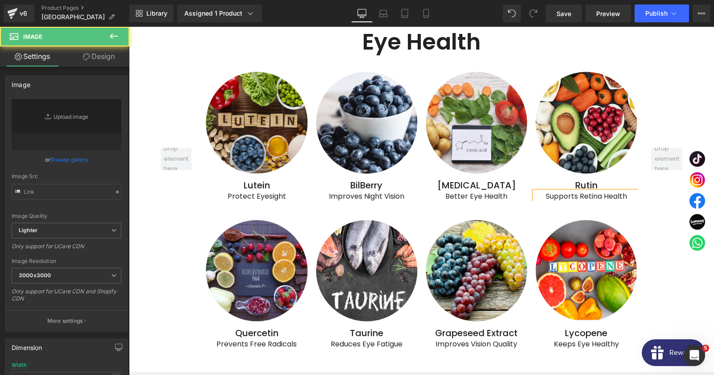
click at [279, 75] on img at bounding box center [256, 122] width 103 height 103
type input "[URL][DOMAIN_NAME]"
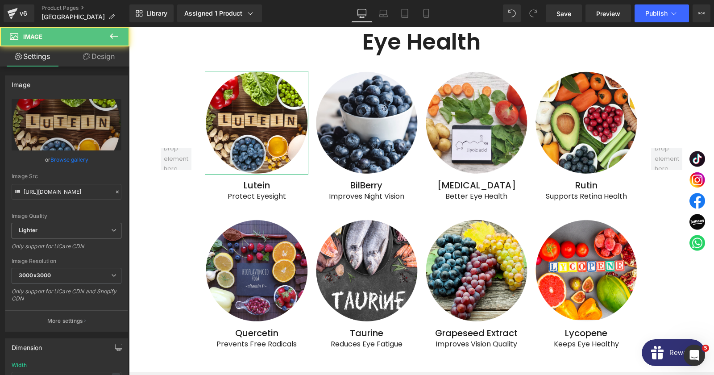
scroll to position [137, 0]
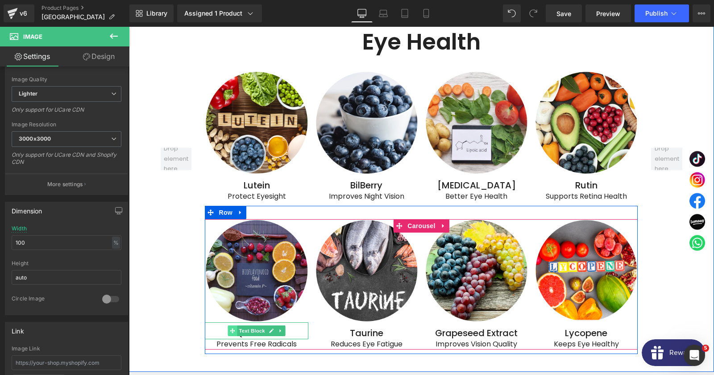
click at [233, 325] on span at bounding box center [232, 330] width 9 height 11
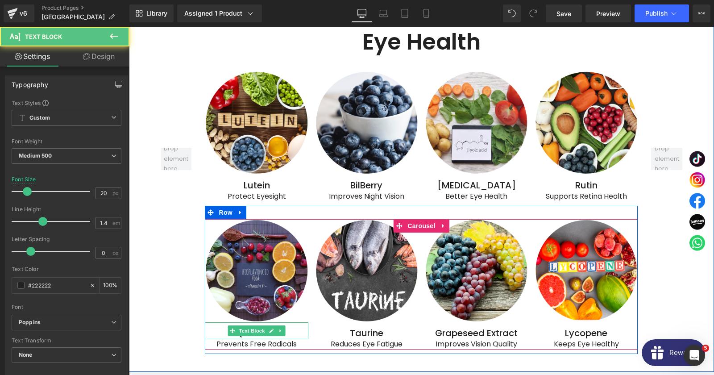
click at [218, 327] on p "Quercetin" at bounding box center [256, 333] width 103 height 12
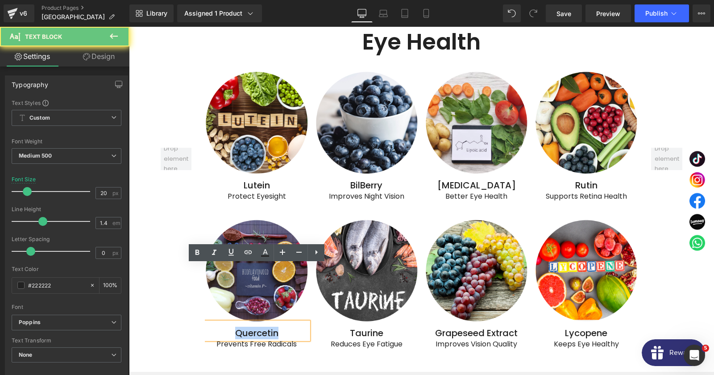
click at [218, 327] on p "Quercetin" at bounding box center [256, 333] width 103 height 12
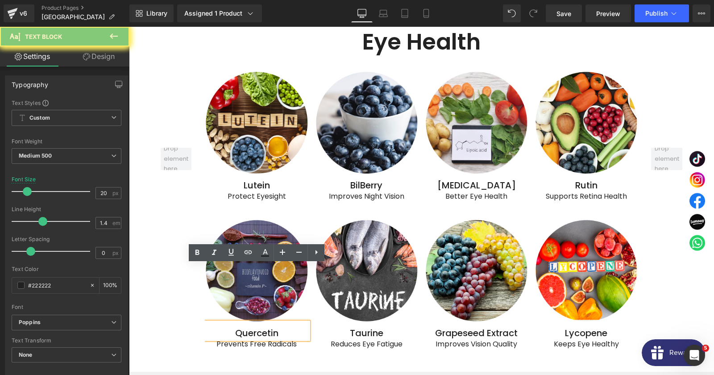
click at [218, 327] on p "Quercetin" at bounding box center [256, 333] width 103 height 12
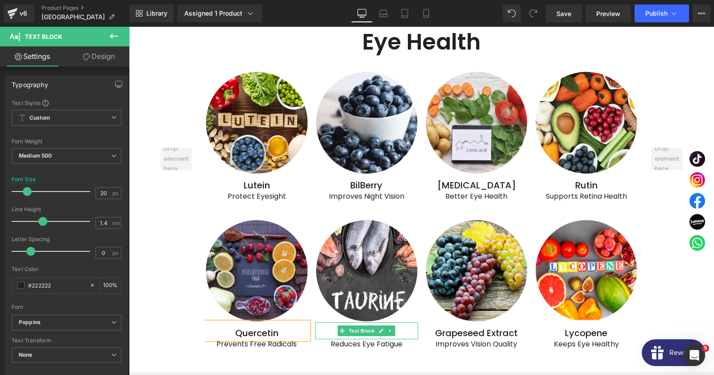
click at [330, 327] on p "Taurine" at bounding box center [366, 333] width 103 height 12
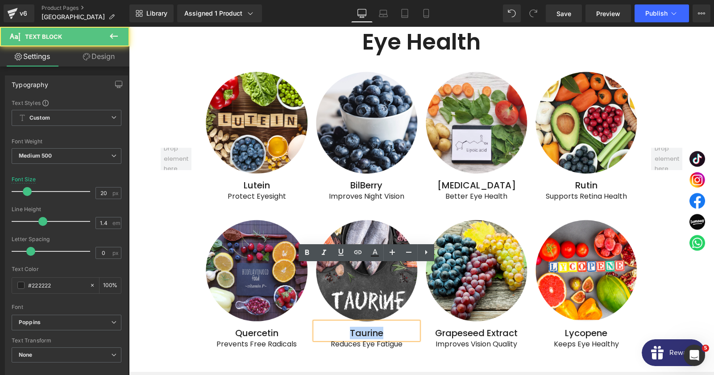
click at [330, 327] on p "Taurine" at bounding box center [366, 333] width 103 height 12
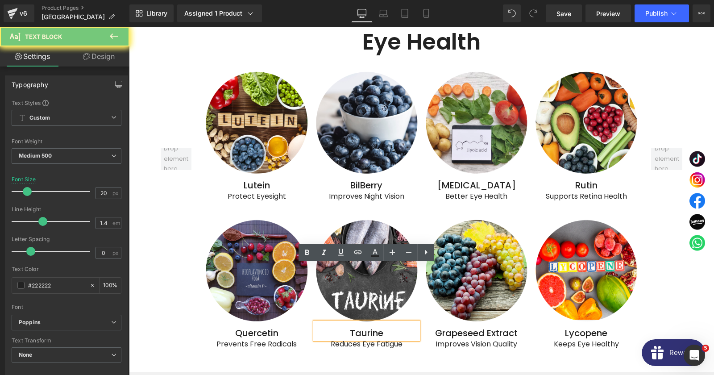
click at [330, 327] on p "Taurine" at bounding box center [366, 333] width 103 height 12
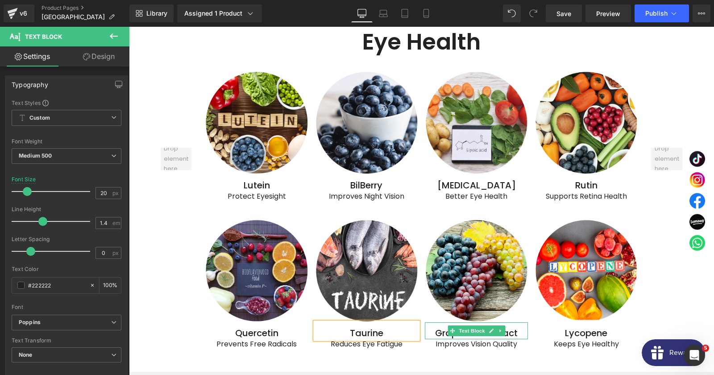
click at [435, 327] on p "Grapeseed Extract" at bounding box center [476, 333] width 103 height 12
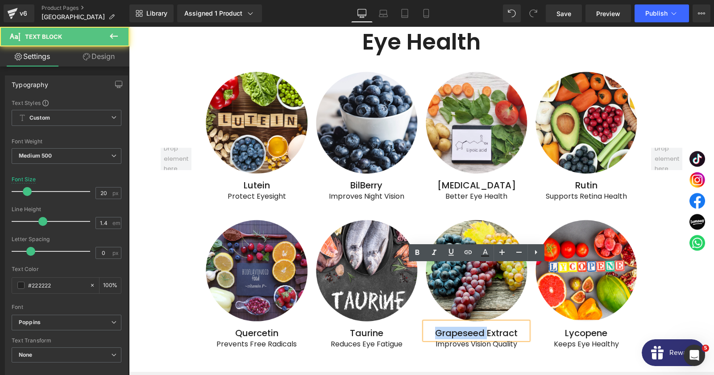
click at [435, 327] on p "Grapeseed Extract" at bounding box center [476, 333] width 103 height 12
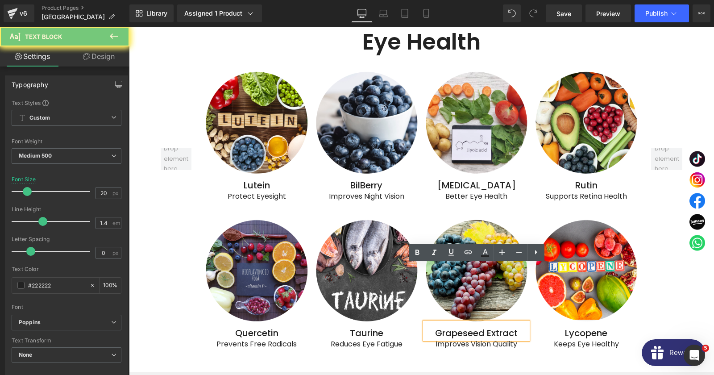
click at [435, 327] on p "Grapeseed Extract" at bounding box center [476, 333] width 103 height 12
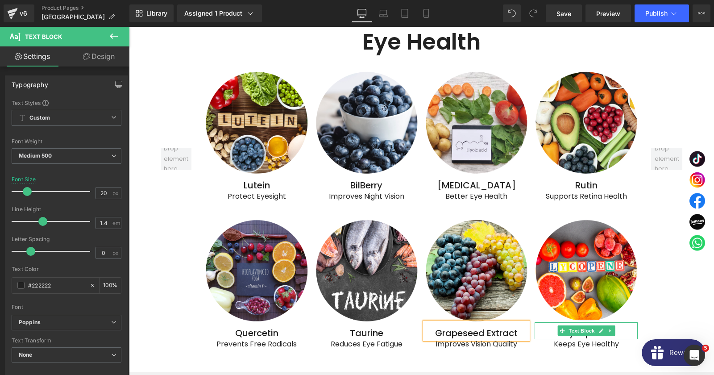
click at [624, 327] on p "Lycopene" at bounding box center [586, 333] width 103 height 12
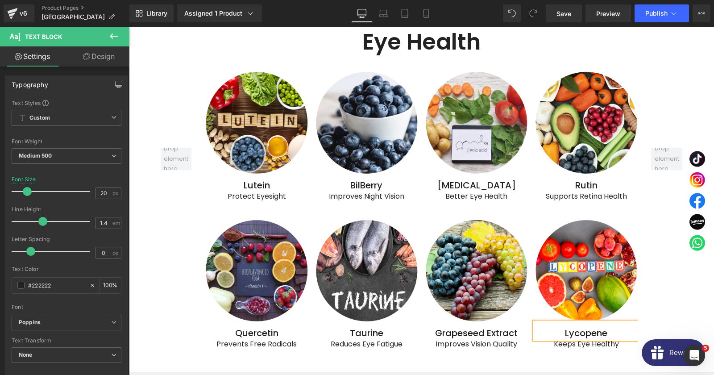
click at [624, 327] on p "Lycopene" at bounding box center [586, 333] width 103 height 12
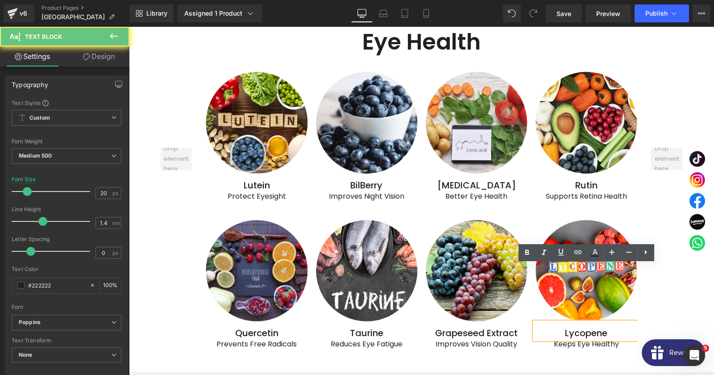
click at [624, 327] on p "Lycopene" at bounding box center [586, 333] width 103 height 12
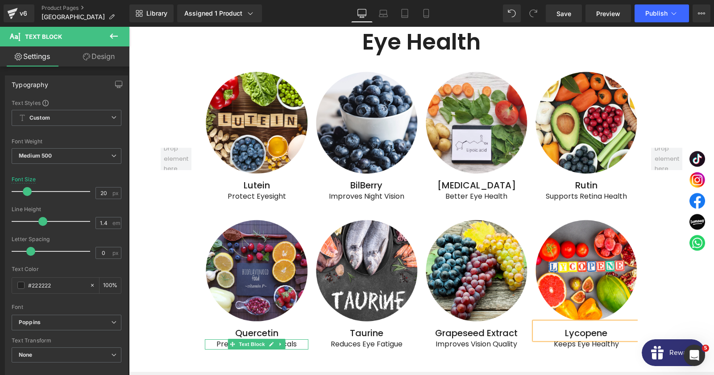
click at [217, 339] on p "Prevents Free Radicals" at bounding box center [256, 344] width 103 height 10
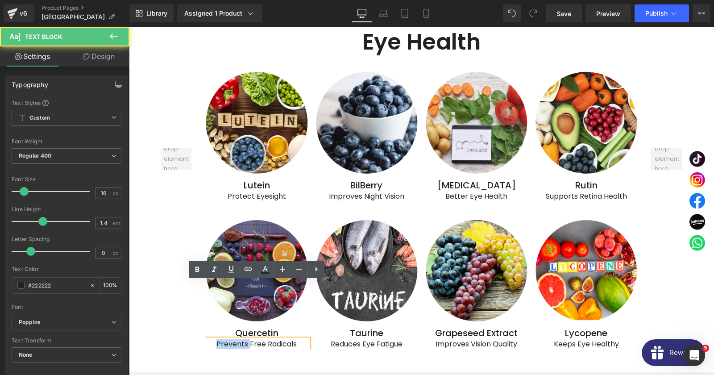
click at [217, 339] on p "Prevents Free Radicals" at bounding box center [256, 344] width 103 height 10
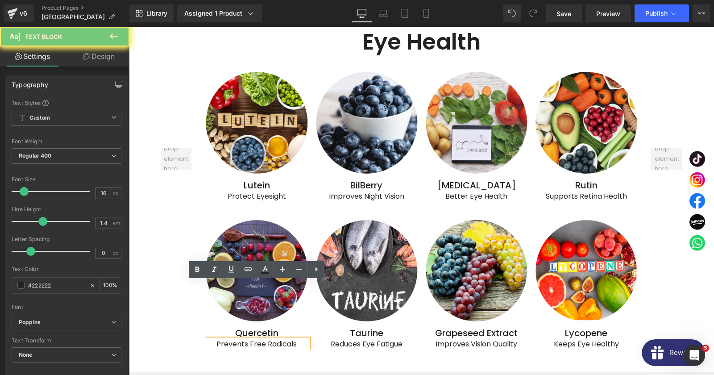
click at [217, 339] on p "Prevents Free Radicals" at bounding box center [256, 344] width 103 height 10
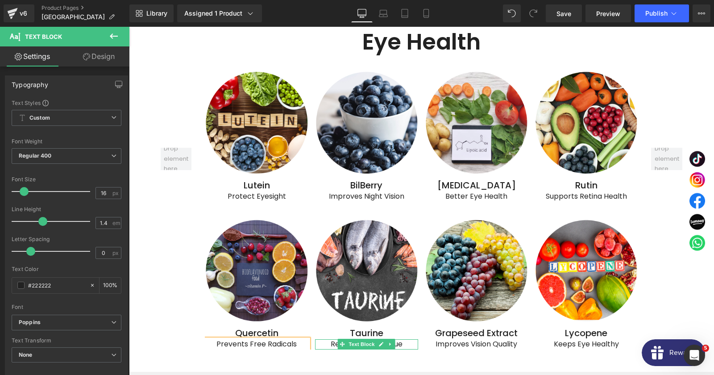
click at [346, 339] on span at bounding box center [342, 344] width 9 height 11
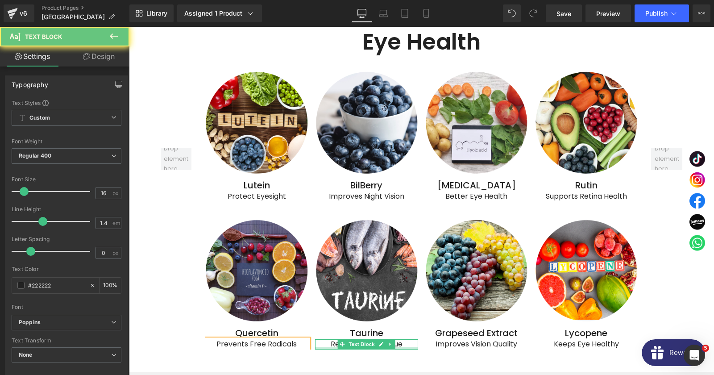
click at [332, 347] on div at bounding box center [366, 348] width 103 height 2
click at [332, 339] on p "Reduces Eye Fatigue" at bounding box center [366, 344] width 103 height 10
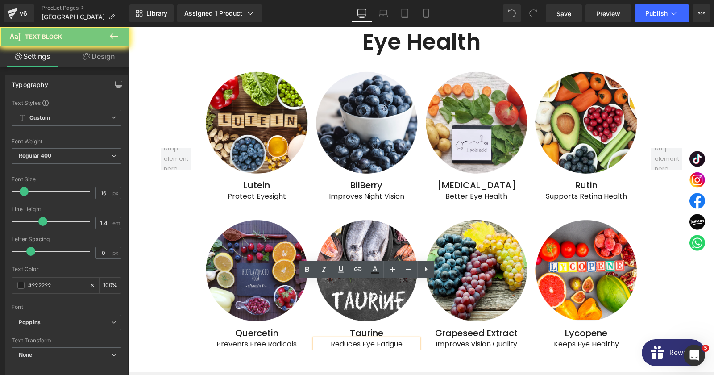
click at [332, 339] on p "Reduces Eye Fatigue" at bounding box center [366, 344] width 103 height 10
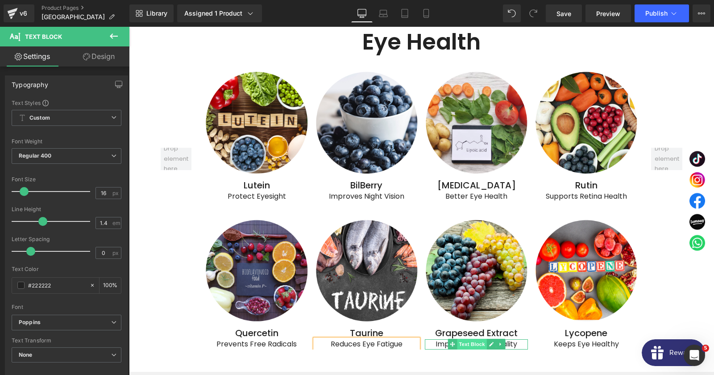
click at [466, 339] on span "Text Block" at bounding box center [471, 344] width 29 height 11
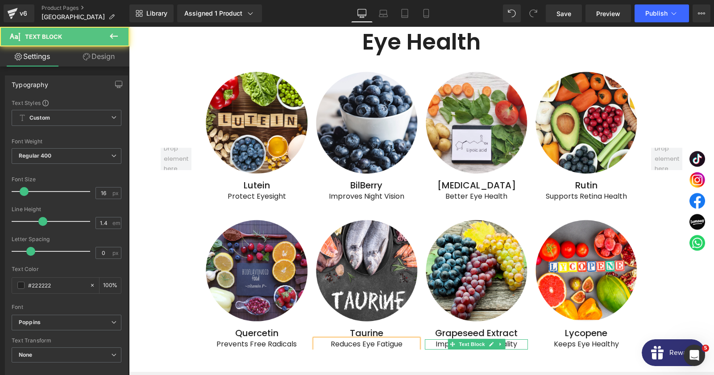
click at [438, 339] on p "Improves Vision Quality" at bounding box center [476, 344] width 103 height 10
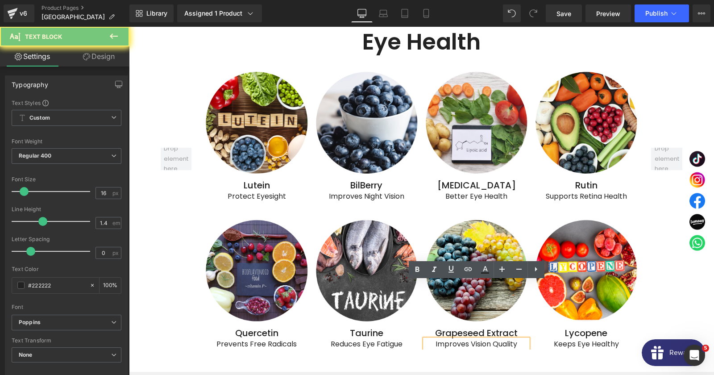
click at [438, 339] on p "Improves Vision Quality" at bounding box center [476, 344] width 103 height 10
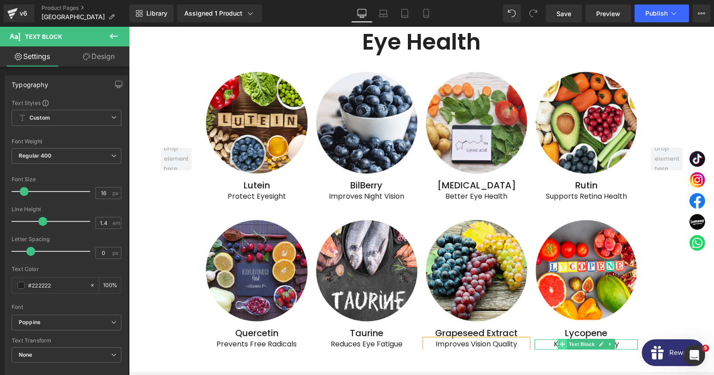
click at [561, 342] on icon at bounding box center [562, 344] width 5 height 5
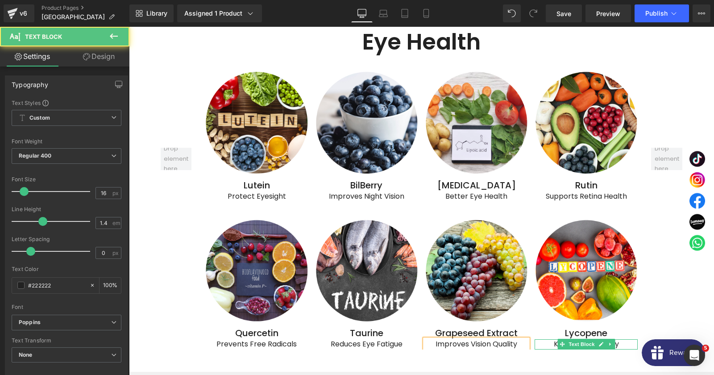
click at [547, 339] on p "Keeps Eye Healthy" at bounding box center [586, 344] width 103 height 10
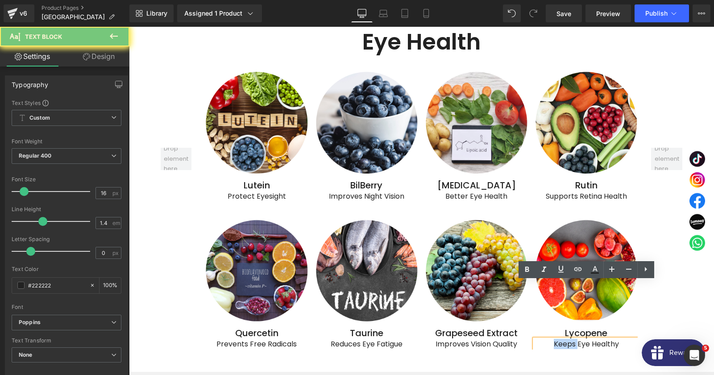
click at [547, 339] on p "Keeps Eye Healthy" at bounding box center [586, 344] width 103 height 10
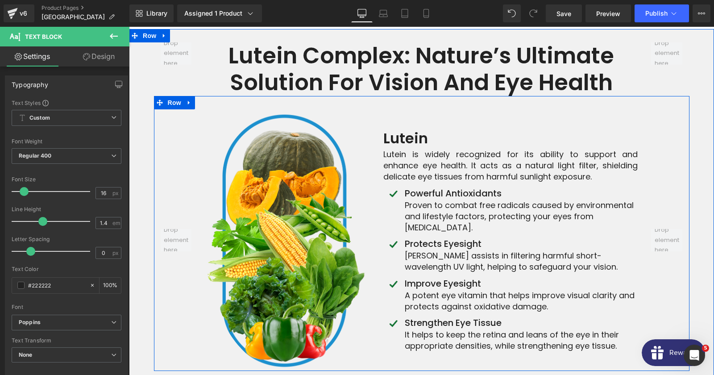
scroll to position [3576, 0]
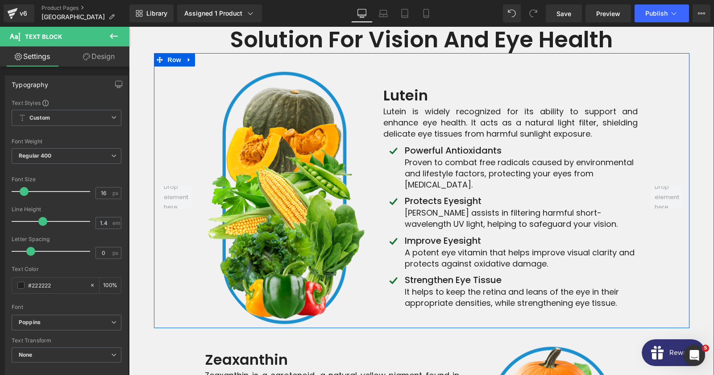
click at [129, 27] on div at bounding box center [129, 27] width 0 height 0
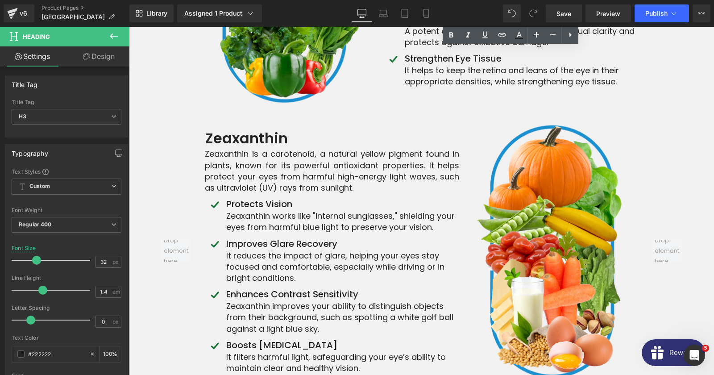
scroll to position [3817, 0]
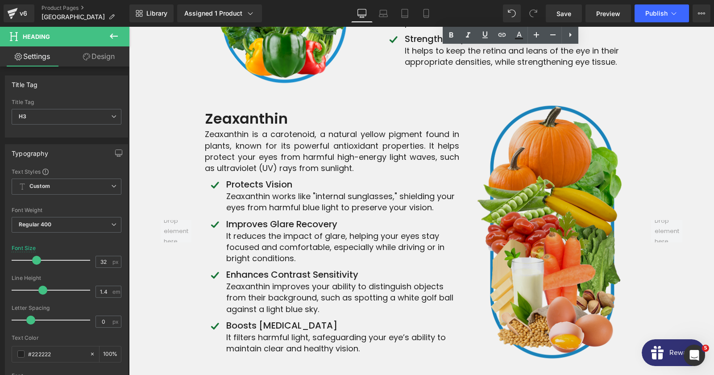
click at [575, 154] on img at bounding box center [555, 231] width 165 height 262
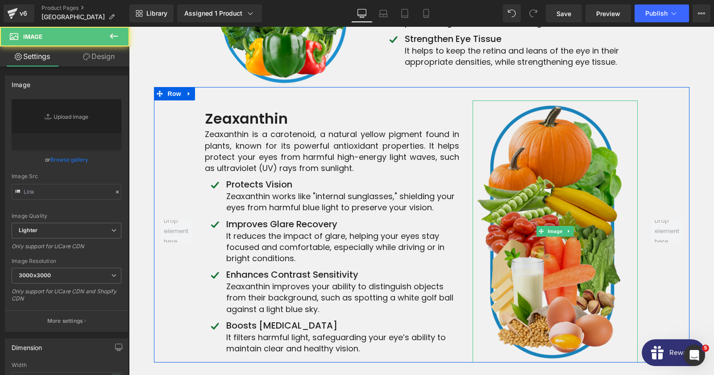
type input "[URL][DOMAIN_NAME]"
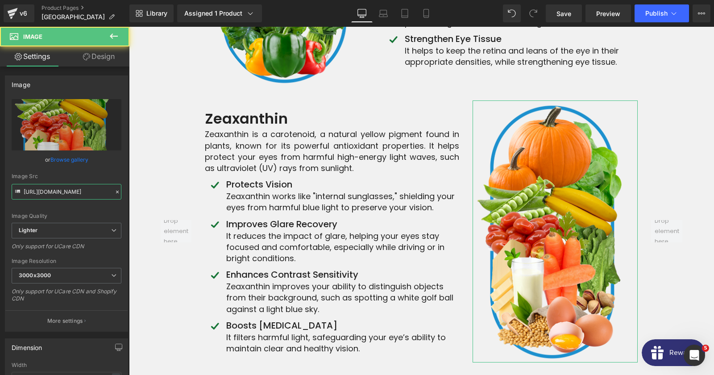
click at [67, 191] on input "[URL][DOMAIN_NAME]" at bounding box center [67, 192] width 110 height 16
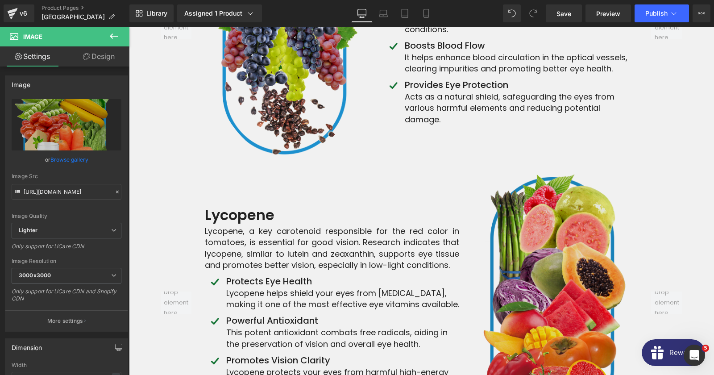
scroll to position [4347, 0]
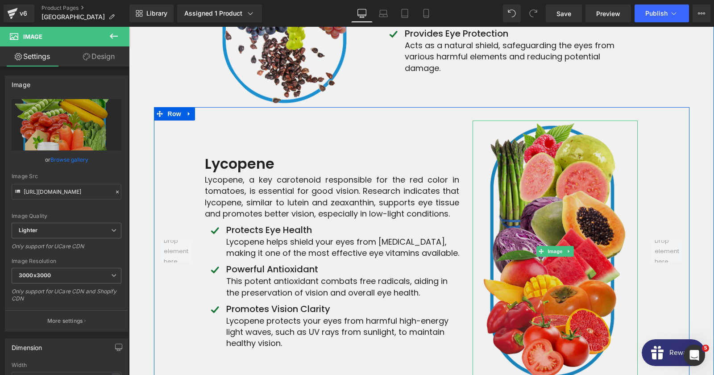
click at [532, 180] on img at bounding box center [555, 251] width 165 height 262
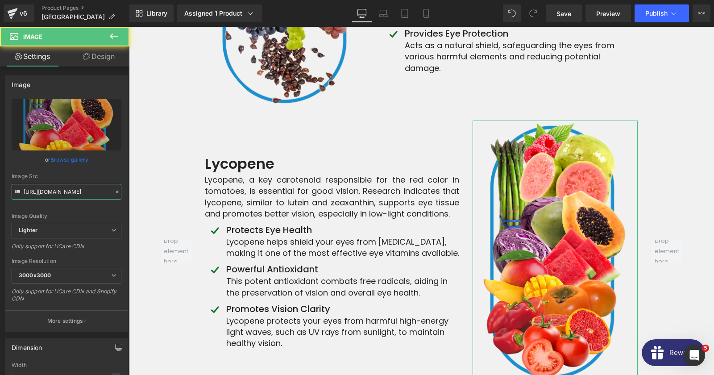
click at [92, 195] on input "[URL][DOMAIN_NAME]" at bounding box center [67, 192] width 110 height 16
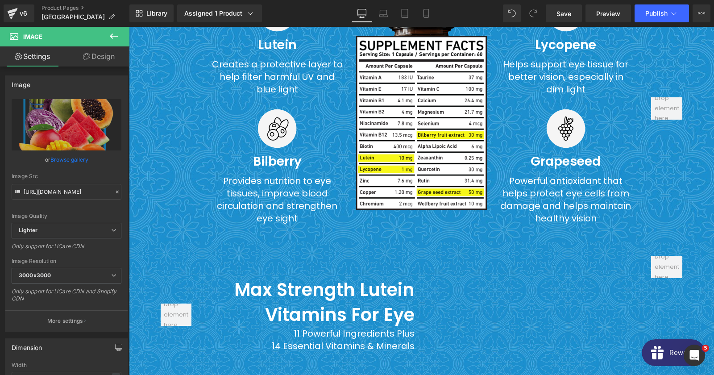
scroll to position [5311, 0]
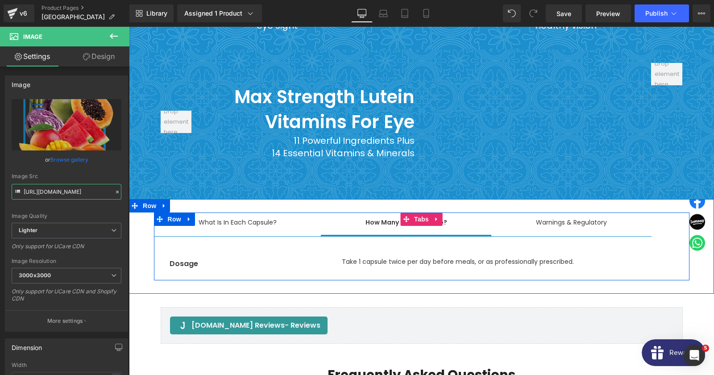
click at [256, 212] on div at bounding box center [422, 213] width 536 height 2
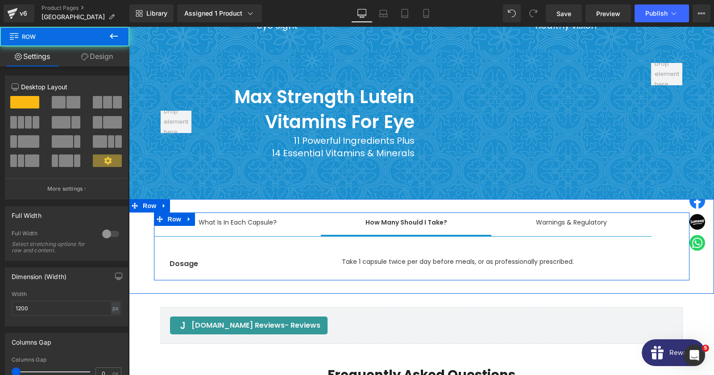
click at [257, 217] on div "What Is In Each Capsule?" at bounding box center [238, 222] width 78 height 11
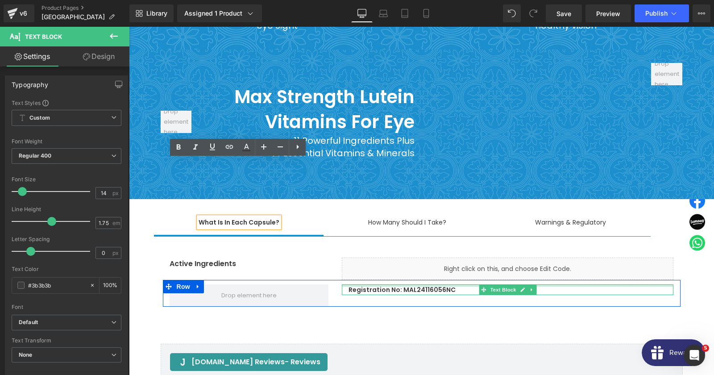
click at [459, 284] on div at bounding box center [508, 285] width 332 height 2
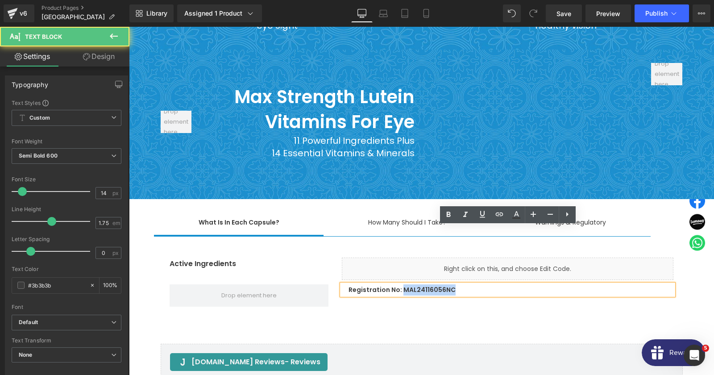
click at [459, 284] on p "Registration No: MAL24116056NC" at bounding box center [511, 289] width 325 height 11
